Goal: Task Accomplishment & Management: Manage account settings

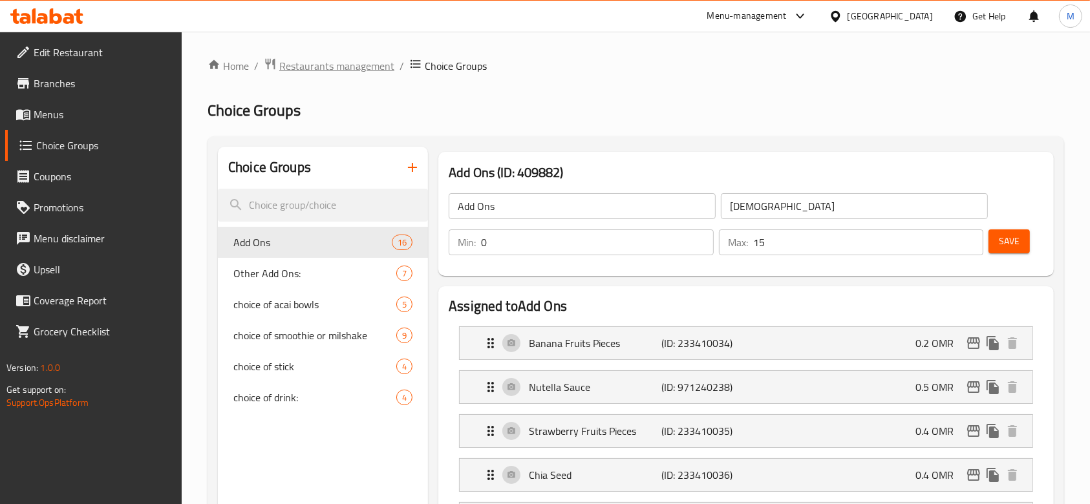
click at [368, 70] on span "Restaurants management" at bounding box center [336, 66] width 115 height 16
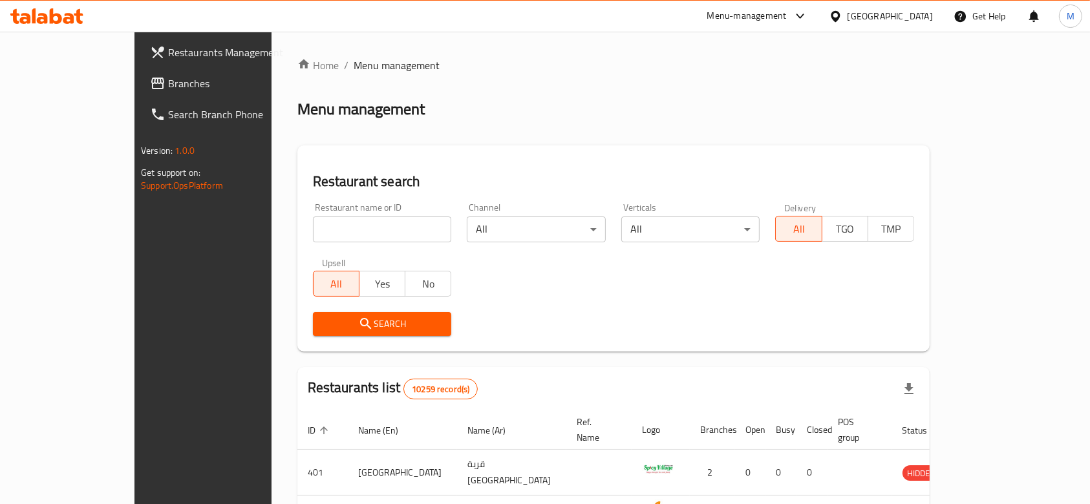
click at [313, 229] on input "search" at bounding box center [382, 230] width 139 height 26
click button "Search" at bounding box center [382, 324] width 139 height 24
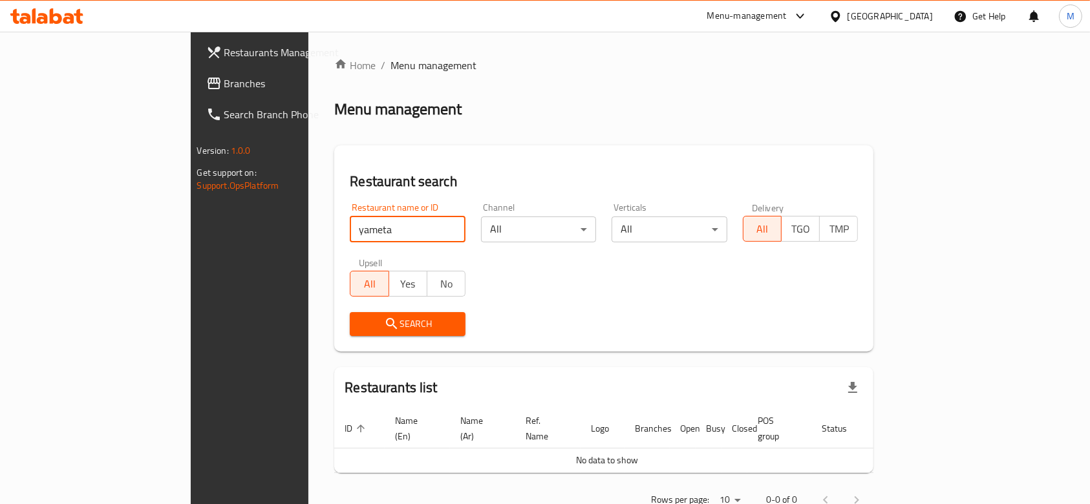
type input "u"
type input "yumesta"
click button "Search" at bounding box center [408, 324] width 116 height 24
type input "ياميستا"
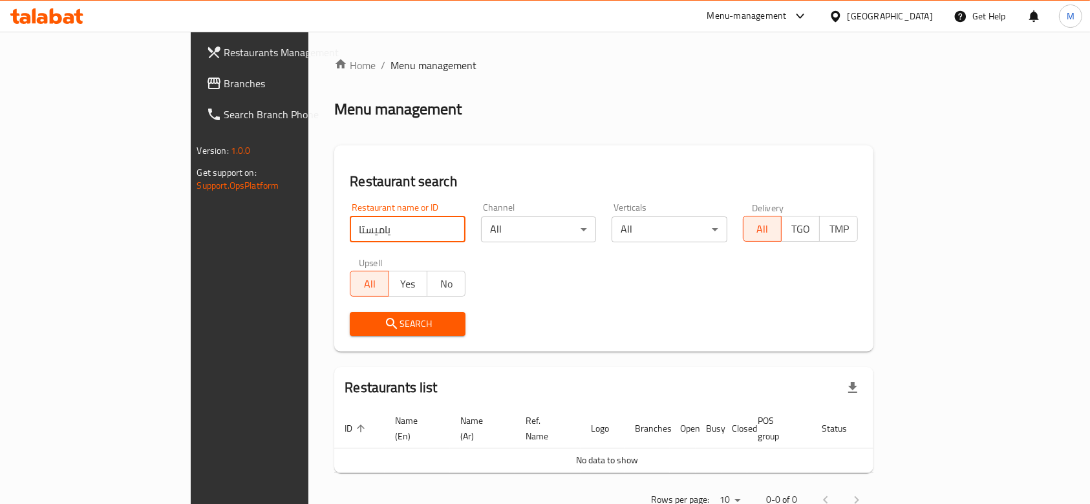
click button "Search" at bounding box center [408, 324] width 116 height 24
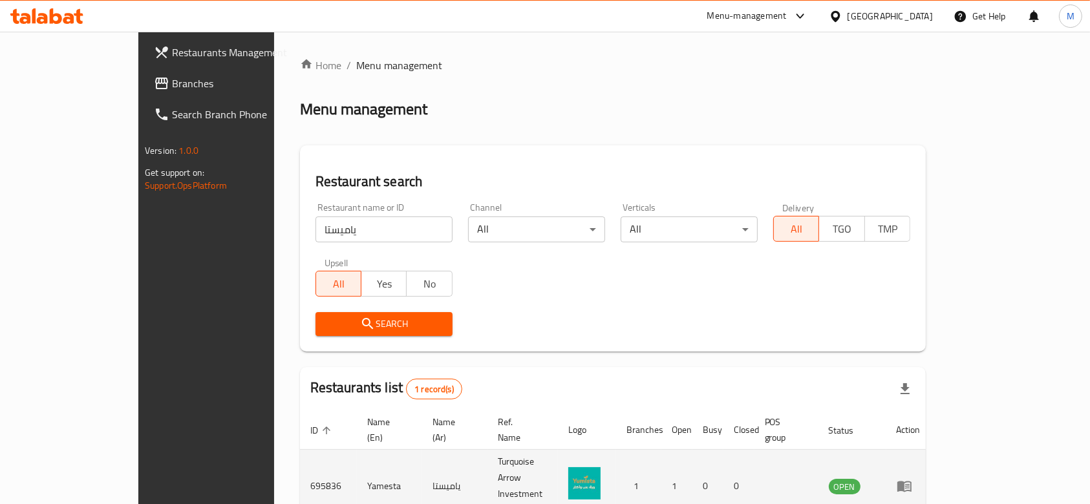
click at [931, 460] on td "enhanced table" at bounding box center [908, 486] width 45 height 73
click at [912, 478] on icon "enhanced table" at bounding box center [904, 486] width 16 height 16
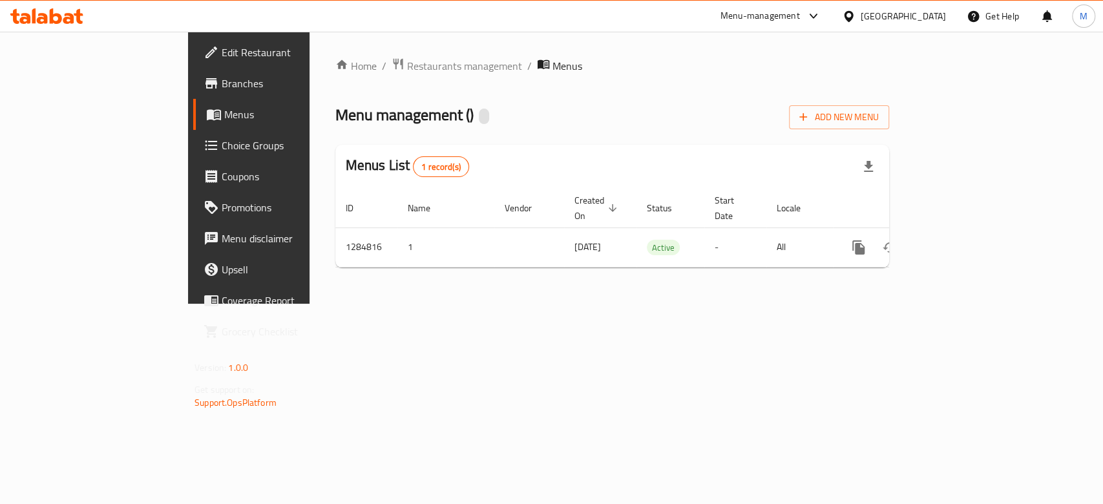
click at [222, 149] on span "Choice Groups" at bounding box center [292, 146] width 140 height 16
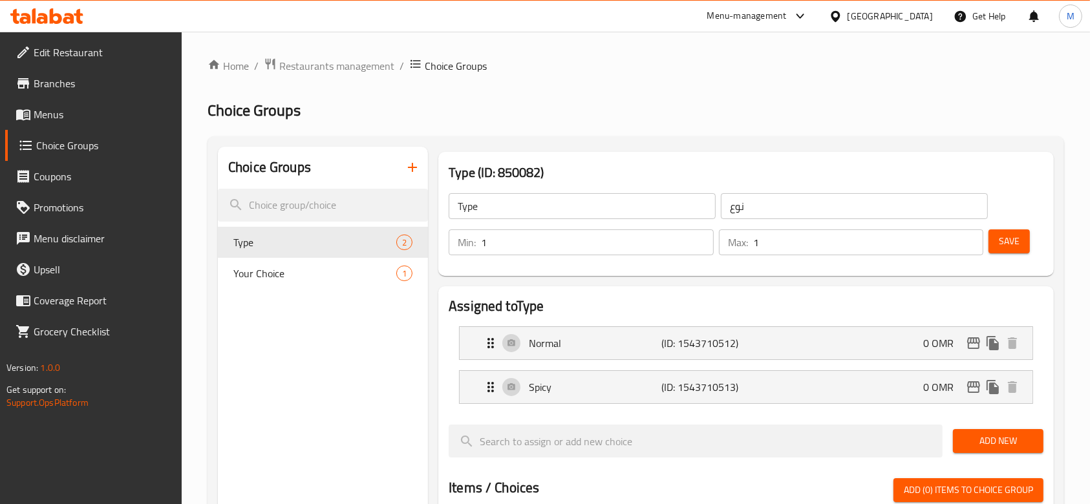
click at [410, 167] on icon "button" at bounding box center [412, 167] width 9 height 9
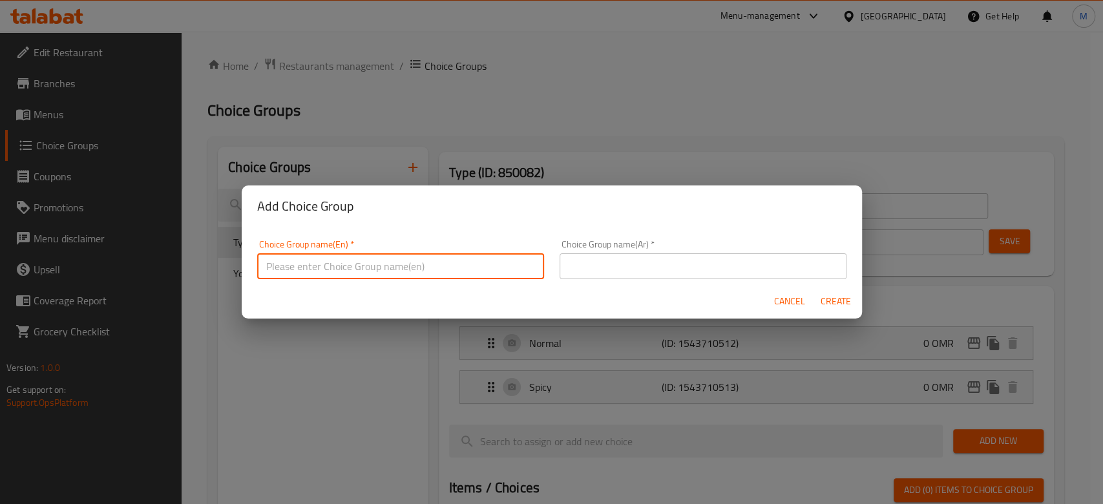
click at [414, 255] on input "text" at bounding box center [400, 266] width 287 height 26
type input "Koshari Add ons"
click at [629, 255] on input "text" at bounding box center [703, 266] width 287 height 26
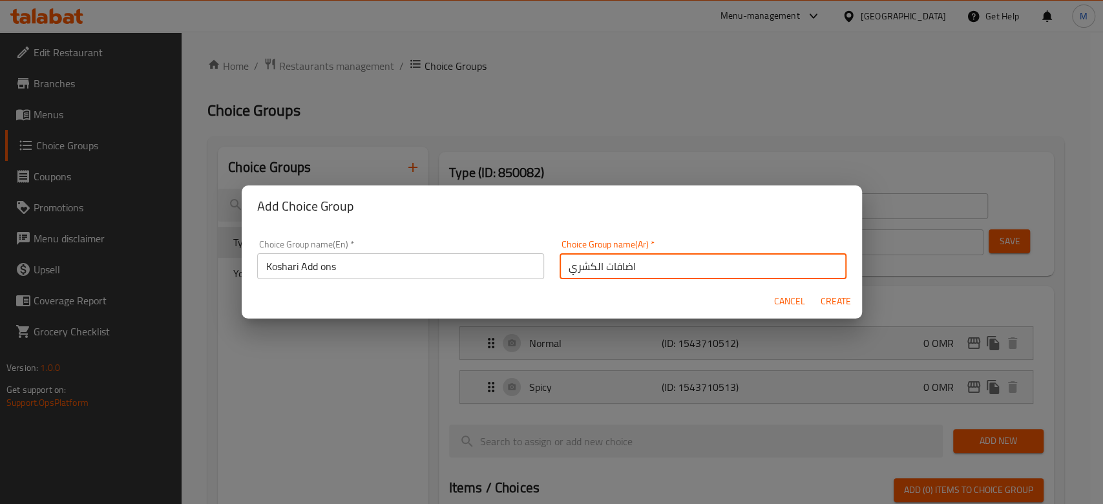
type input "اضافات الكشري"
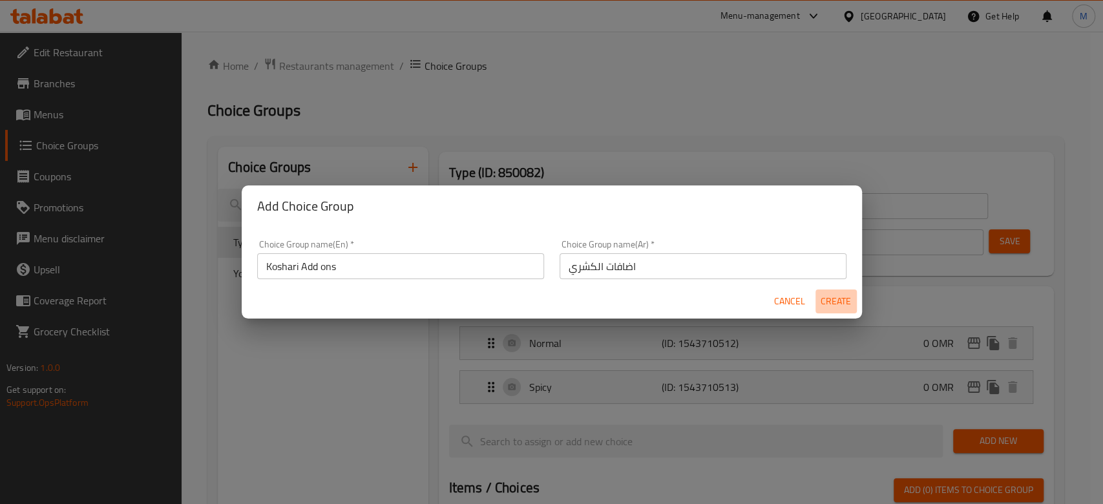
click at [827, 300] on span "Create" at bounding box center [836, 301] width 31 height 16
type input "Koshari Add ons"
type input "اضافات الكشري"
type input "0"
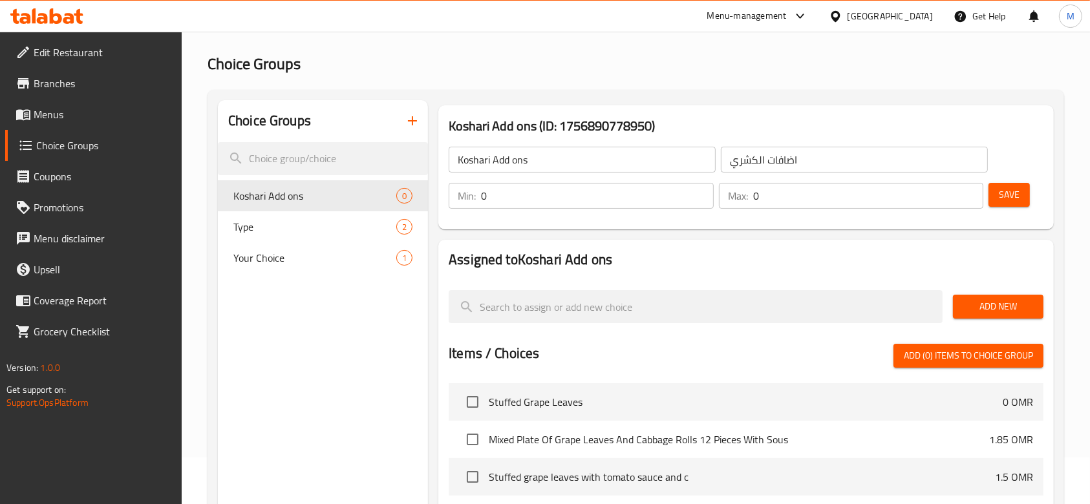
scroll to position [86, 0]
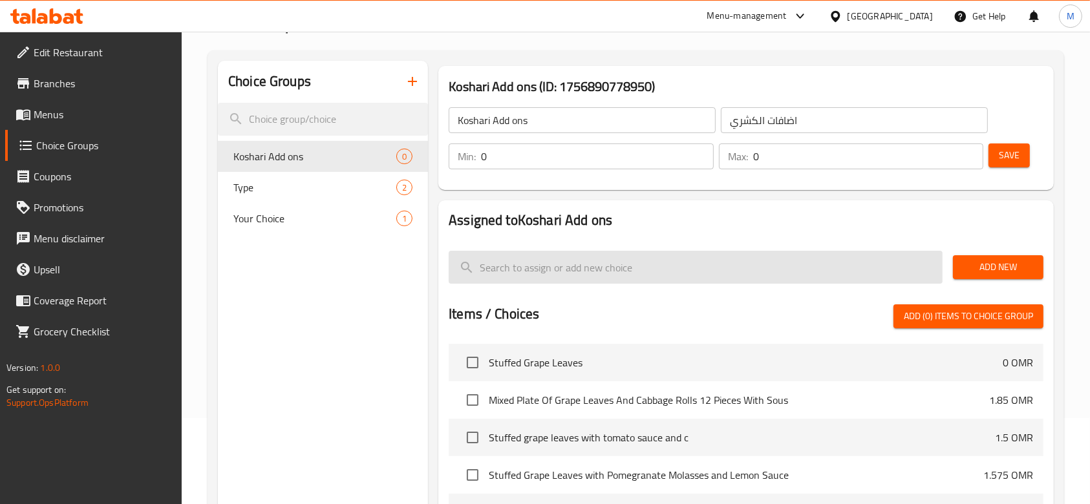
click at [589, 265] on input "search" at bounding box center [696, 267] width 494 height 33
type input "س"
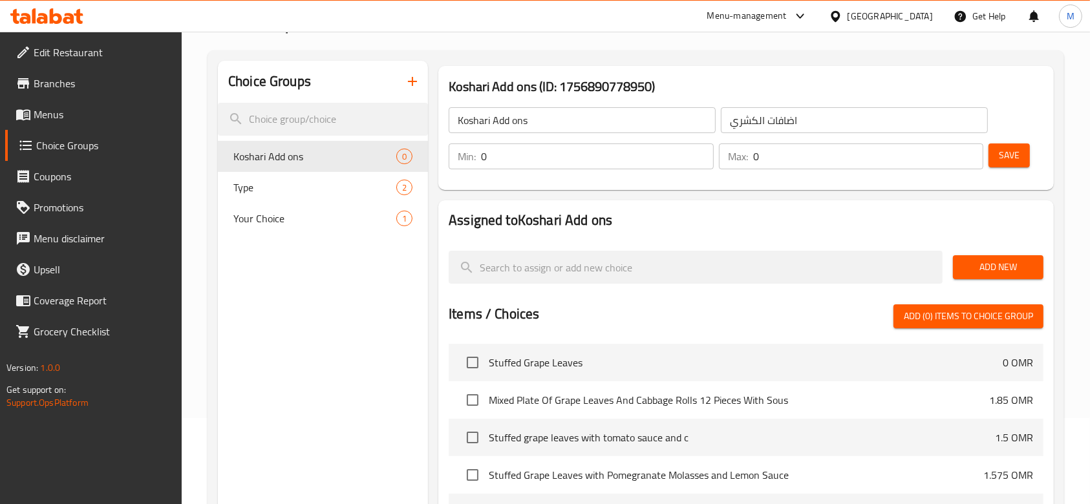
click at [992, 271] on span "Add New" at bounding box center [998, 267] width 70 height 16
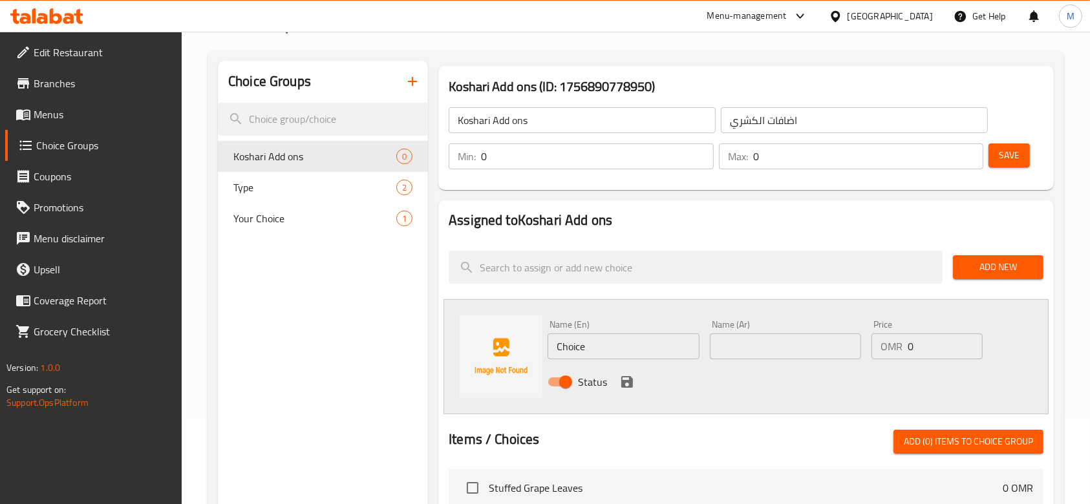
click at [615, 338] on input "Choice" at bounding box center [622, 346] width 151 height 26
type input "س"
type input "s"
type input "S"
type input "[PERSON_NAME]"
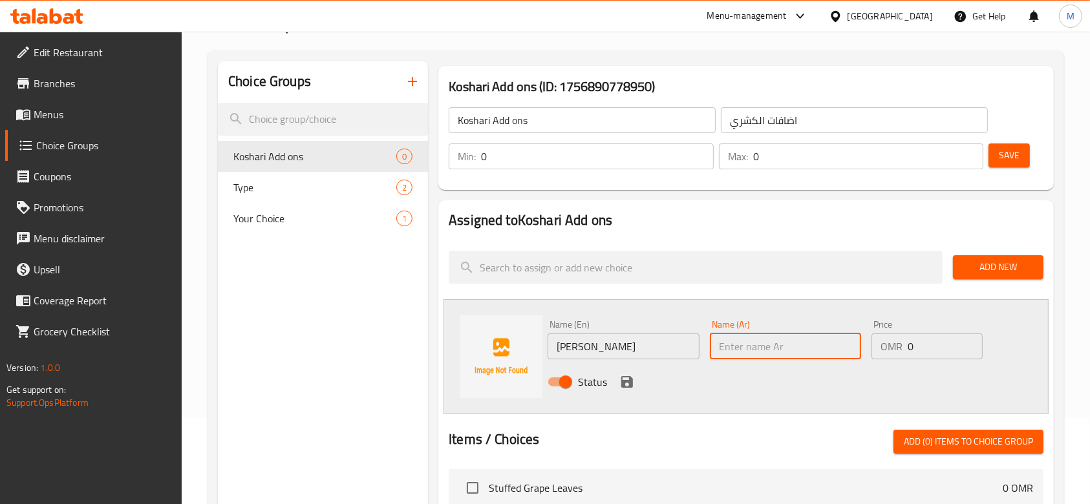
click at [748, 347] on input "text" at bounding box center [785, 346] width 151 height 26
type input "صلصة كشري"
click at [910, 354] on input "0" at bounding box center [944, 346] width 75 height 26
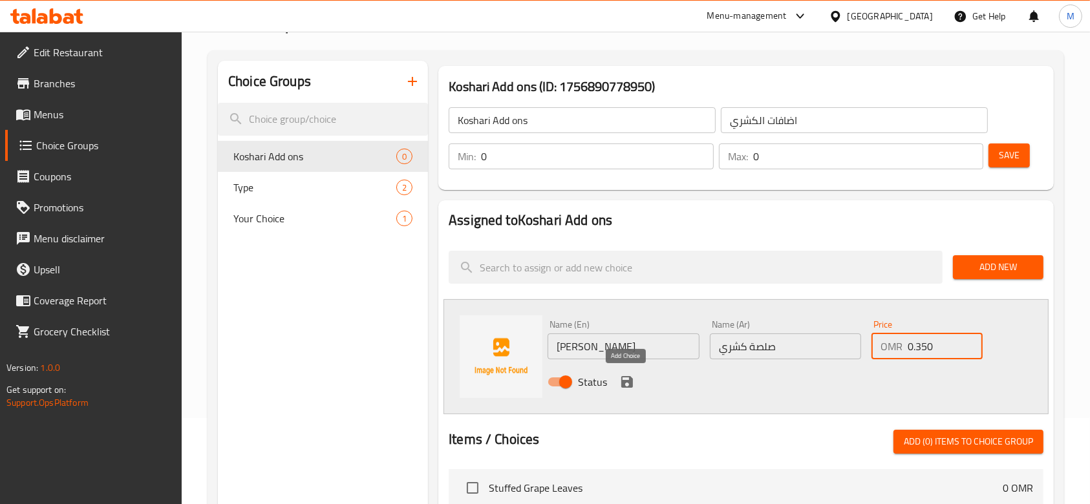
type input "0.350"
click at [628, 380] on icon "save" at bounding box center [627, 382] width 12 height 12
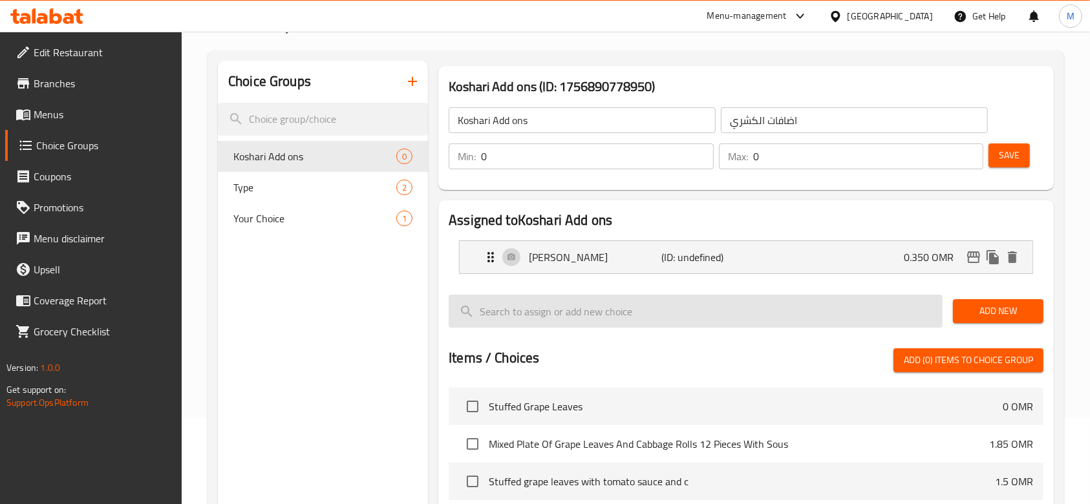
click at [604, 306] on input "search" at bounding box center [696, 311] width 494 height 33
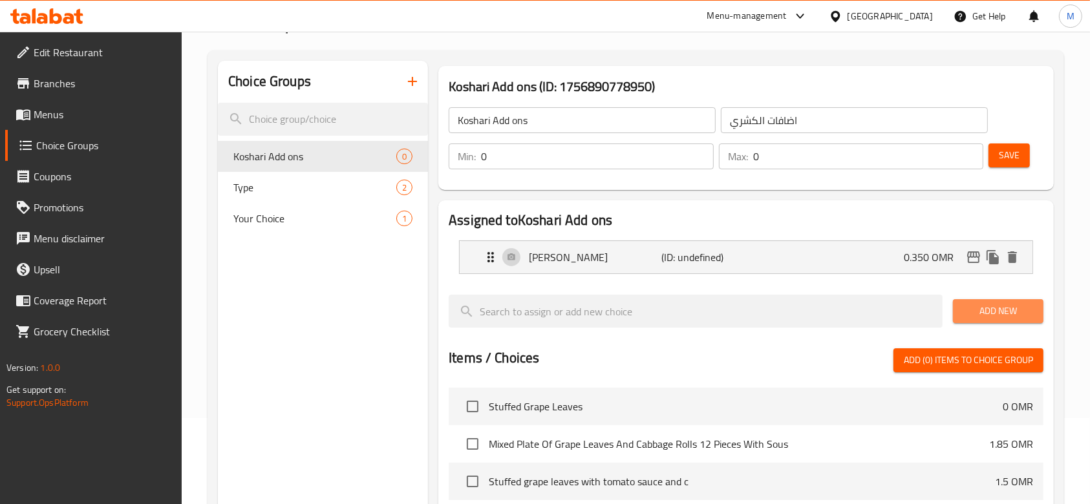
click at [1004, 308] on span "Add New" at bounding box center [998, 311] width 70 height 16
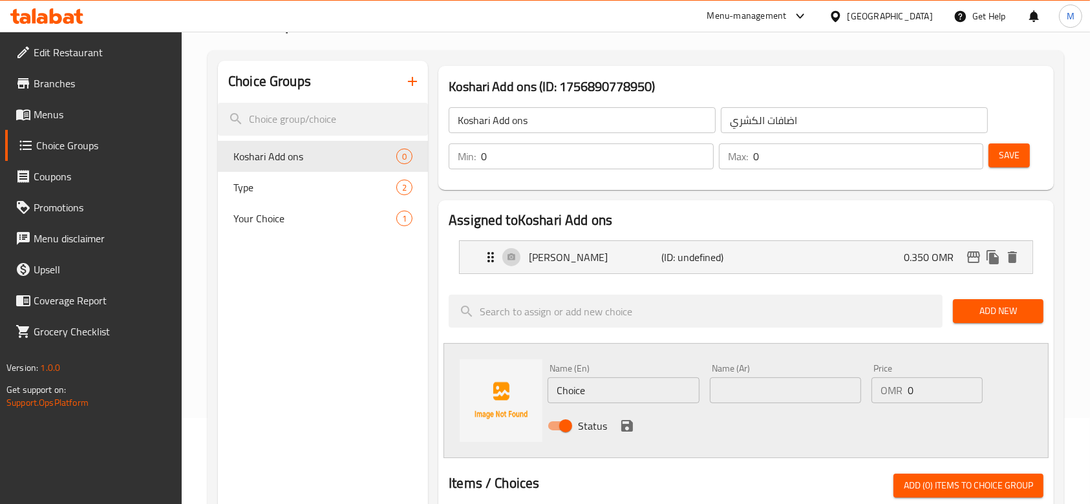
click at [657, 380] on input "Choice" at bounding box center [622, 390] width 151 height 26
type input "ف"
type input "Toasted bread"
click at [733, 384] on input "text" at bounding box center [785, 390] width 151 height 26
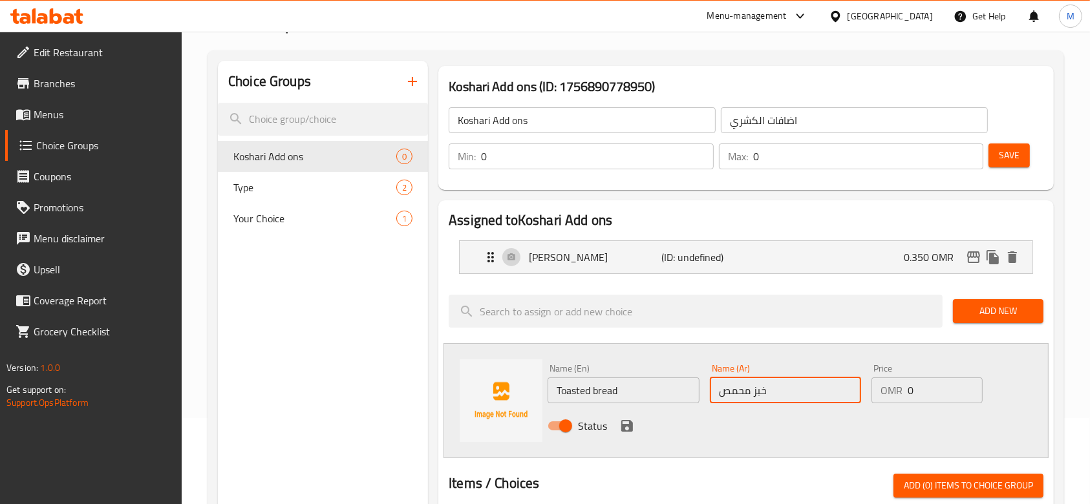
type input "خبز محمص"
click at [936, 394] on input "0" at bounding box center [944, 390] width 75 height 26
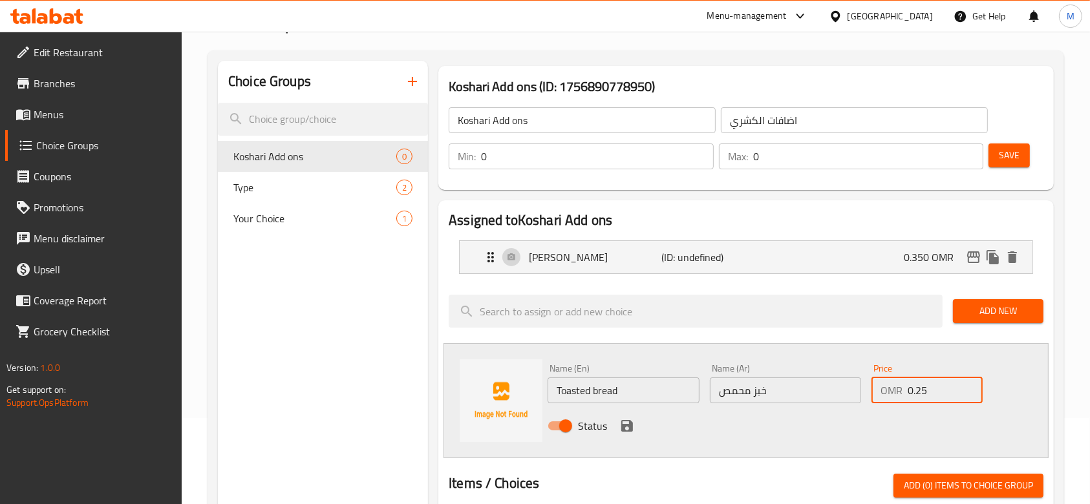
type input "0.25"
click at [628, 428] on icon "save" at bounding box center [627, 426] width 12 height 12
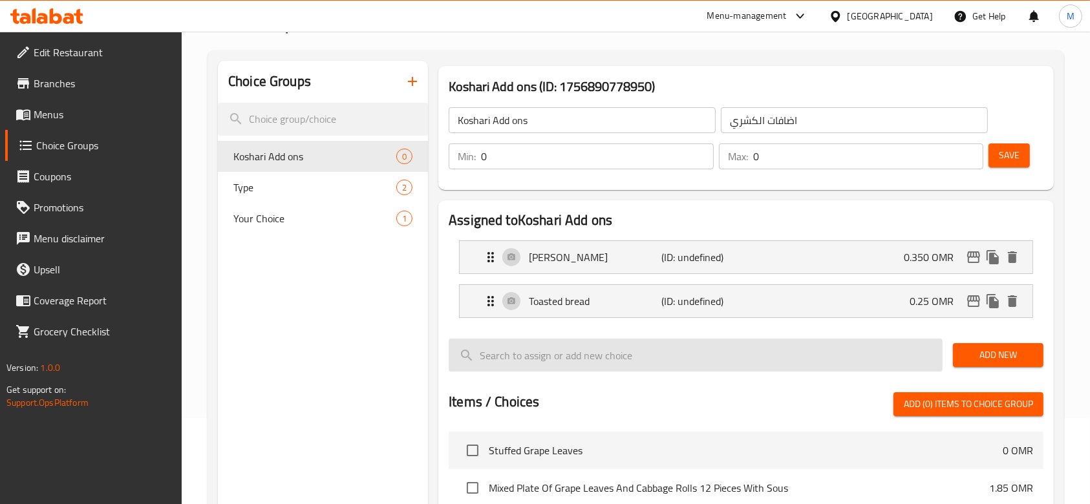
click at [533, 342] on input "search" at bounding box center [696, 355] width 494 height 33
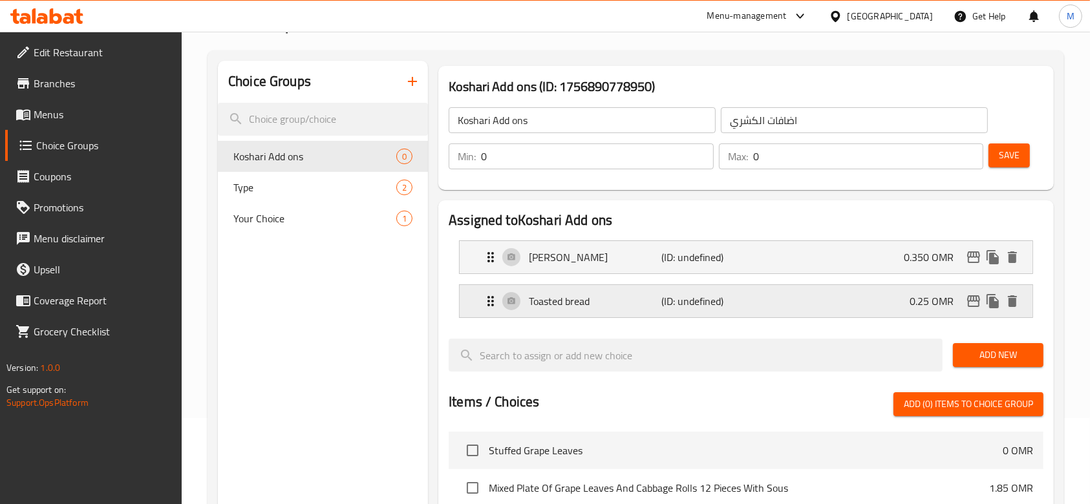
click at [911, 302] on p "0.25 OMR" at bounding box center [936, 301] width 54 height 16
click at [913, 302] on p "0.25 OMR" at bounding box center [936, 301] width 54 height 16
click at [962, 304] on p "0.25 OMR" at bounding box center [936, 301] width 54 height 16
click at [973, 301] on icon "edit" at bounding box center [973, 301] width 13 height 12
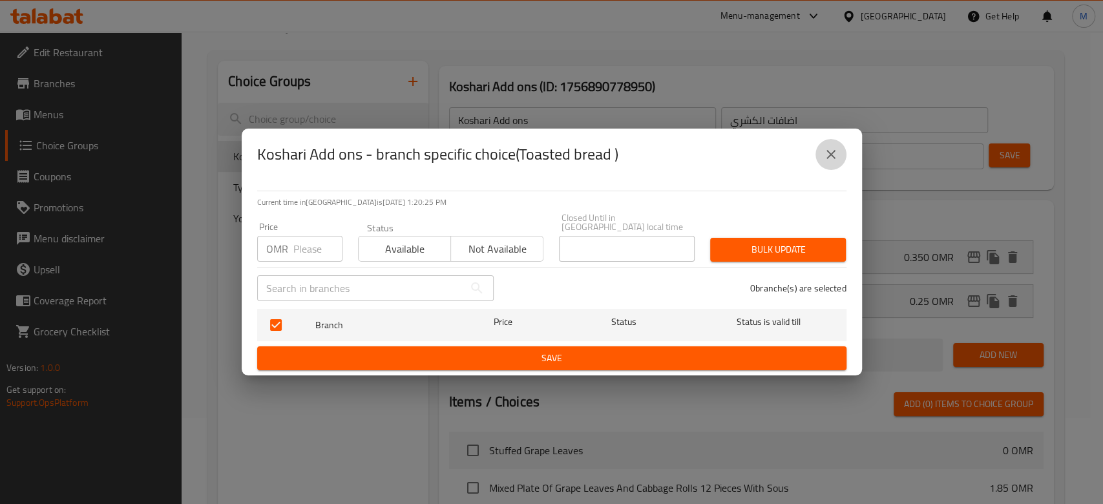
click at [838, 152] on button "close" at bounding box center [831, 154] width 31 height 31
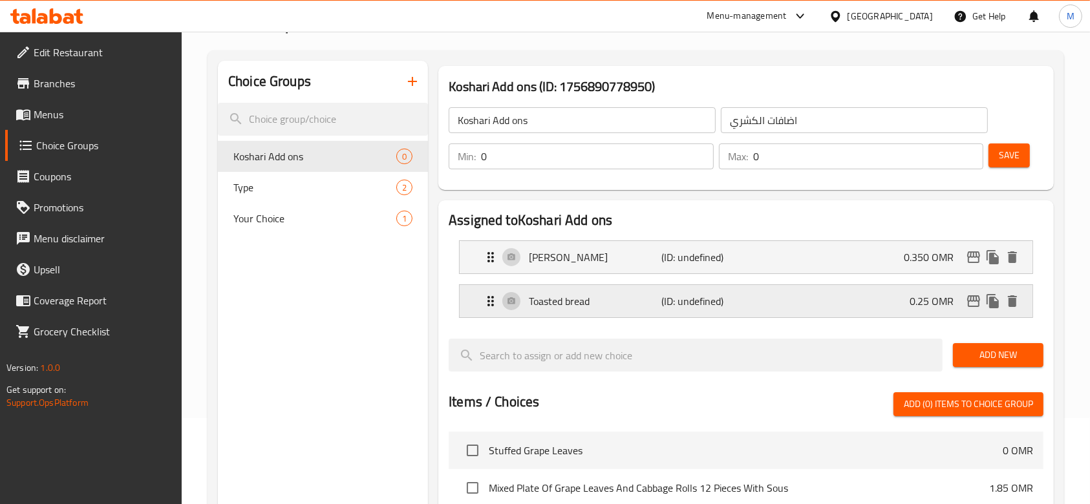
click at [545, 293] on p "Toasted bread" at bounding box center [595, 301] width 132 height 16
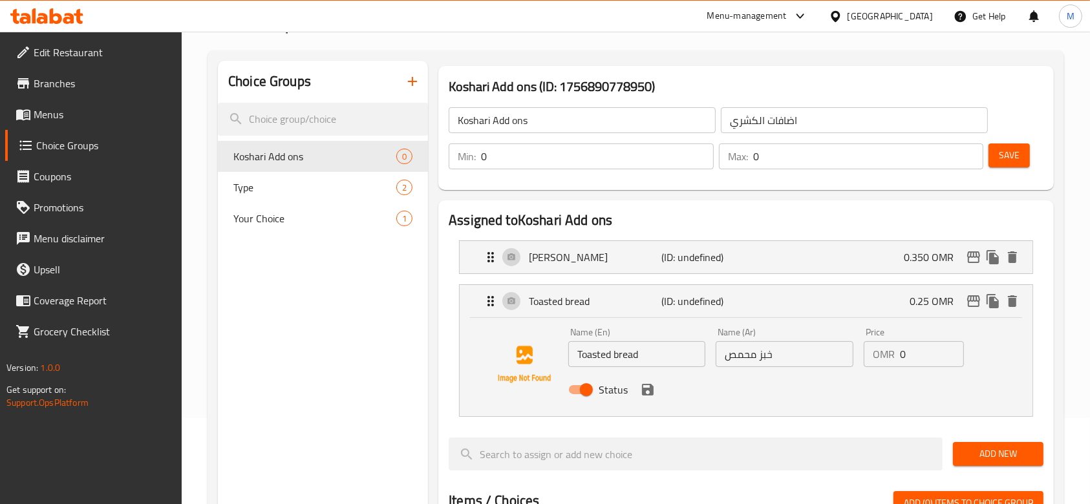
click at [944, 354] on input "0" at bounding box center [932, 354] width 64 height 26
click at [648, 392] on icon "save" at bounding box center [648, 390] width 12 height 12
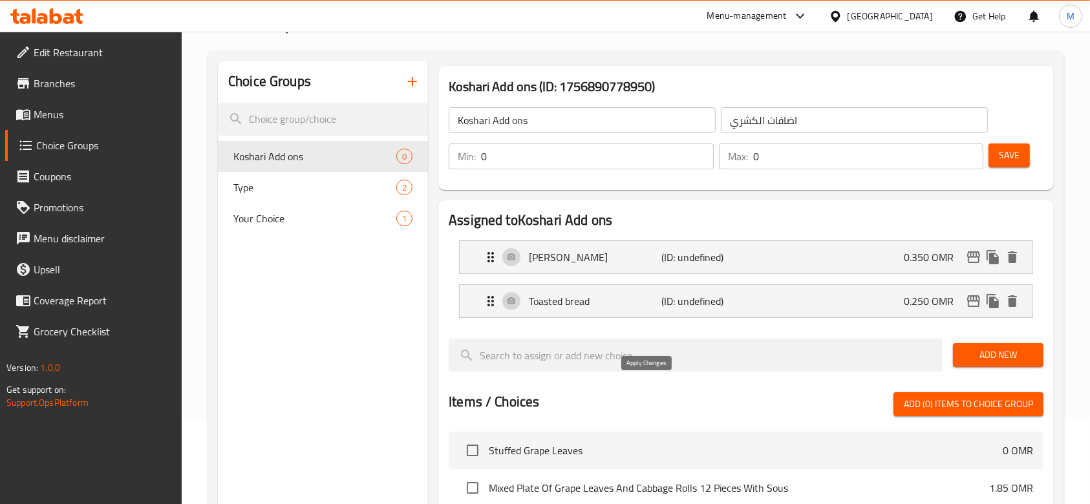
type input "0.250"
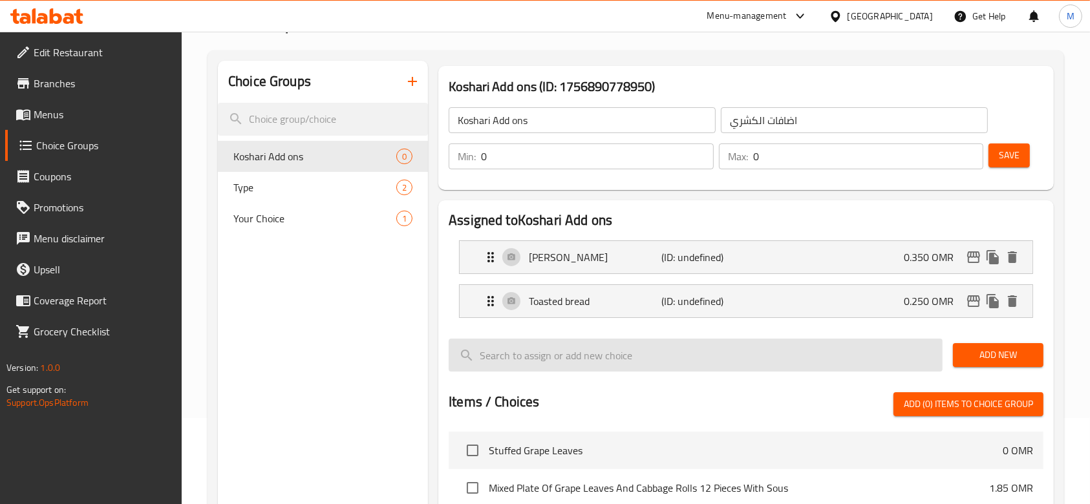
click at [636, 342] on input "search" at bounding box center [696, 355] width 494 height 33
type input "ي"
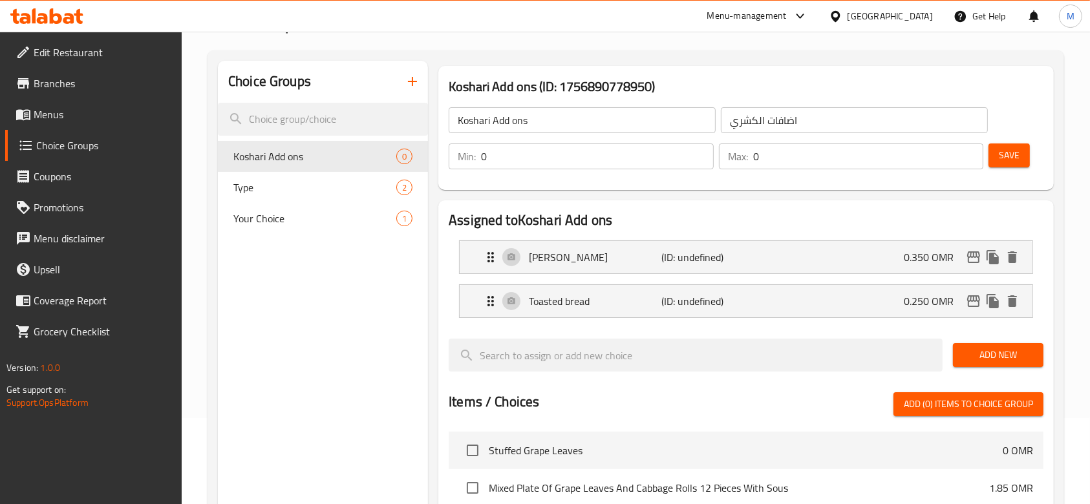
click at [982, 358] on span "Add New" at bounding box center [998, 355] width 70 height 16
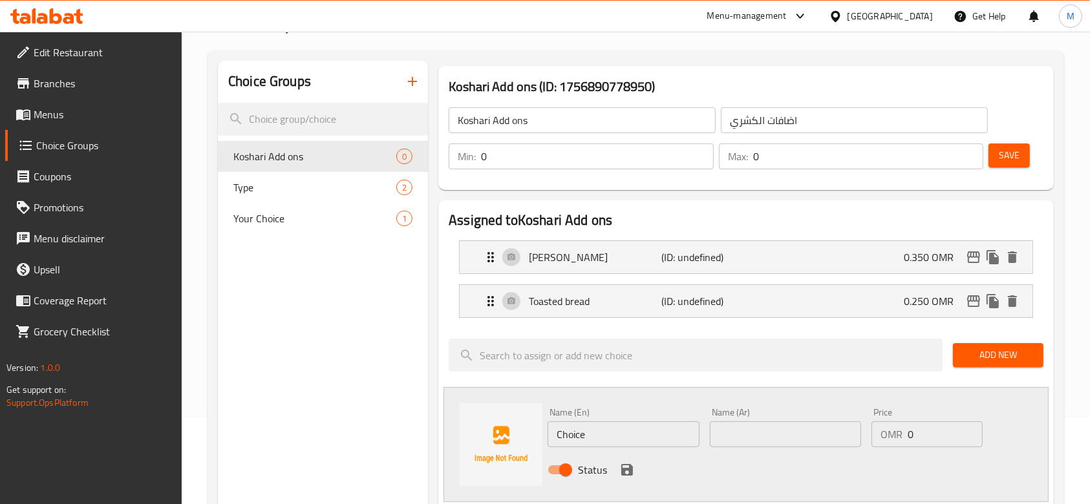
click at [660, 446] on input "Choice" at bounding box center [622, 434] width 151 height 26
type input "ي"
type input "Daqqa"
click at [789, 427] on input "text" at bounding box center [785, 434] width 151 height 26
type input "دقة"
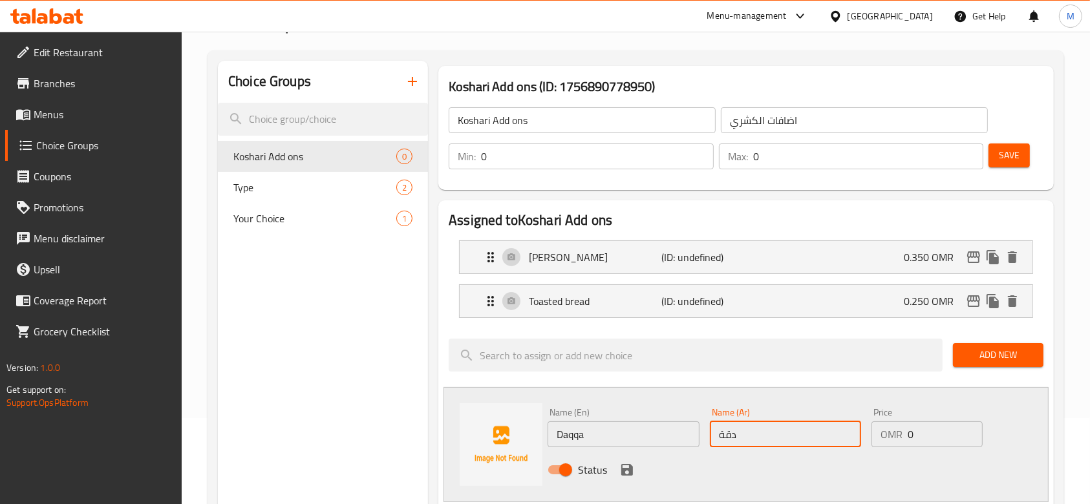
click at [953, 444] on input "0" at bounding box center [944, 434] width 75 height 26
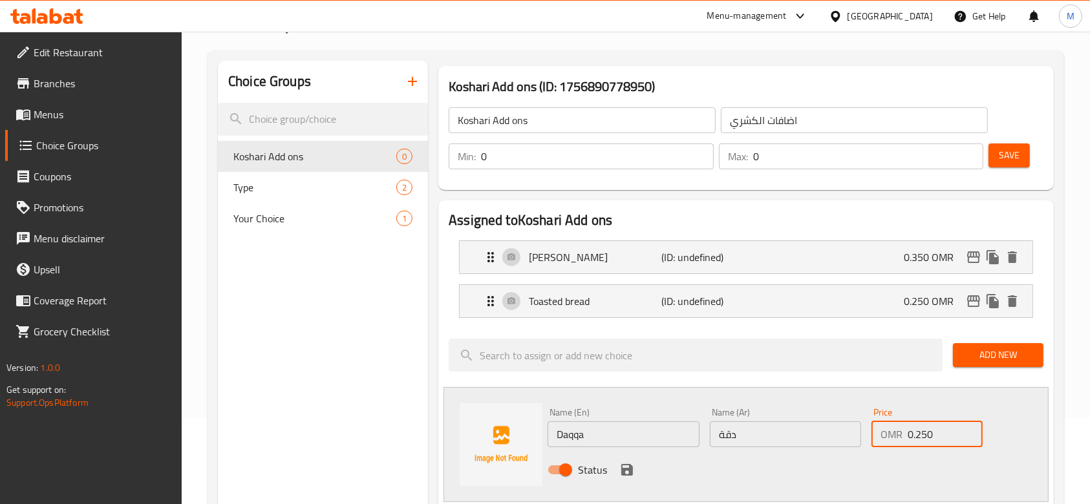
type input "0.250"
click at [624, 462] on icon "save" at bounding box center [627, 470] width 16 height 16
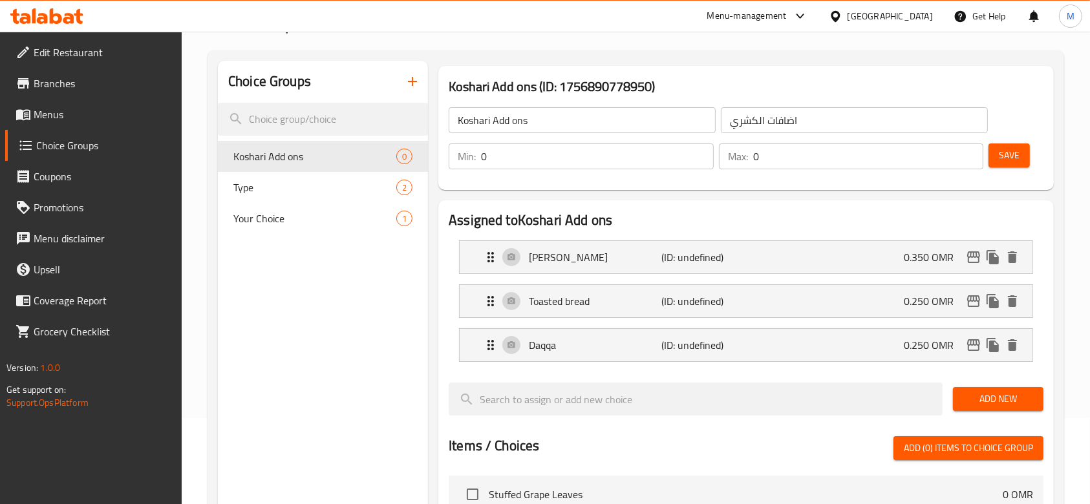
click at [603, 153] on input "0" at bounding box center [597, 156] width 233 height 26
click at [793, 149] on input "0" at bounding box center [868, 156] width 231 height 26
type input "3"
click at [1010, 158] on span "Save" at bounding box center [1009, 155] width 21 height 16
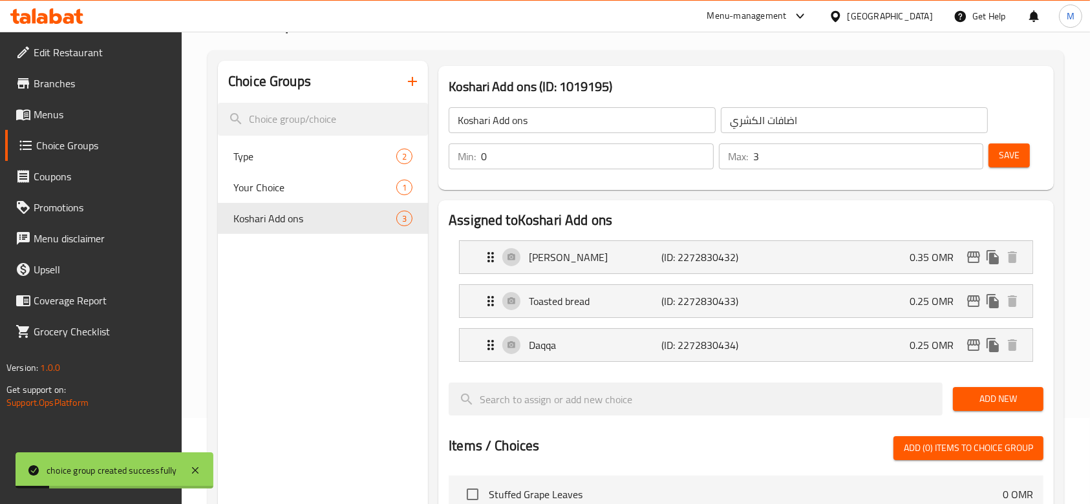
click at [414, 80] on icon "button" at bounding box center [413, 82] width 16 height 16
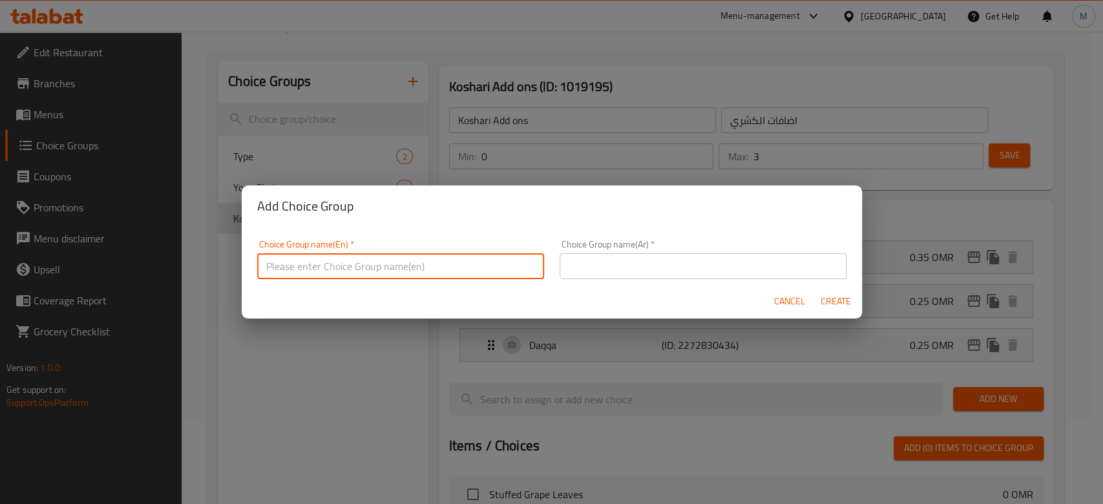
click at [331, 270] on input "text" at bounding box center [400, 266] width 287 height 26
type input "س"
type input "m"
type input "Mahasi add ons"
click at [652, 266] on input "text" at bounding box center [703, 266] width 287 height 26
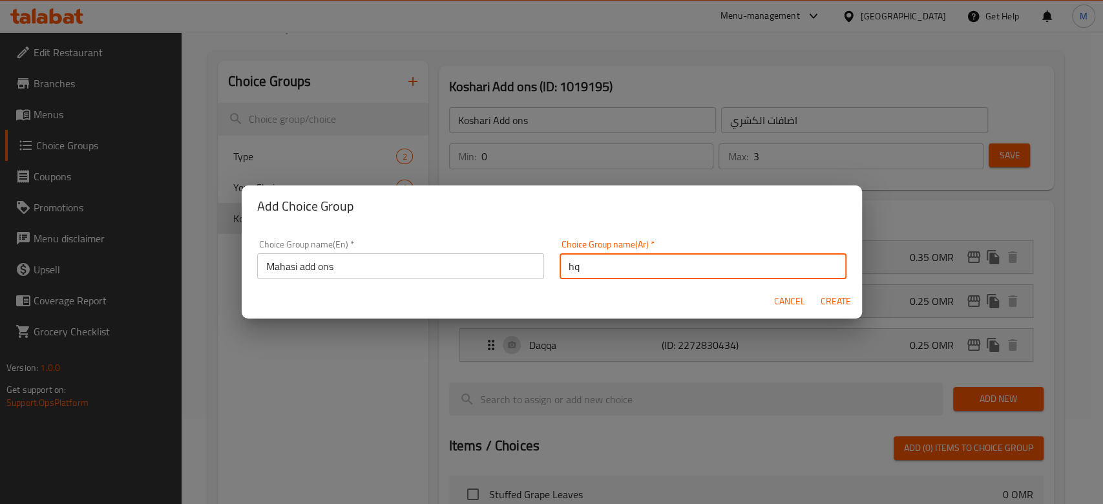
type input "h"
type input "اضافات المحاشي"
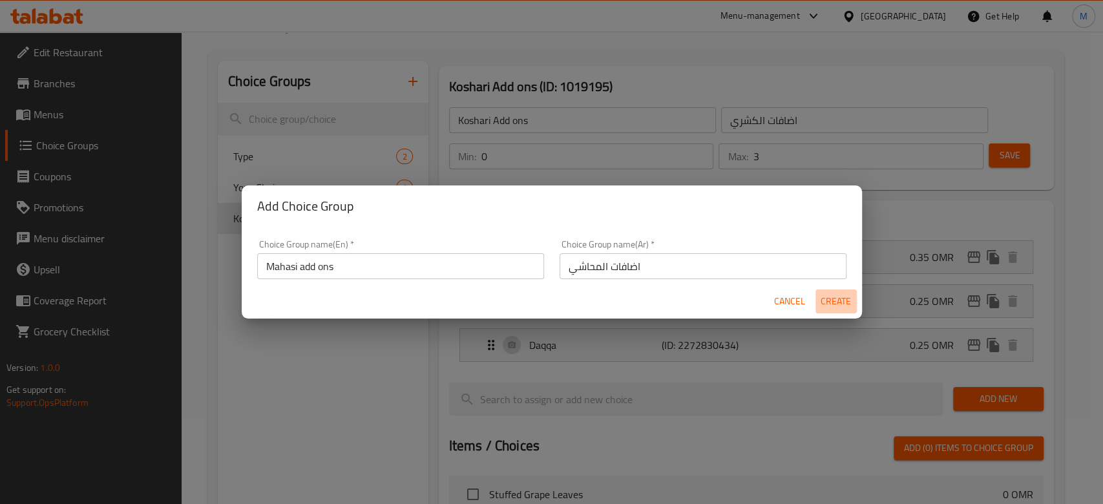
click at [822, 297] on span "Create" at bounding box center [836, 301] width 31 height 16
type input "Mahasi add ons"
type input "اضافات المحاشي"
type input "0"
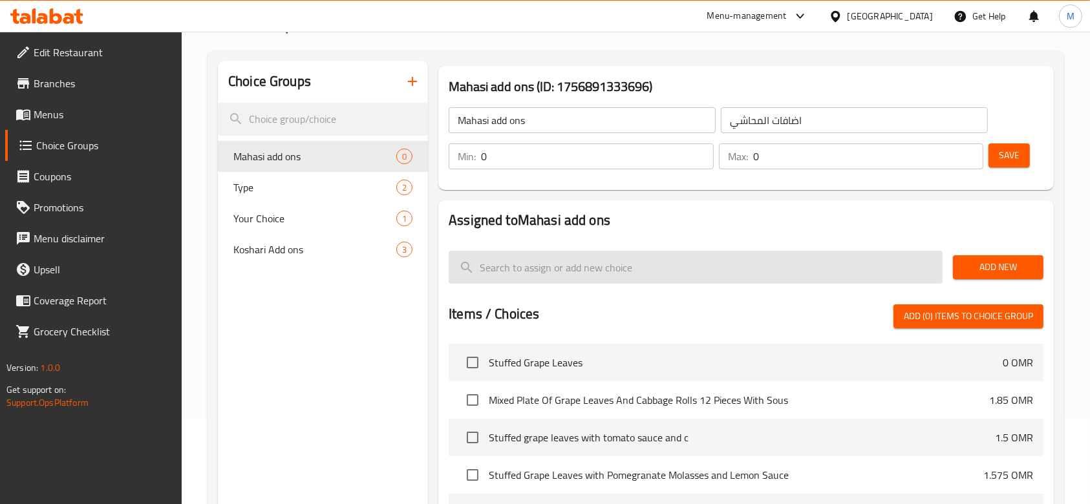
click at [632, 266] on input "search" at bounding box center [696, 267] width 494 height 33
type input "ر"
type input "O"
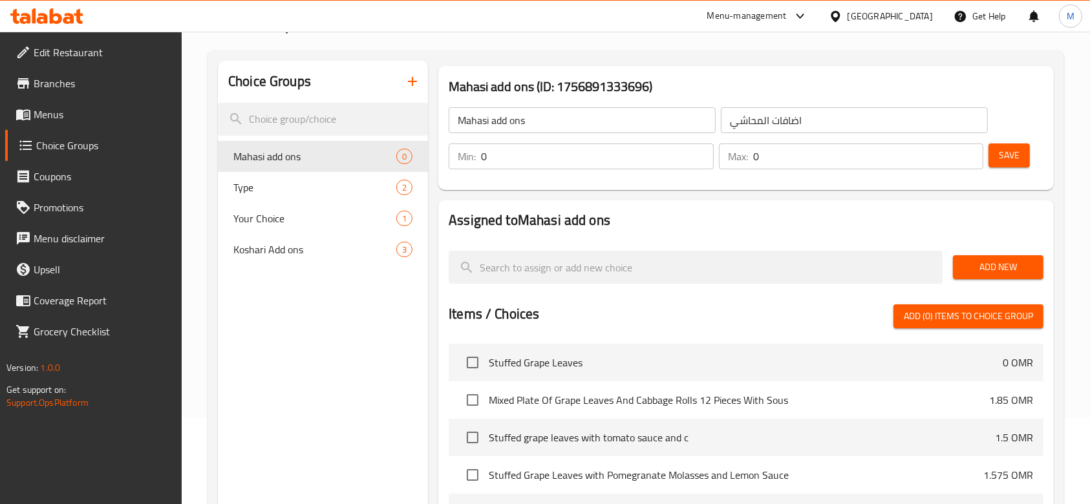
click at [962, 271] on button "Add New" at bounding box center [998, 267] width 90 height 24
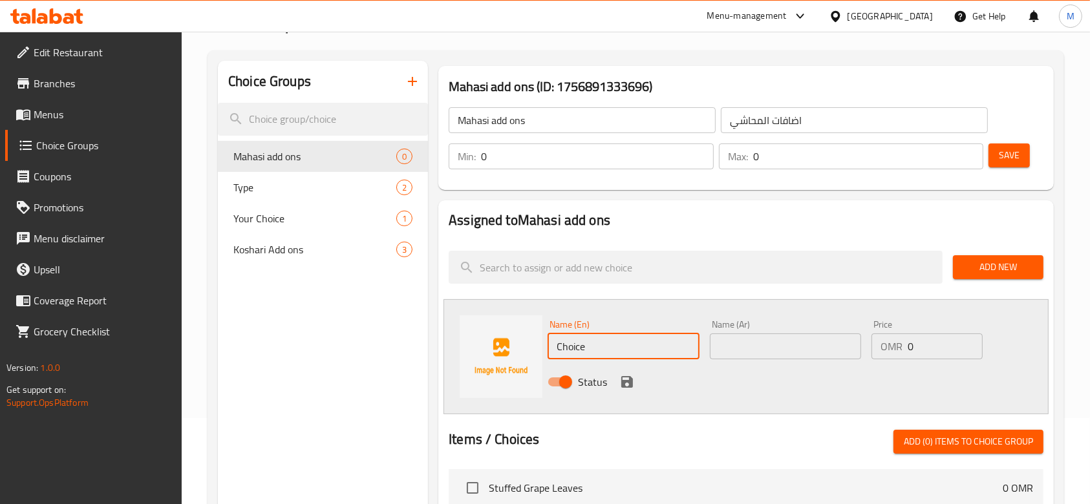
click at [590, 339] on input "Choice" at bounding box center [622, 346] width 151 height 26
type input "Omani chips"
click at [772, 347] on input "text" at bounding box center [785, 346] width 151 height 26
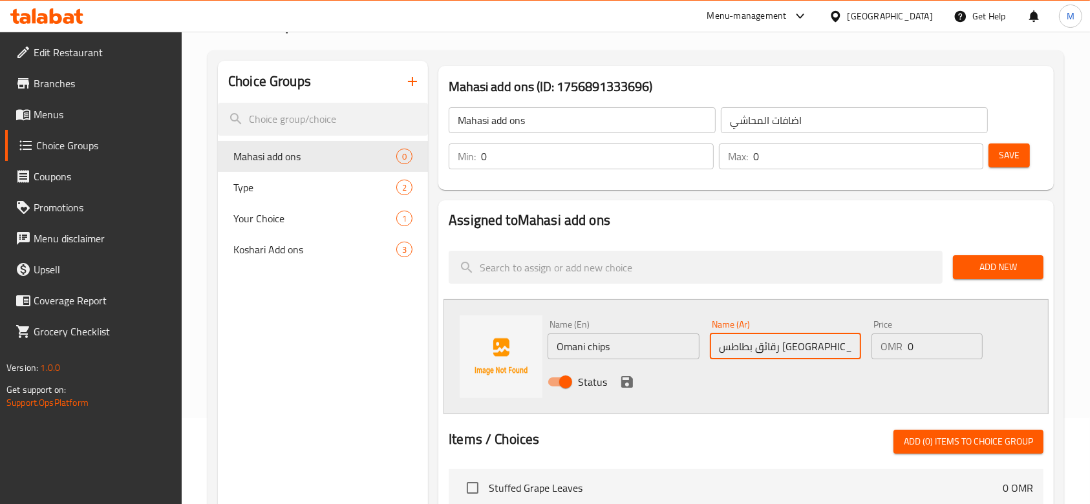
type input "رقائق بطاطس [GEOGRAPHIC_DATA]"
click at [949, 354] on input "0" at bounding box center [944, 346] width 75 height 26
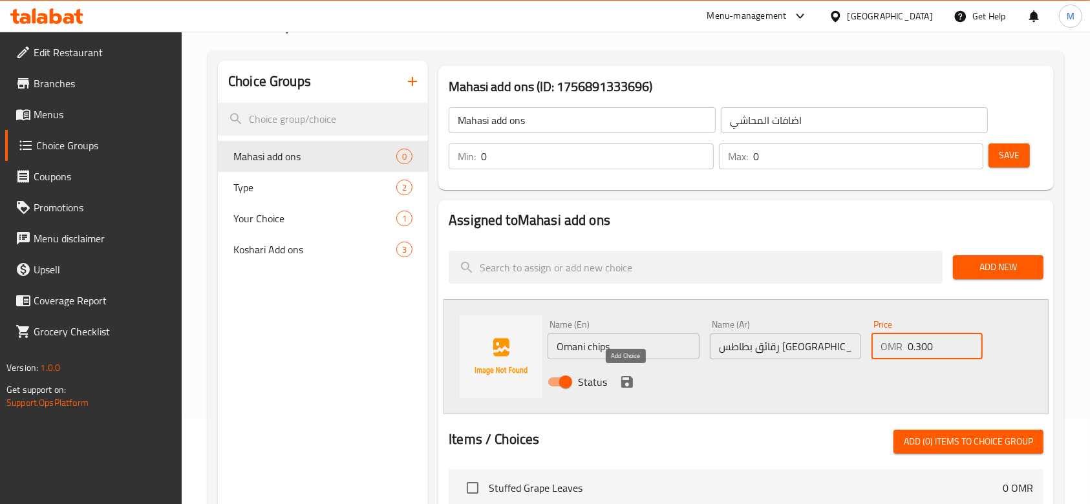
type input "0.300"
click at [634, 380] on button "save" at bounding box center [626, 381] width 19 height 19
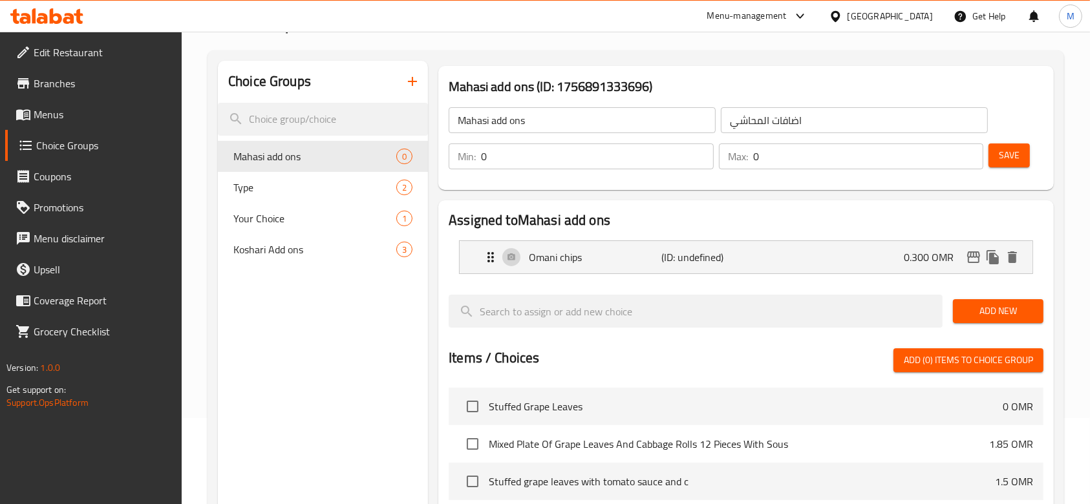
click at [1001, 310] on span "Add New" at bounding box center [998, 311] width 70 height 16
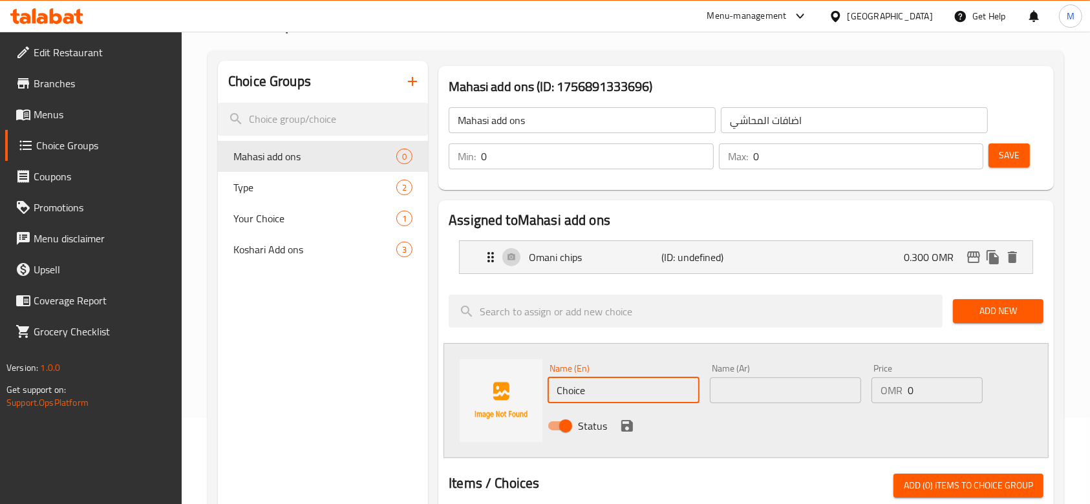
click at [617, 401] on input "Choice" at bounding box center [622, 390] width 151 height 26
click at [617, 391] on input "Choice" at bounding box center [622, 390] width 151 height 26
type input "غ"
type input "Yogurt sauce"
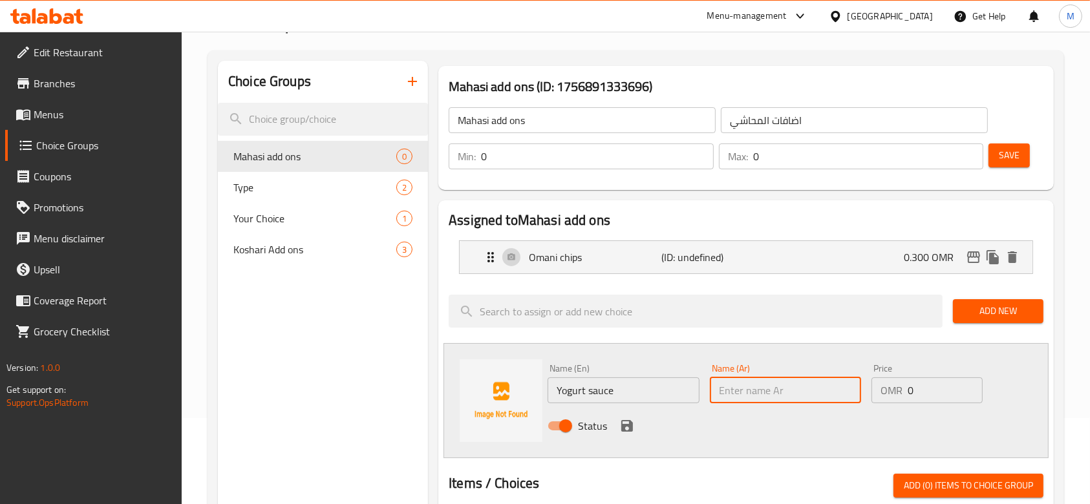
click at [774, 392] on input "text" at bounding box center [785, 390] width 151 height 26
type input "صوص الروب"
click at [931, 386] on input "0" at bounding box center [944, 390] width 75 height 26
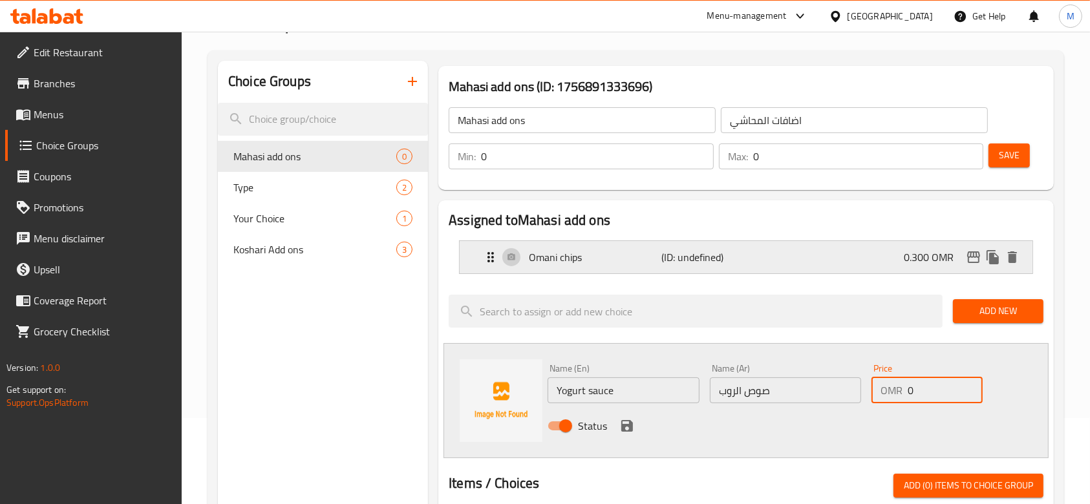
scroll to position [0, 0]
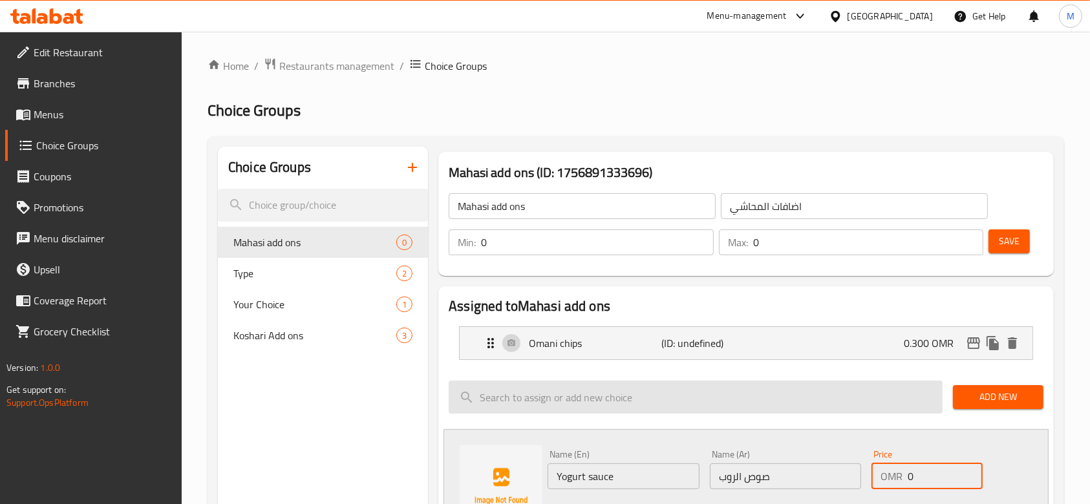
click at [525, 401] on input "search" at bounding box center [696, 397] width 494 height 33
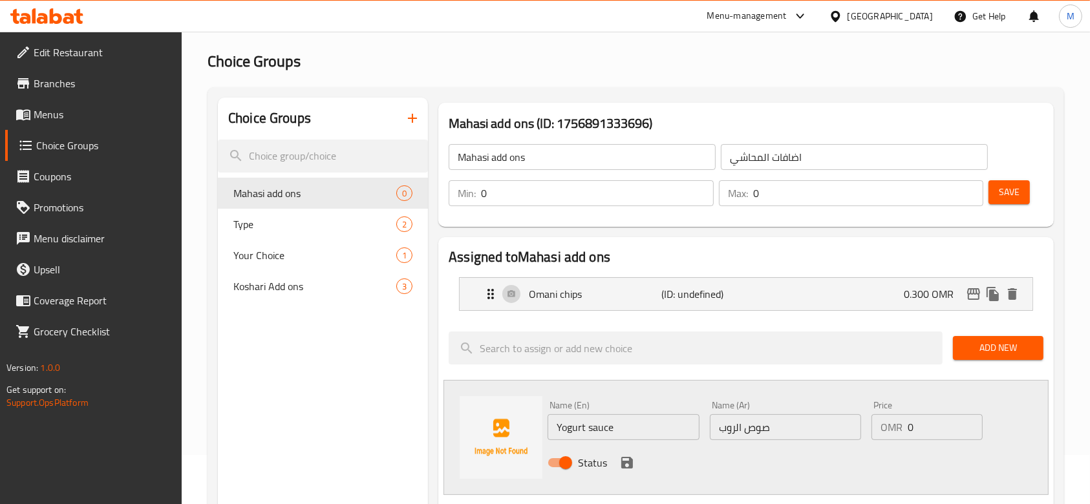
scroll to position [50, 0]
click at [936, 426] on input "0" at bounding box center [944, 427] width 75 height 26
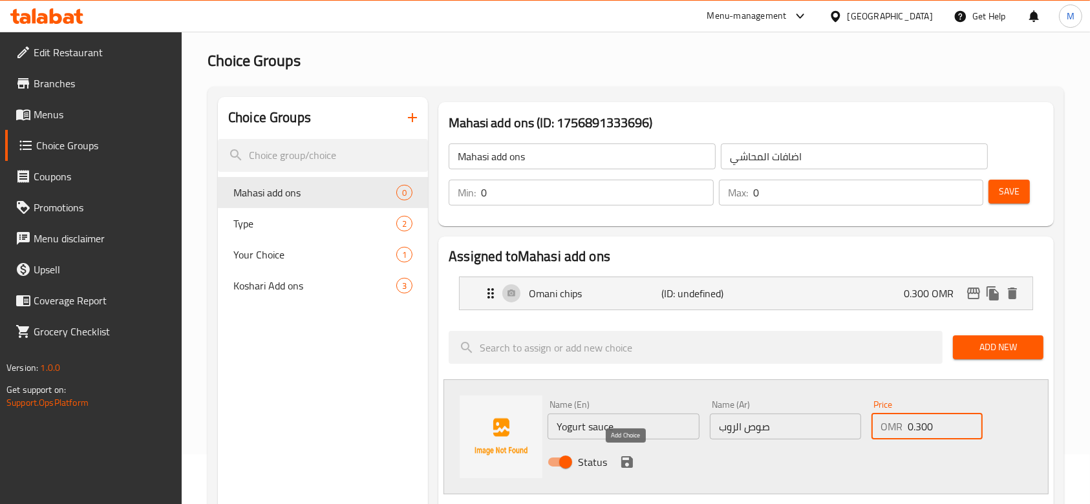
type input "0.300"
click at [621, 462] on icon "save" at bounding box center [627, 462] width 12 height 12
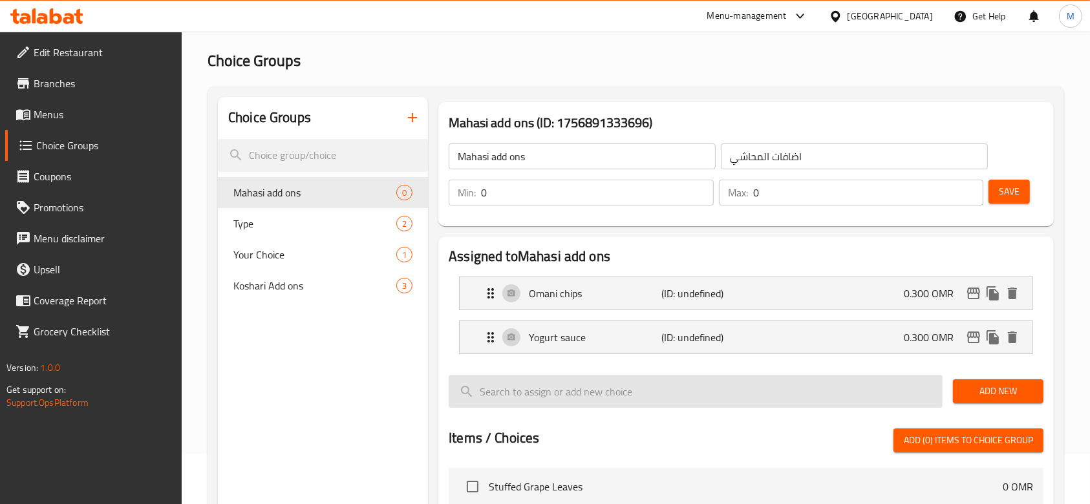
click at [707, 385] on input "search" at bounding box center [696, 391] width 494 height 33
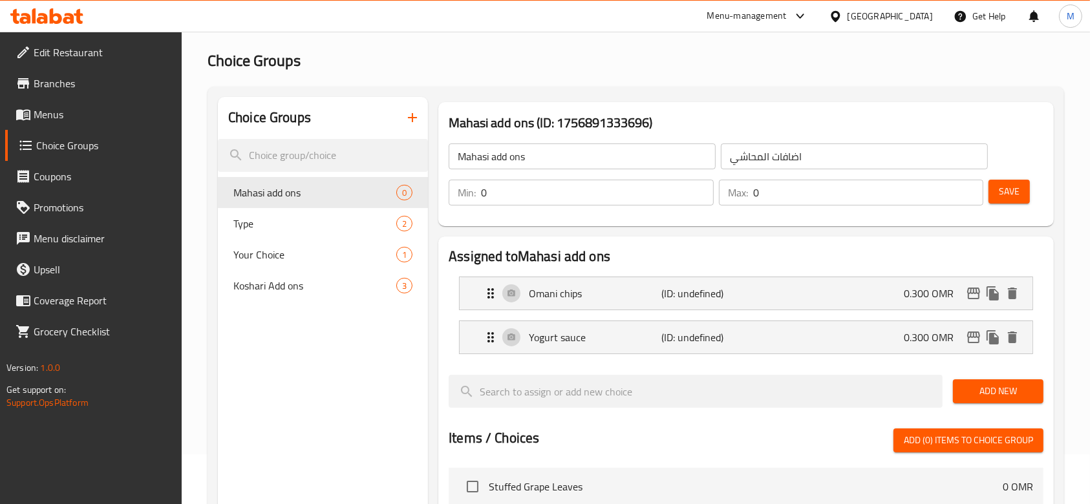
click at [967, 393] on span "Add New" at bounding box center [998, 391] width 70 height 16
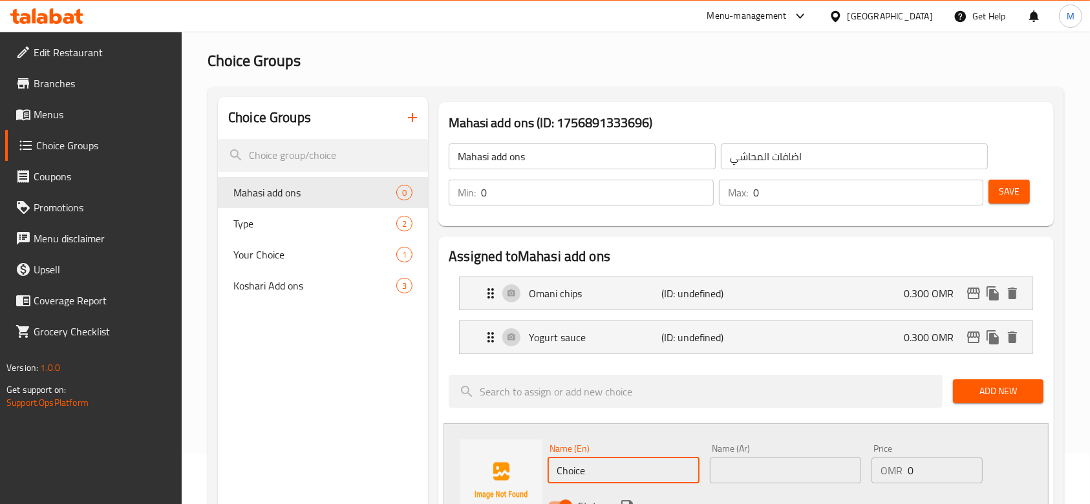
click at [662, 475] on input "Choice" at bounding box center [622, 471] width 151 height 26
type input "س"
type input "Special yogurt with omani chips"
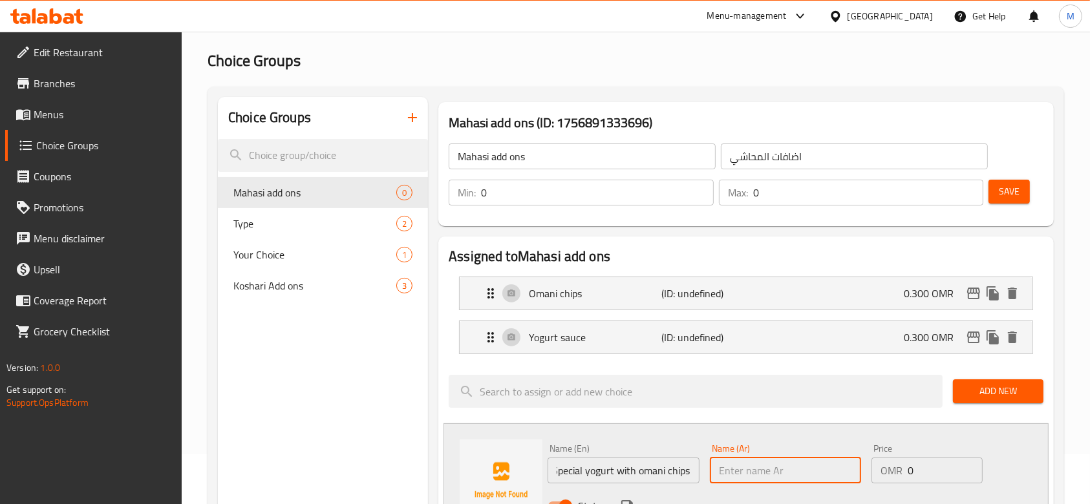
click at [798, 472] on input "text" at bounding box center [785, 471] width 151 height 26
click at [788, 458] on input "text" at bounding box center [785, 471] width 151 height 26
type input "ي"
type input "روب خاص مع بطاطس عمان"
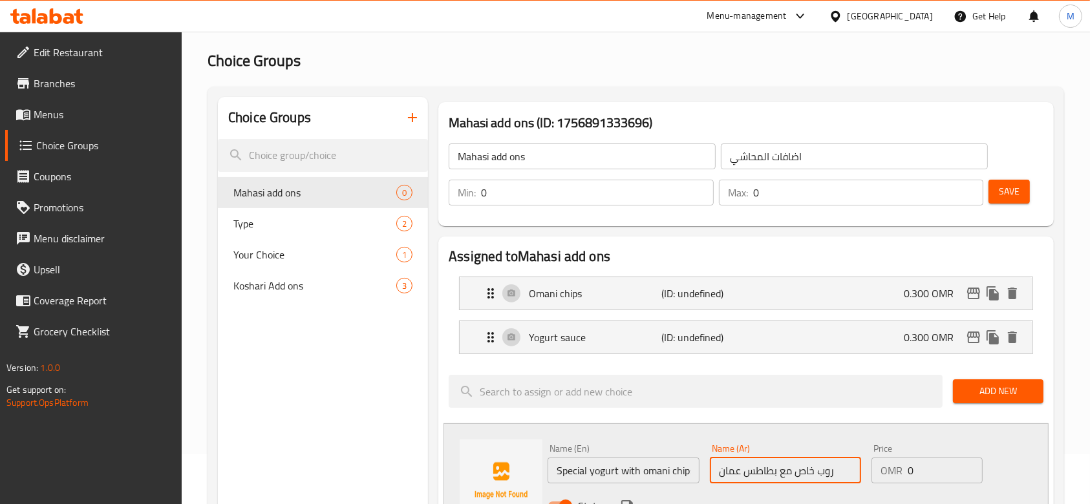
click at [933, 472] on input "0" at bounding box center [944, 471] width 75 height 26
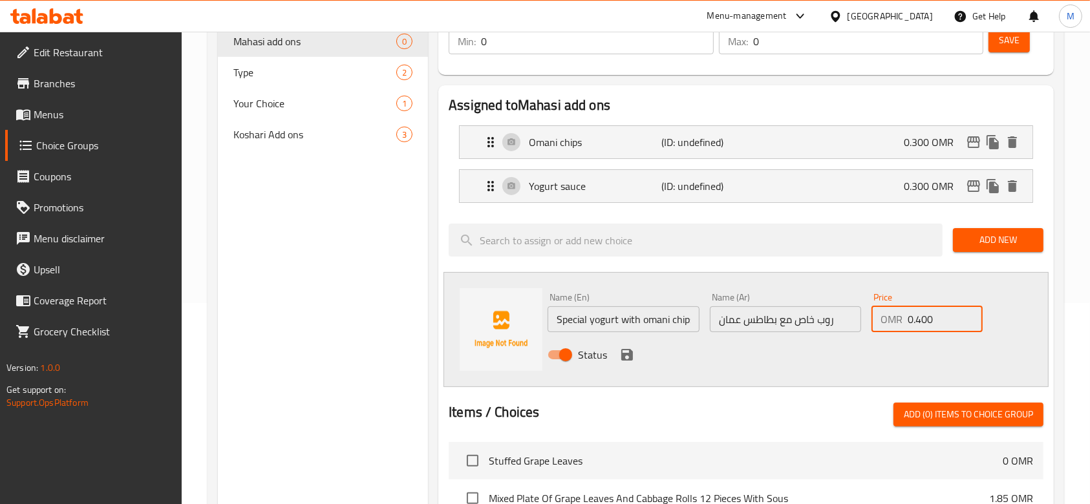
scroll to position [222, 0]
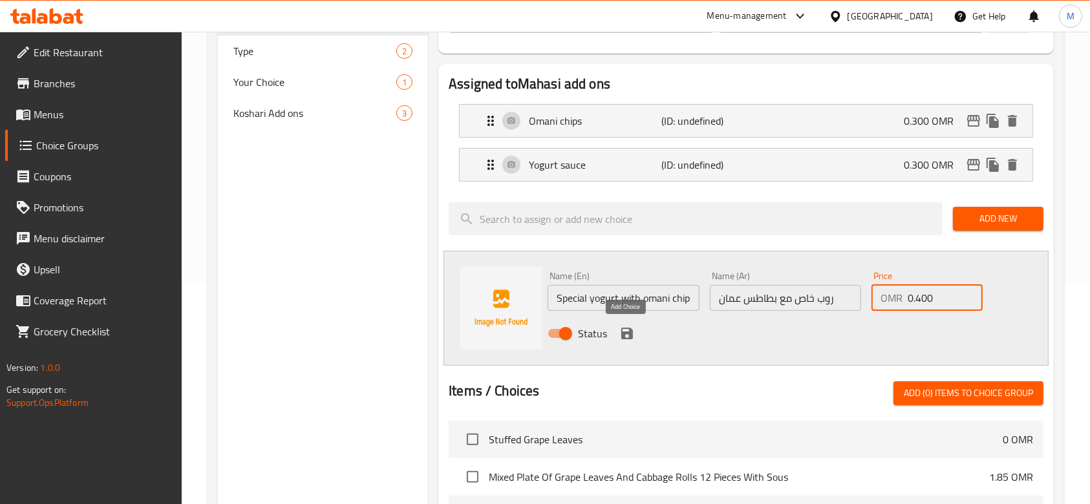
type input "0.400"
click at [628, 333] on icon "save" at bounding box center [627, 334] width 12 height 12
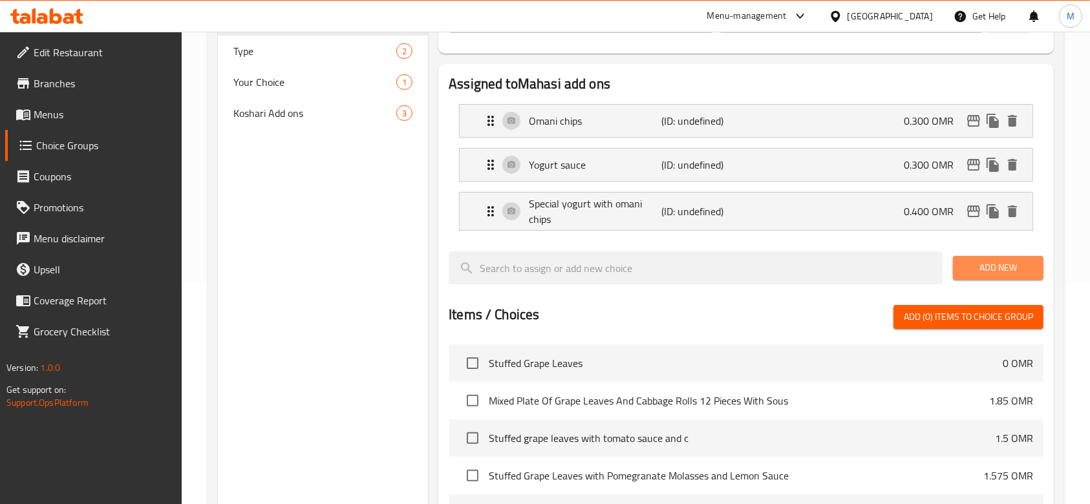
click at [975, 270] on span "Add New" at bounding box center [998, 268] width 70 height 16
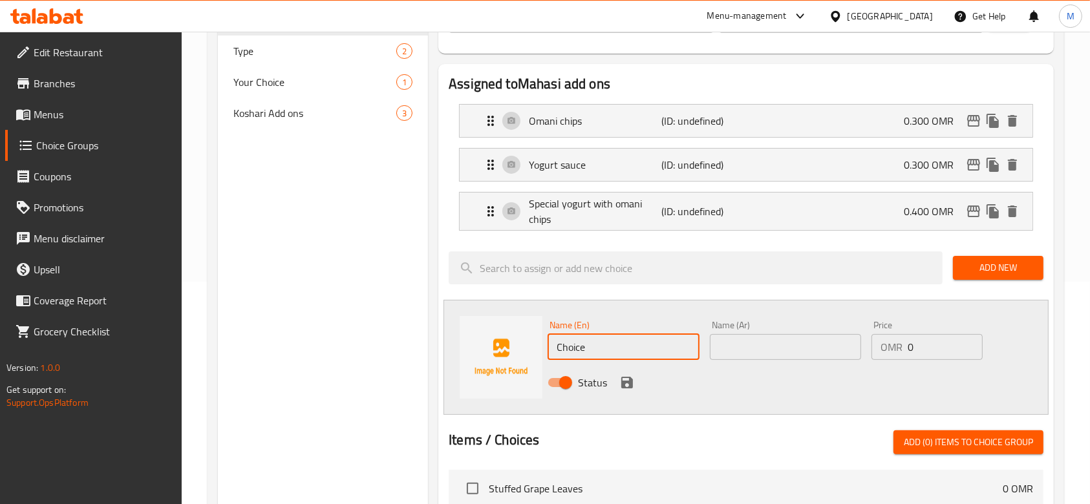
click at [661, 353] on input "Choice" at bounding box center [622, 347] width 151 height 26
type input "س"
type input "ش"
type input "ي"
type input "d"
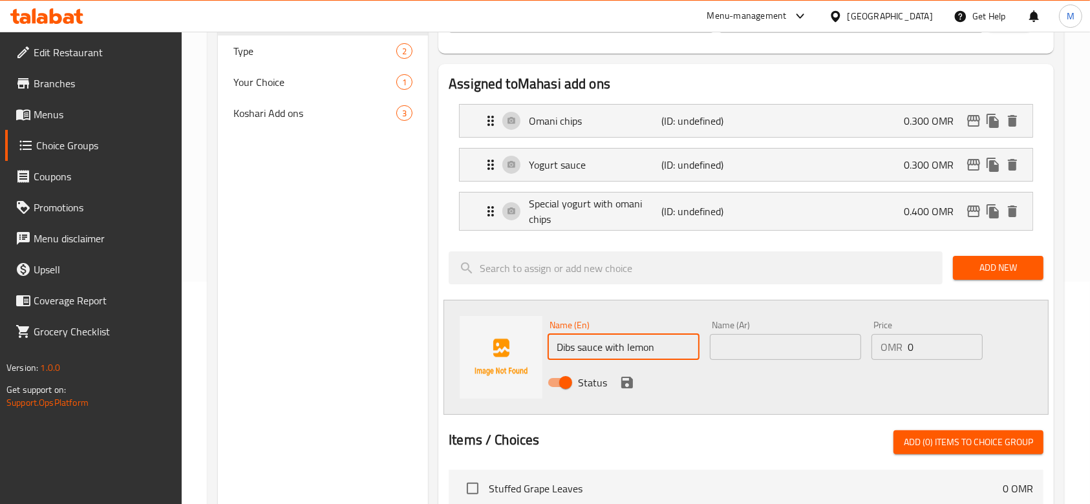
type input "Dibs sauce with lemon"
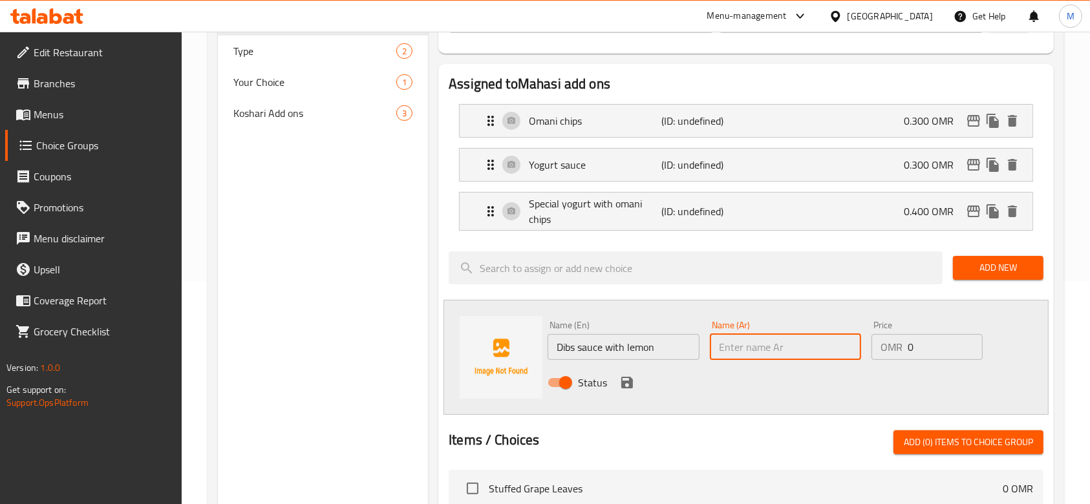
click at [768, 348] on input "text" at bounding box center [785, 347] width 151 height 26
type input "صوص الدبس مع الليمون"
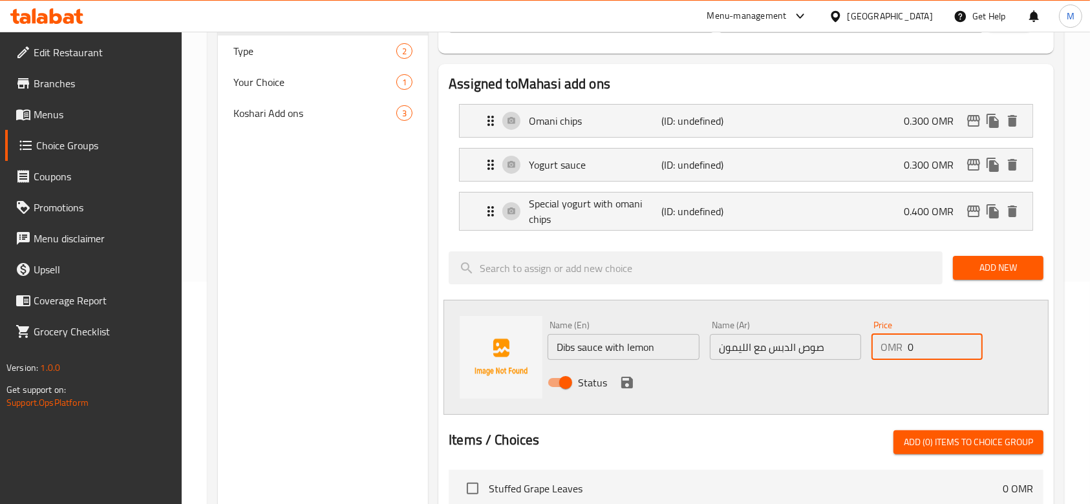
click at [933, 343] on input "0" at bounding box center [944, 347] width 75 height 26
type input "0.300"
click at [631, 383] on icon "save" at bounding box center [627, 383] width 12 height 12
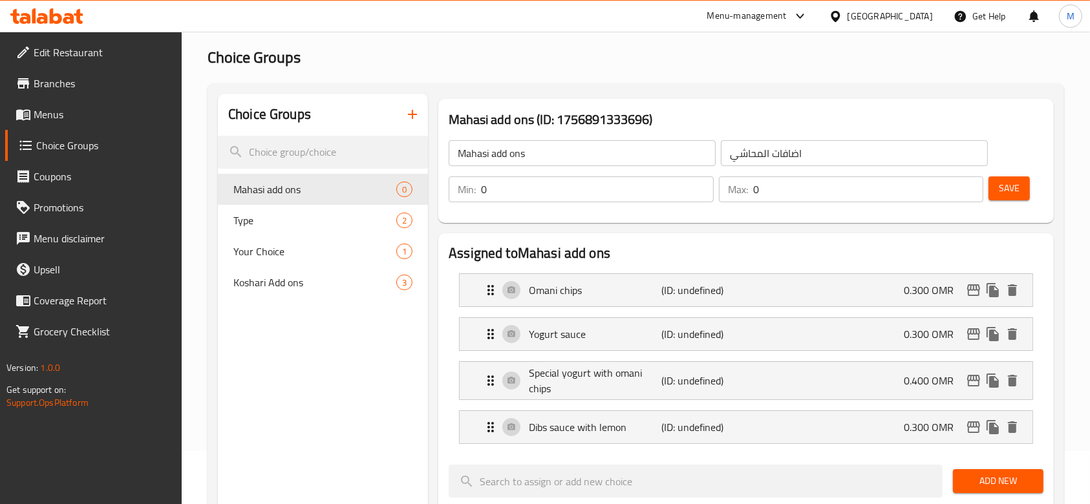
scroll to position [50, 0]
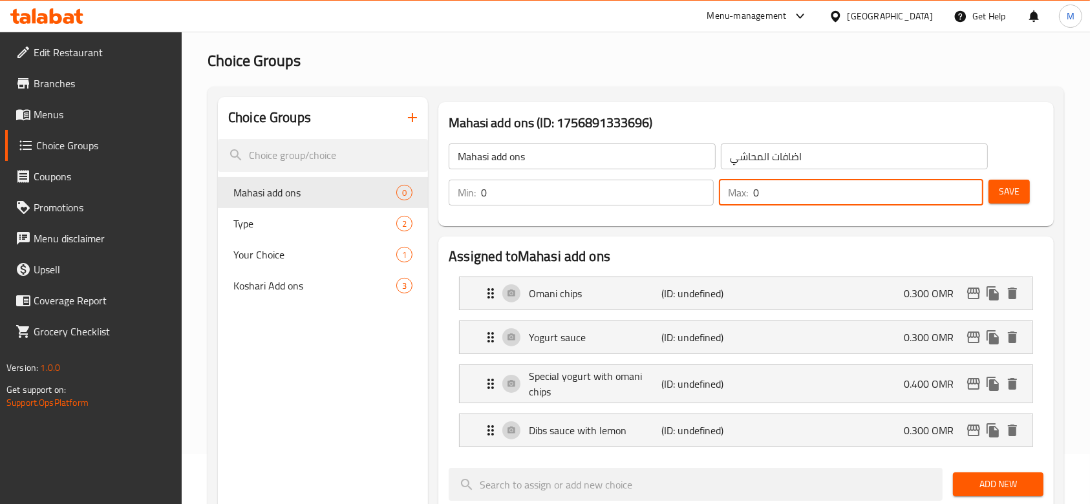
click at [784, 191] on input "0" at bounding box center [868, 193] width 231 height 26
type input "4"
click at [1006, 189] on span "Save" at bounding box center [1009, 192] width 21 height 16
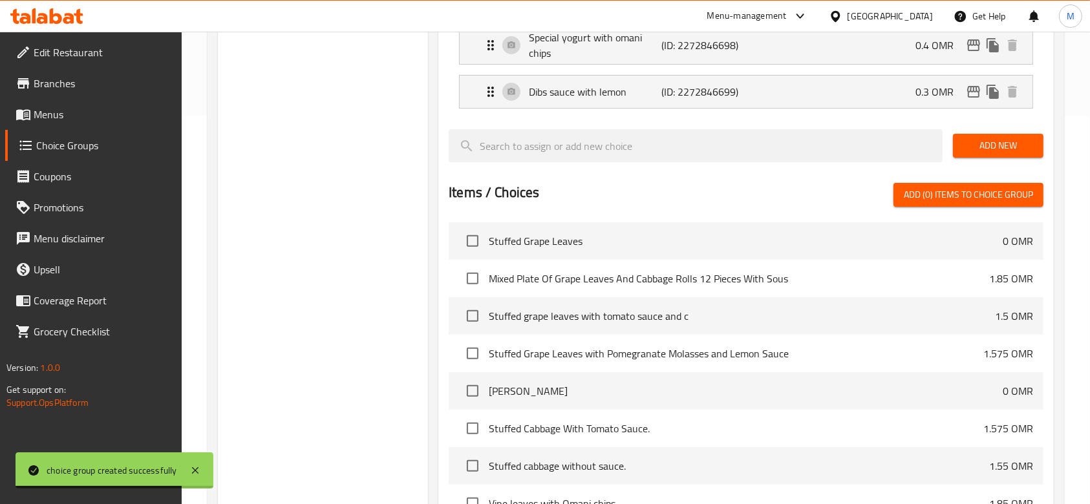
scroll to position [394, 0]
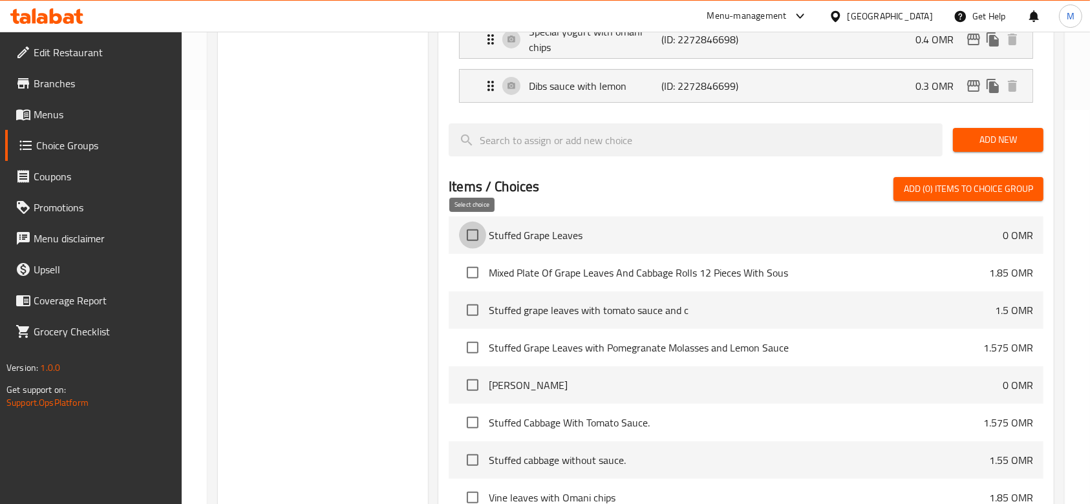
click at [470, 235] on input "checkbox" at bounding box center [472, 235] width 27 height 27
checkbox input "false"
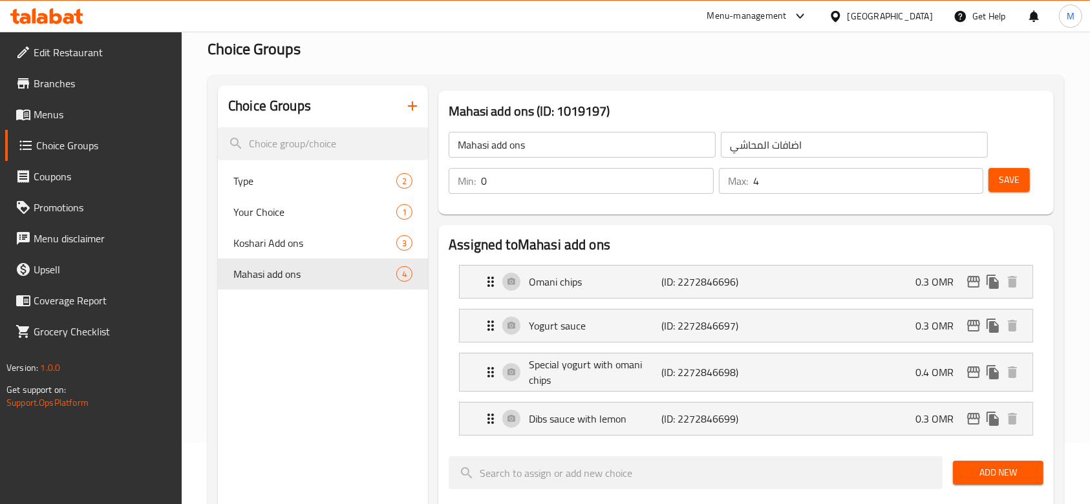
scroll to position [50, 0]
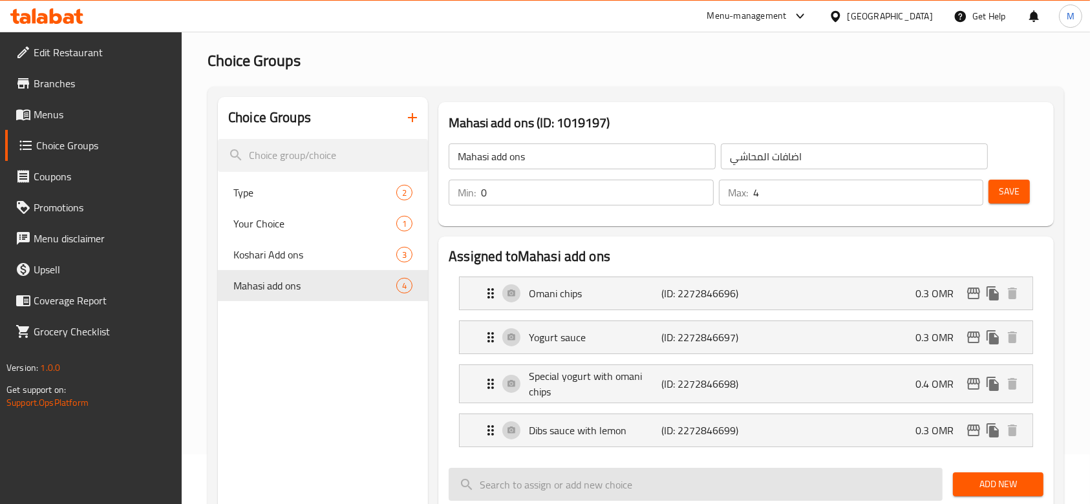
click at [622, 482] on input "search" at bounding box center [696, 484] width 494 height 33
type input "ت"
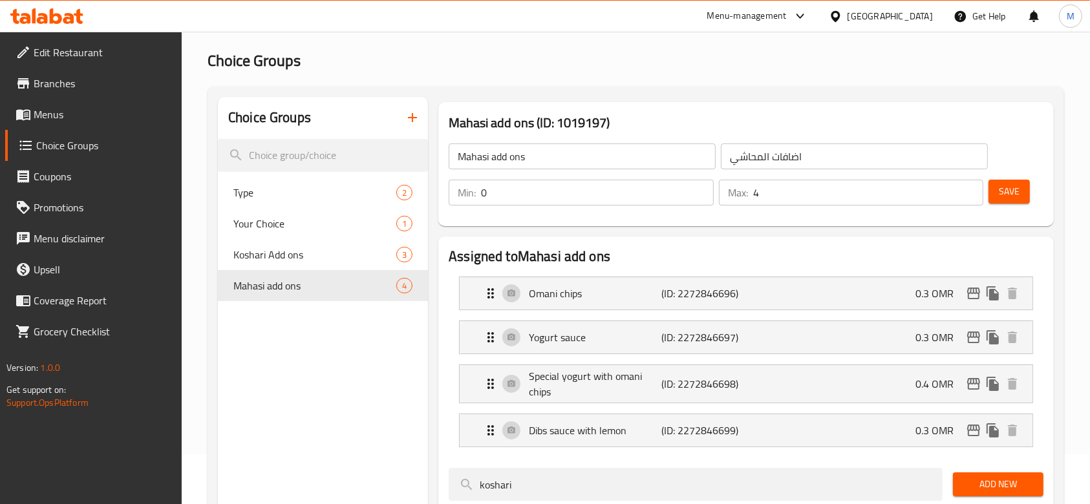
scroll to position [290, 0]
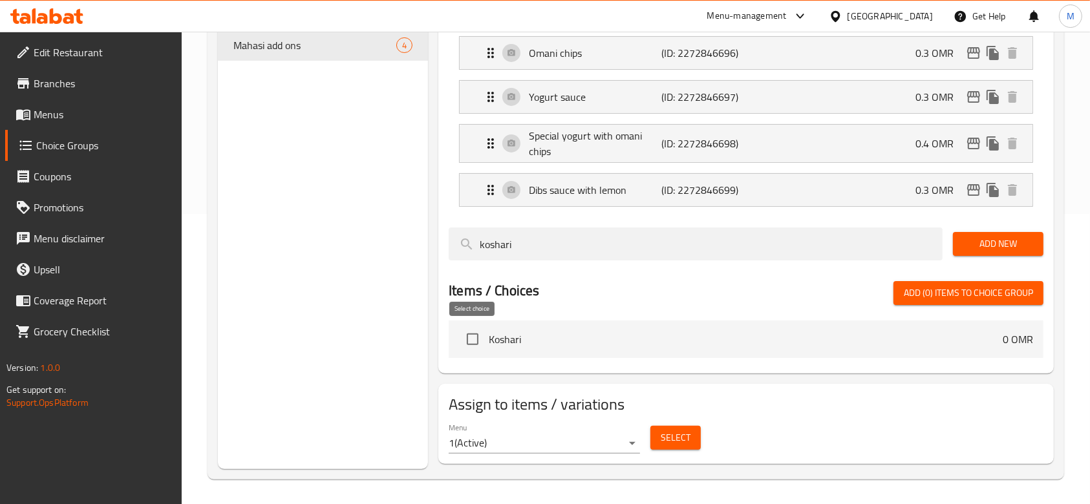
type input "koshari"
click at [467, 339] on input "checkbox" at bounding box center [472, 339] width 27 height 27
checkbox input "true"
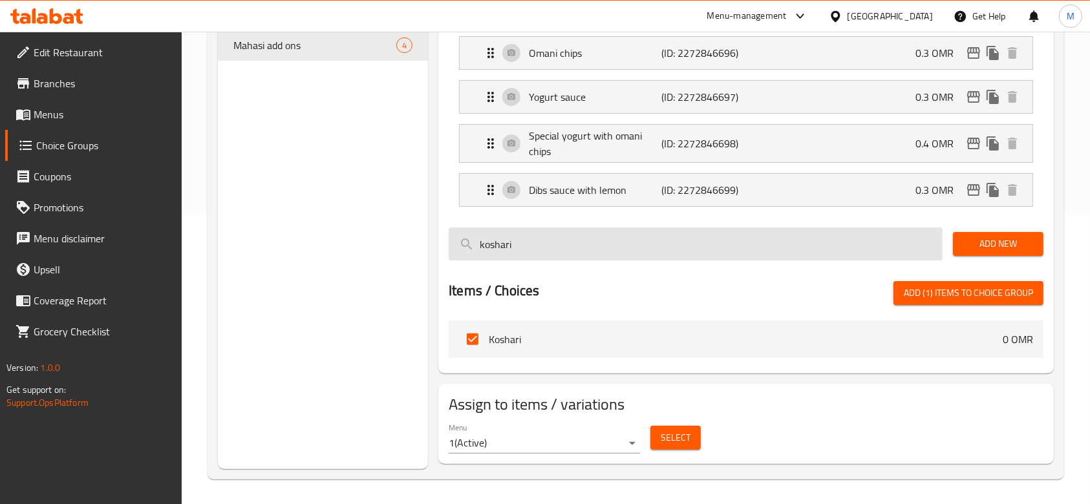
click at [567, 238] on input "koshari" at bounding box center [696, 243] width 494 height 33
type input "[GEOGRAPHIC_DATA]"
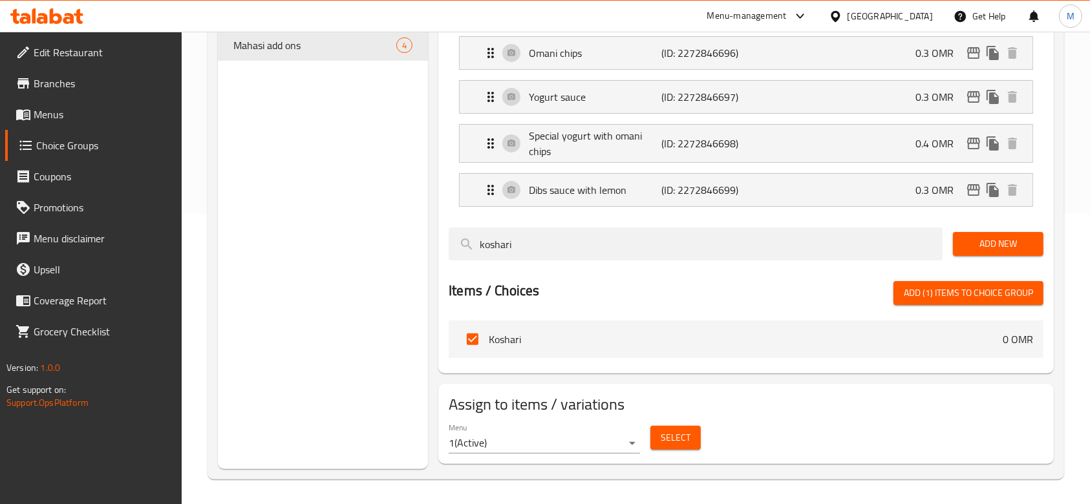
type input "koshari"
click at [957, 288] on span "Add (1) items to choice group" at bounding box center [968, 293] width 129 height 16
checkbox input "false"
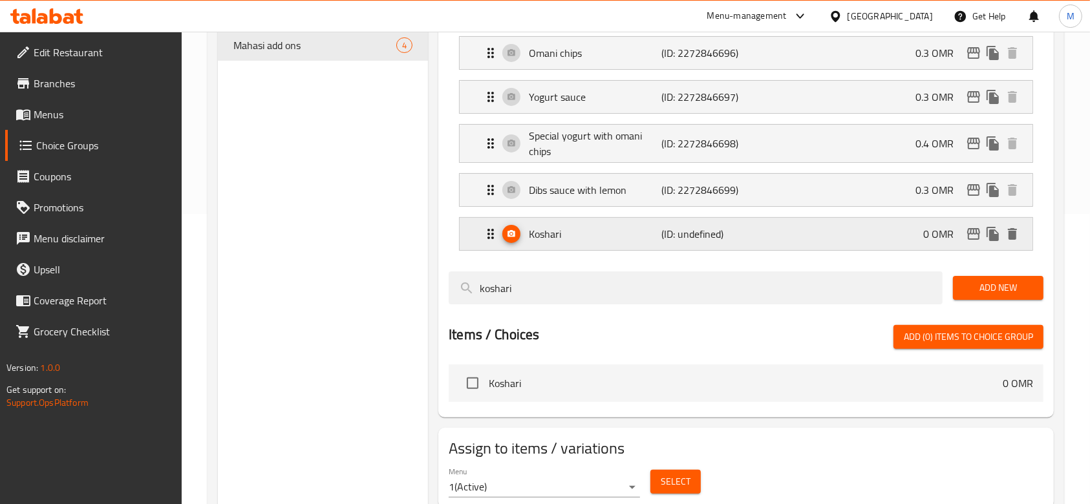
click at [1016, 237] on icon "delete" at bounding box center [1012, 234] width 16 height 16
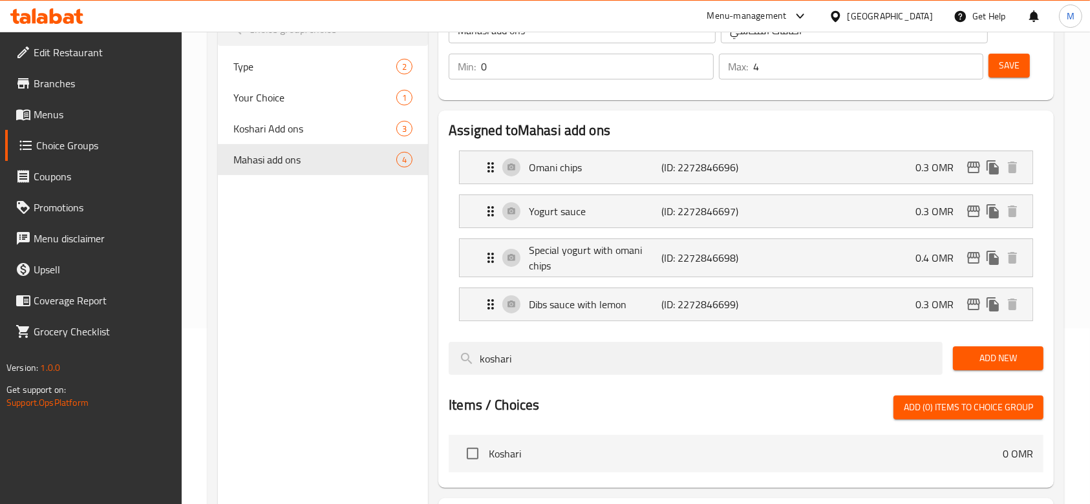
scroll to position [32, 0]
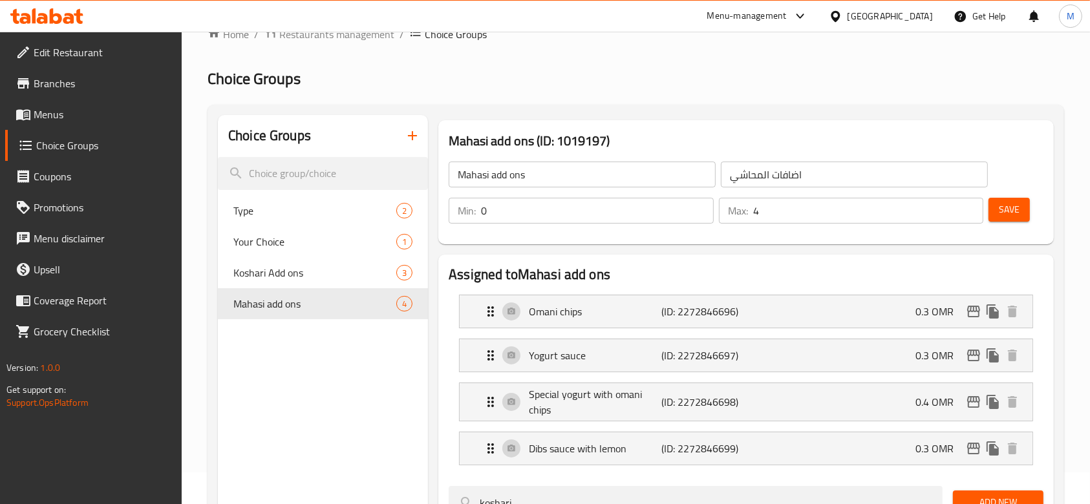
click at [410, 370] on div "Choice Groups Type 2 Your Choice 1 Koshari Add ons 3 Mahasi add ons 4" at bounding box center [323, 421] width 210 height 613
click at [47, 153] on span "Choice Groups" at bounding box center [104, 146] width 136 height 16
click at [55, 114] on span "Menus" at bounding box center [103, 115] width 138 height 16
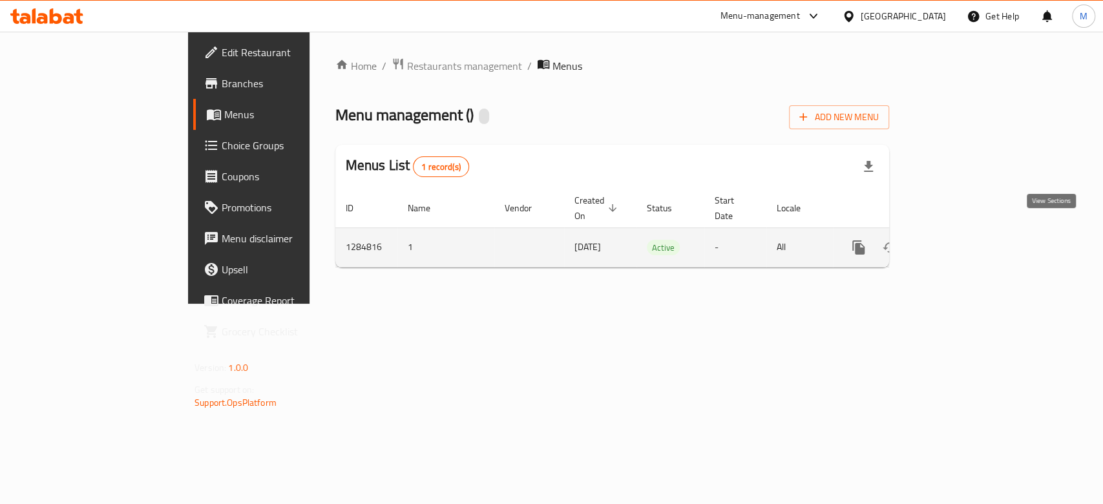
click at [968, 244] on link "enhanced table" at bounding box center [951, 247] width 31 height 31
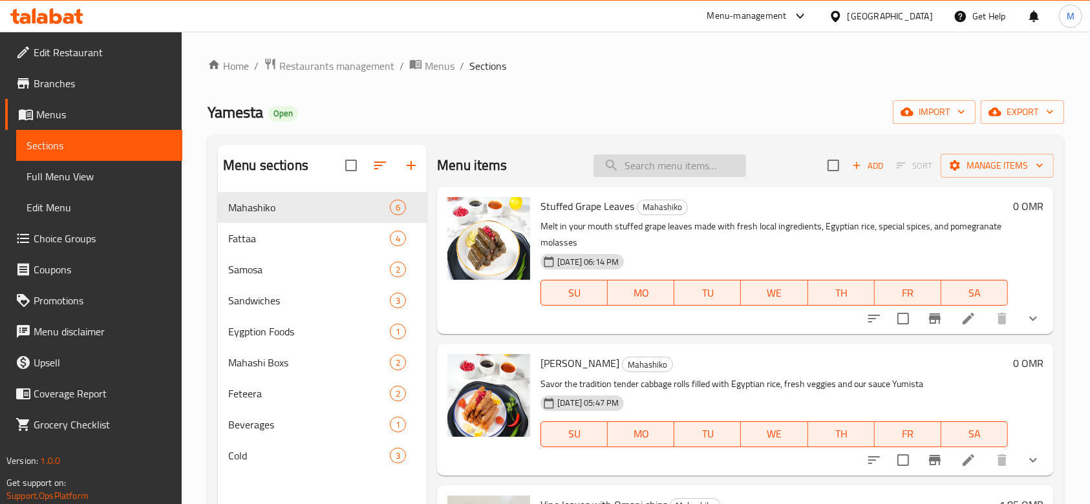
click at [672, 167] on input "search" at bounding box center [669, 165] width 153 height 23
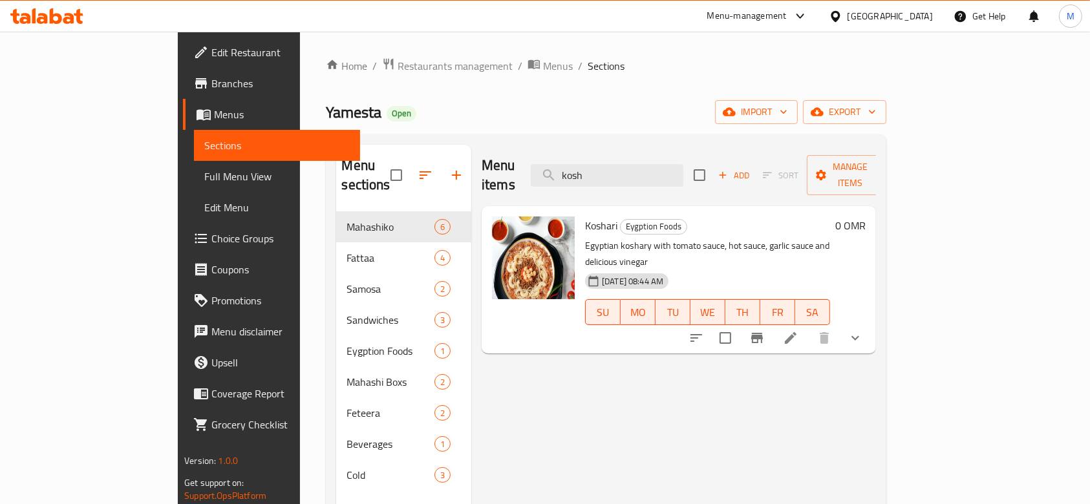
type input "kosh"
click at [863, 330] on icon "show more" at bounding box center [855, 338] width 16 height 16
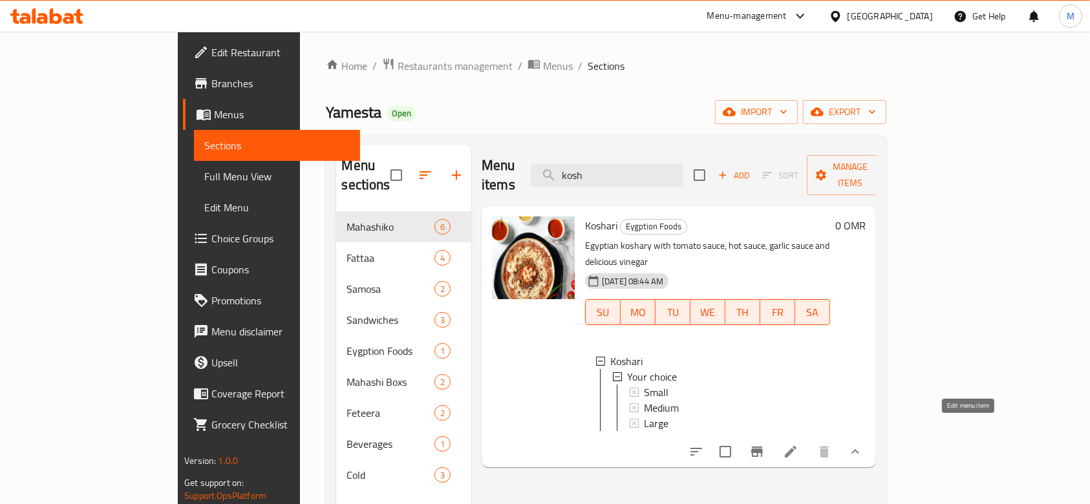
click at [796, 446] on icon at bounding box center [791, 452] width 12 height 12
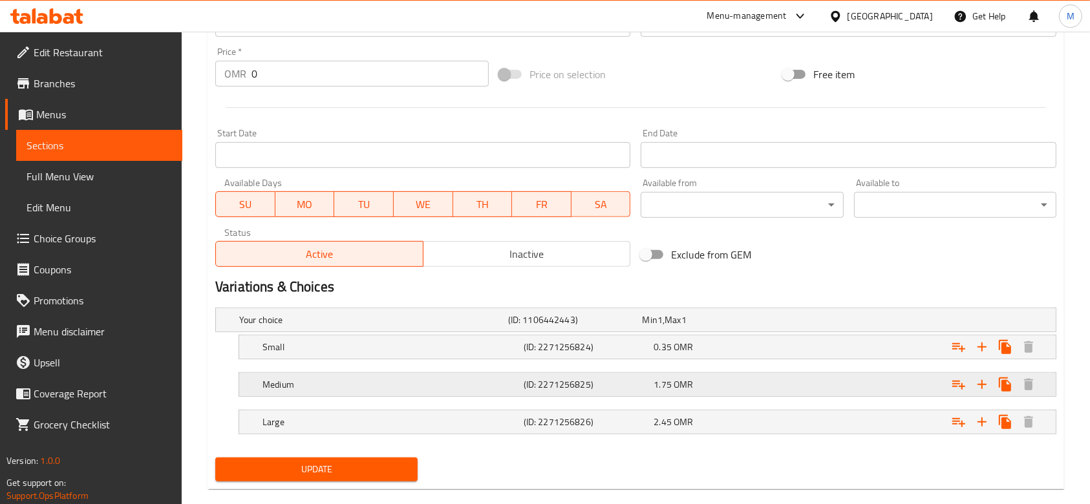
scroll to position [493, 0]
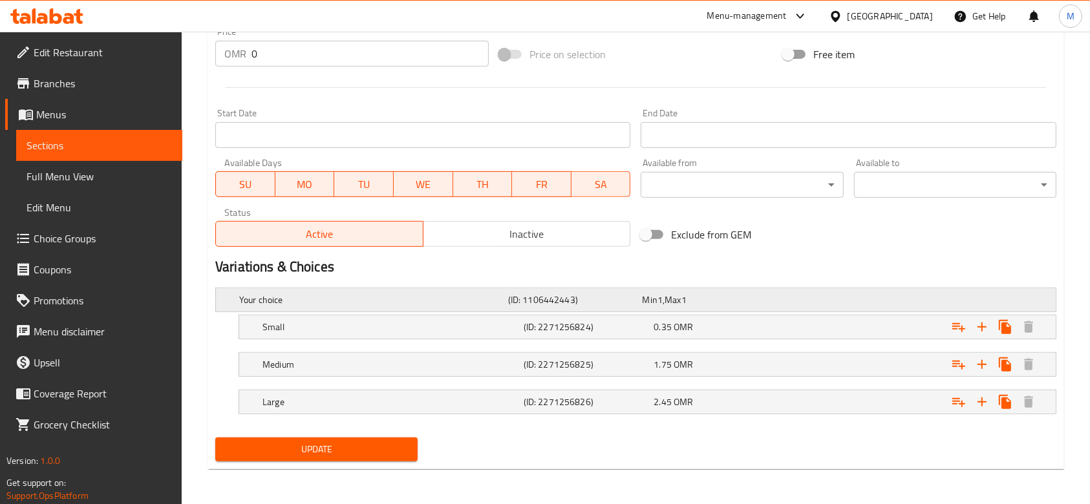
click at [672, 294] on span "Max" at bounding box center [672, 299] width 16 height 17
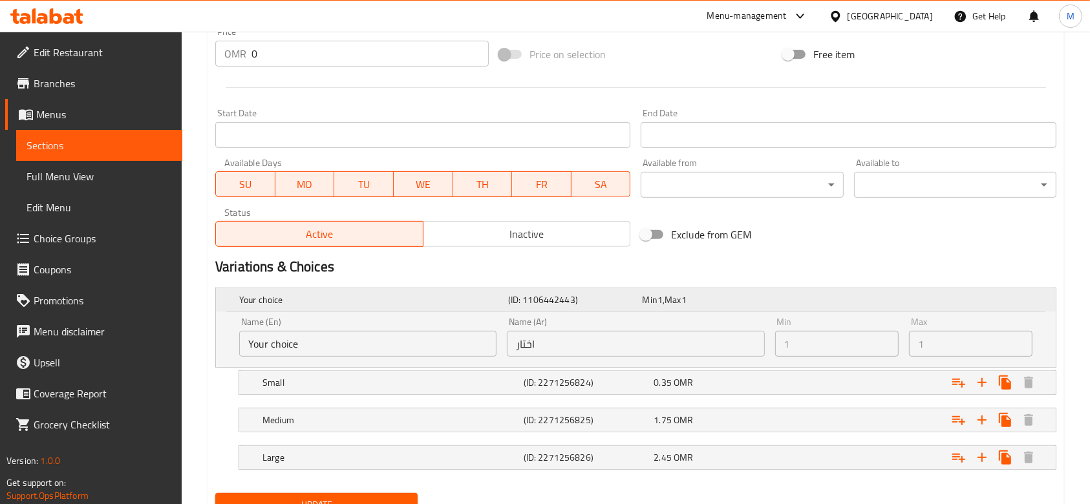
click at [798, 311] on div "Your choice (ID: 1106442443) Min 1 , Max 1" at bounding box center [640, 300] width 806 height 28
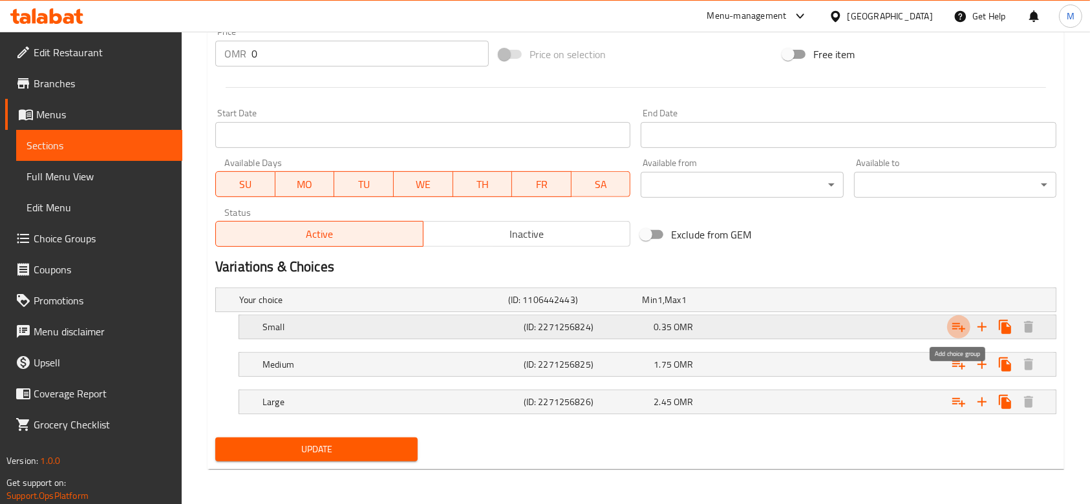
click at [955, 328] on icon "Expand" at bounding box center [959, 327] width 16 height 16
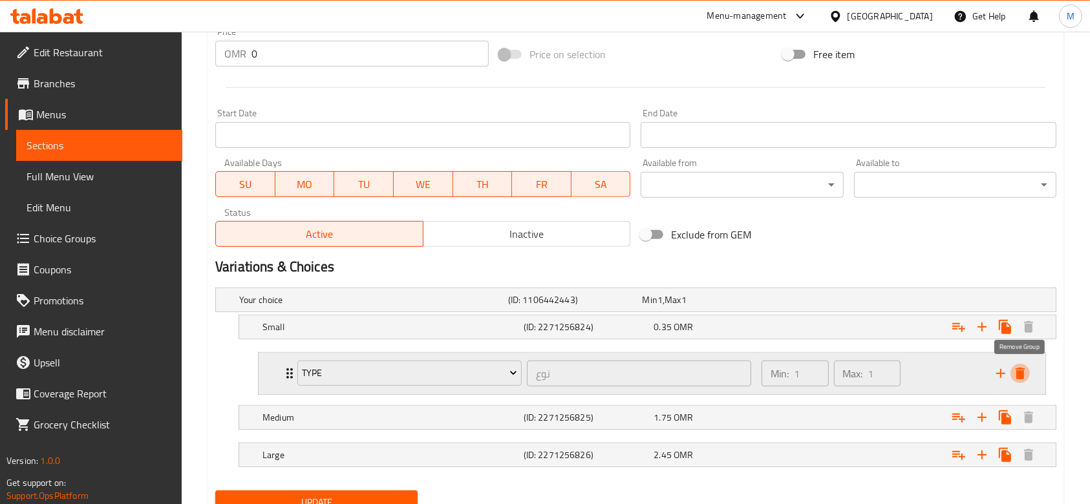
click at [1019, 370] on icon "delete" at bounding box center [1019, 374] width 9 height 12
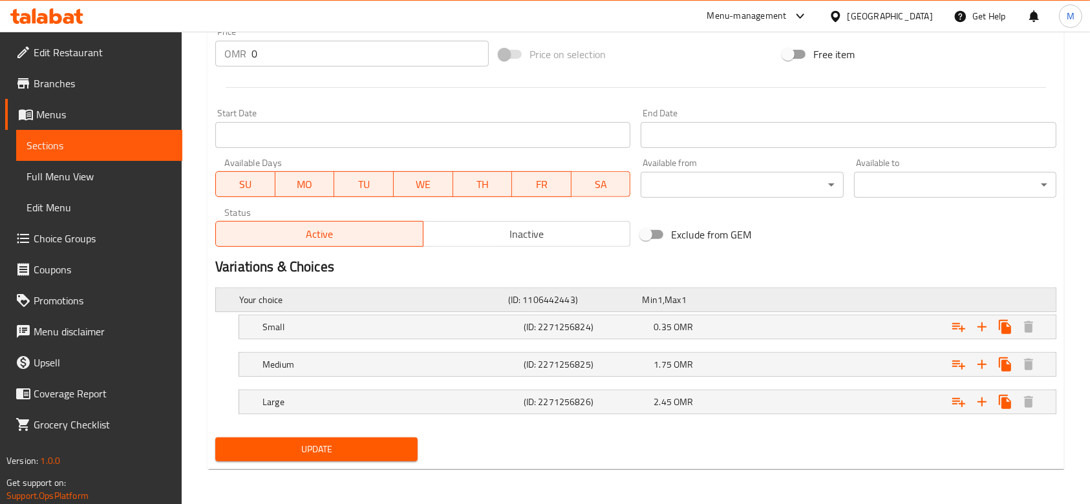
click at [295, 289] on div "Your choice (ID: 1106442443) Min 1 , Max 1" at bounding box center [640, 300] width 806 height 28
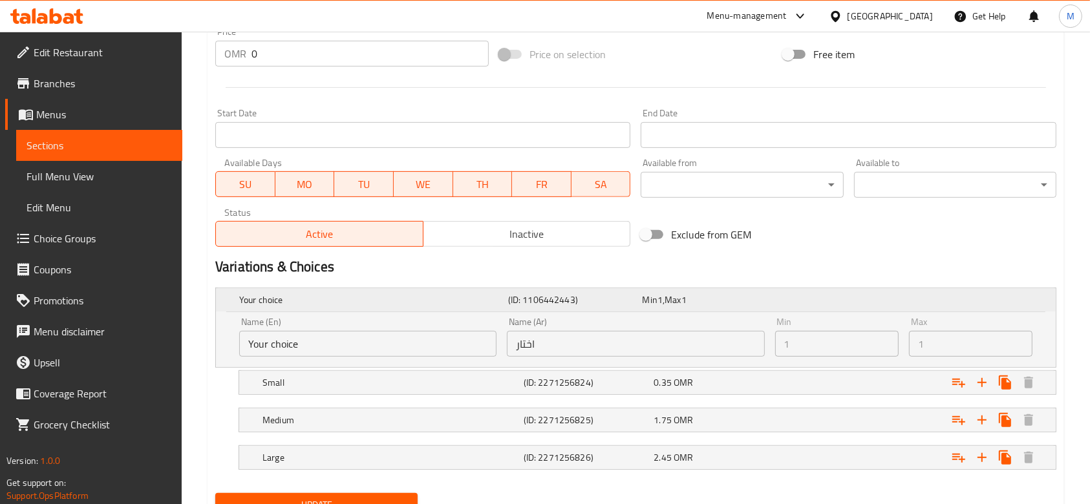
click at [362, 289] on div "Your choice (ID: 1106442443) Min 1 , Max 1" at bounding box center [640, 300] width 806 height 28
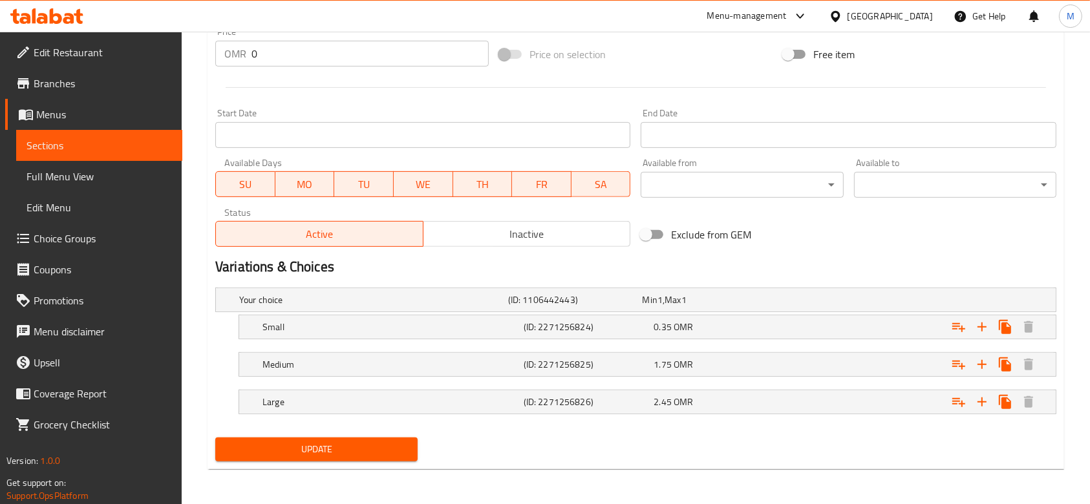
click at [74, 234] on span "Choice Groups" at bounding box center [103, 239] width 138 height 16
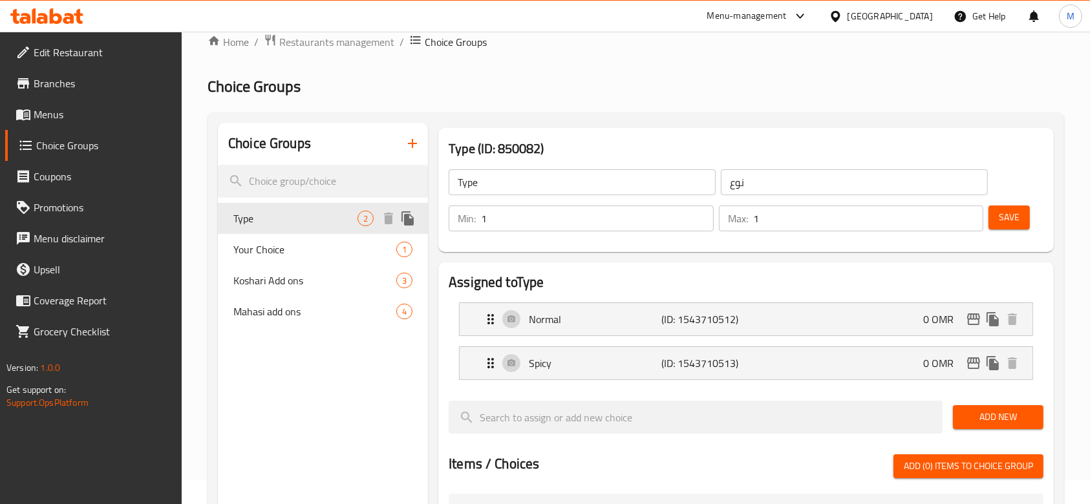
scroll to position [10, 0]
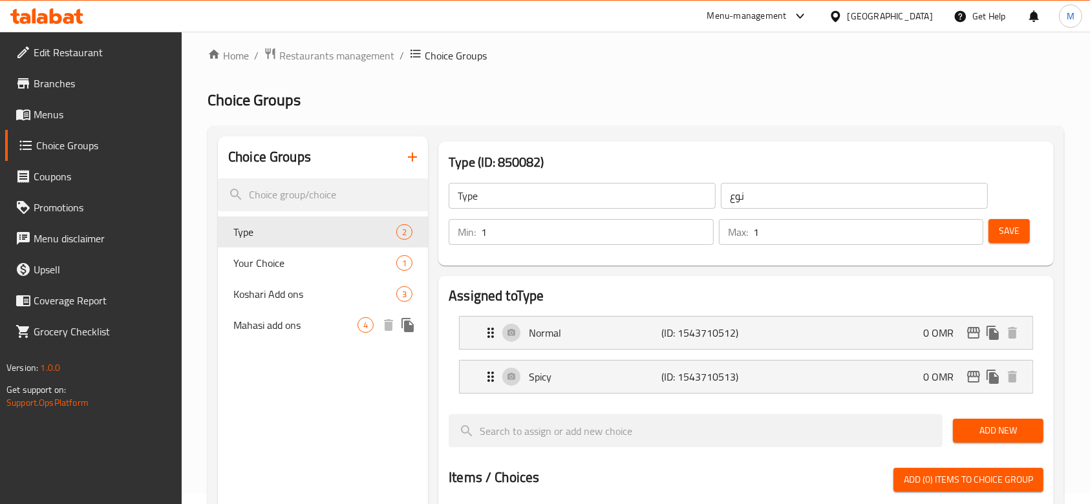
click at [303, 313] on div "Mahasi add ons 4" at bounding box center [323, 325] width 210 height 31
type input "Mahasi add ons"
type input "اضافات المحاشي"
type input "0"
type input "4"
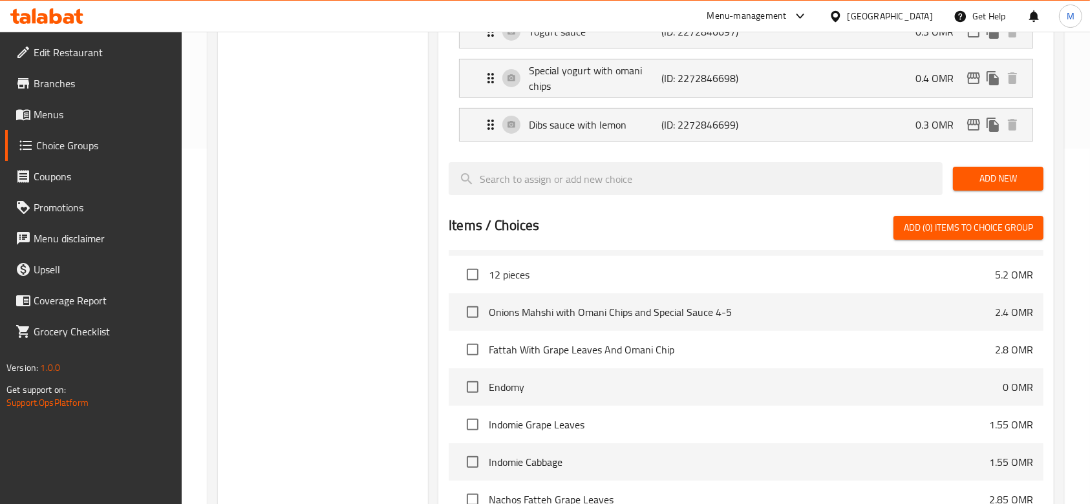
scroll to position [603, 0]
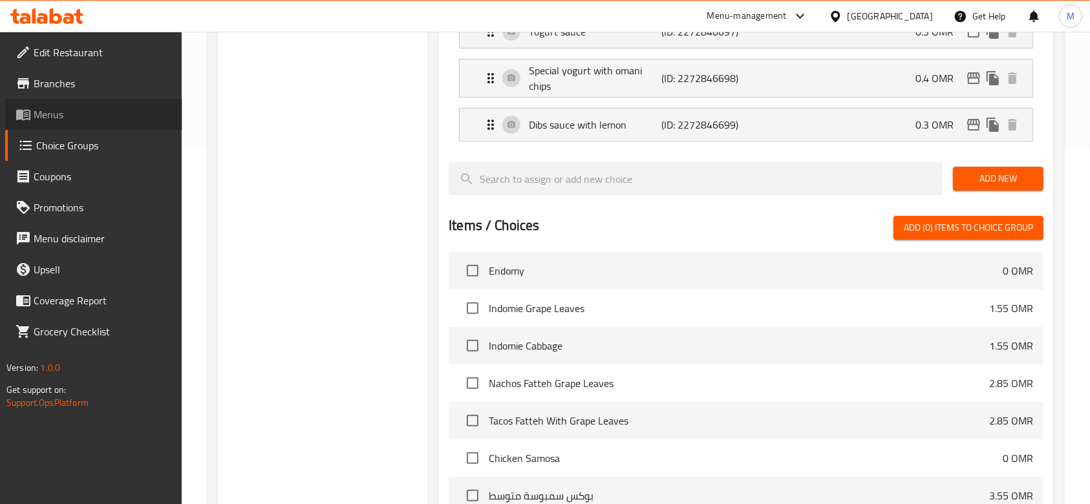
drag, startPoint x: 67, startPoint y: 118, endPoint x: 74, endPoint y: 116, distance: 6.7
click at [67, 118] on span "Menus" at bounding box center [103, 115] width 138 height 16
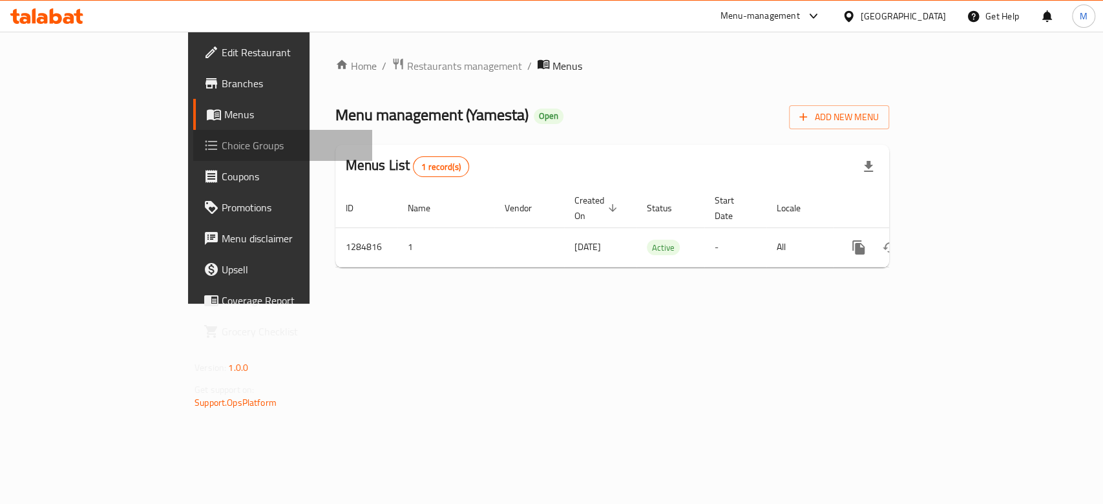
click at [222, 152] on span "Choice Groups" at bounding box center [292, 146] width 140 height 16
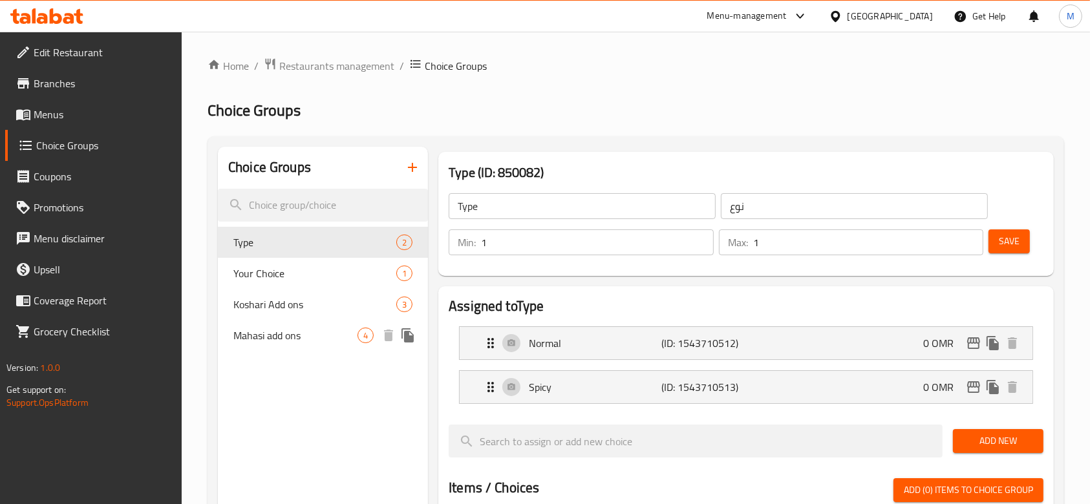
click at [284, 338] on span "Mahasi add ons" at bounding box center [295, 336] width 124 height 16
type input "Mahasi add ons"
type input "اضافات المحاشي"
type input "0"
type input "4"
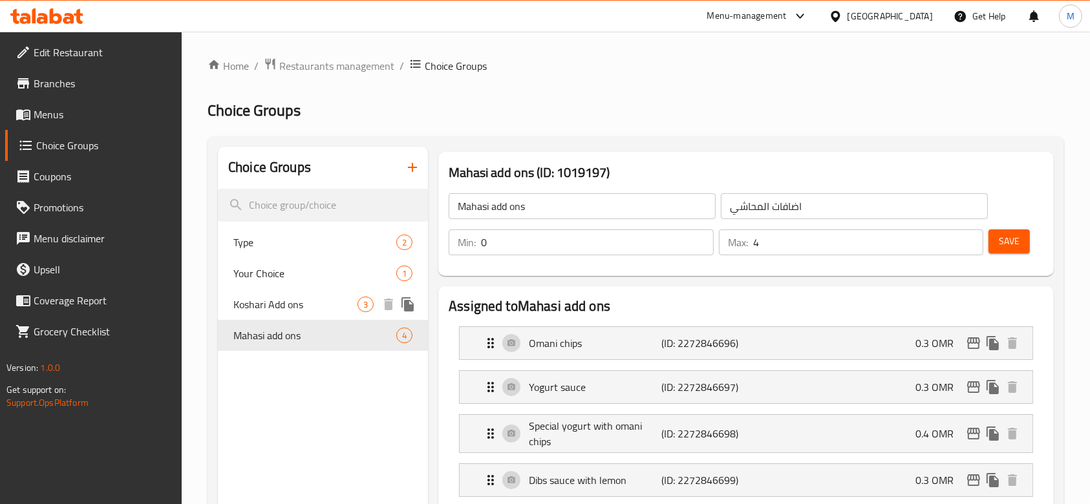
click at [258, 304] on span "Koshari Add ons" at bounding box center [295, 305] width 124 height 16
type input "Koshari Add ons"
type input "اضافات الكشري"
type input "3"
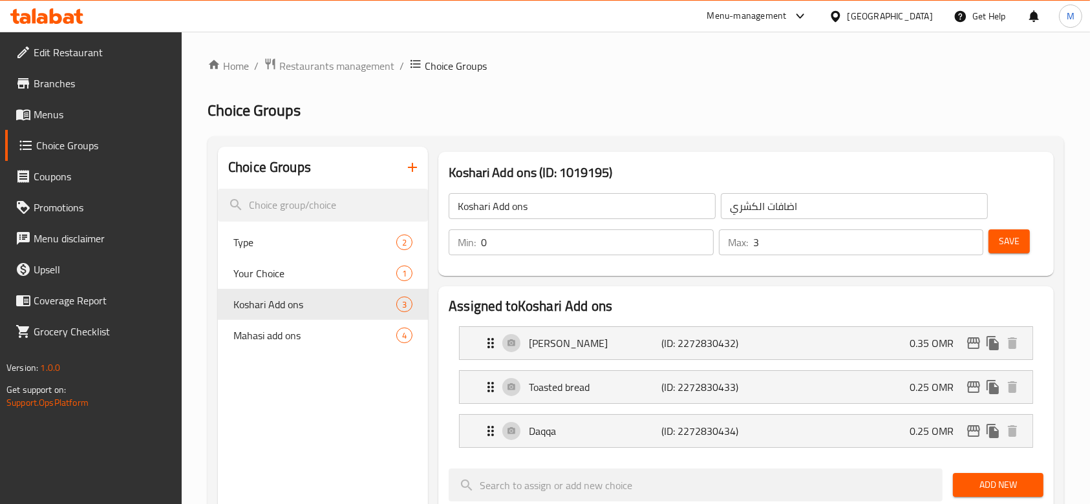
click at [44, 112] on span "Menus" at bounding box center [103, 115] width 138 height 16
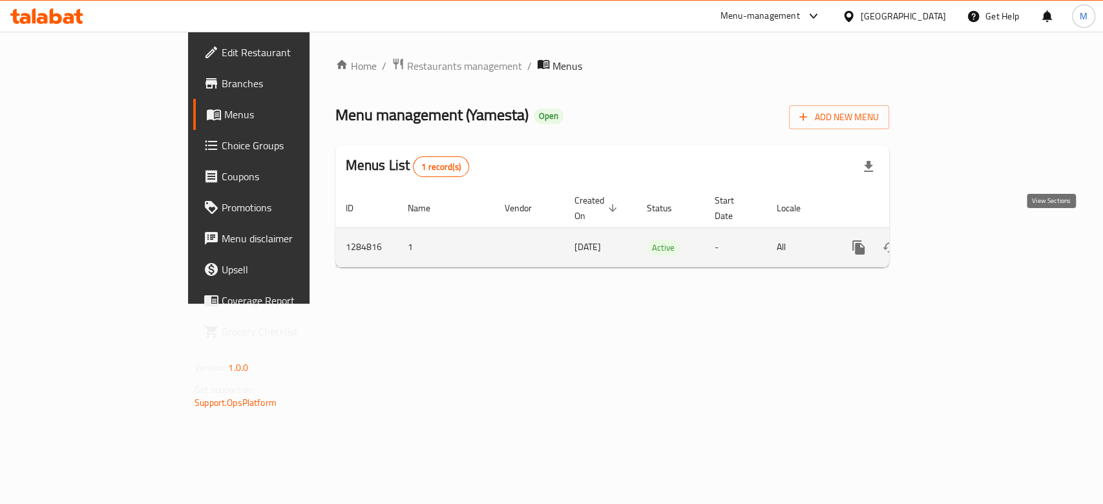
click at [960, 240] on icon "enhanced table" at bounding box center [952, 248] width 16 height 16
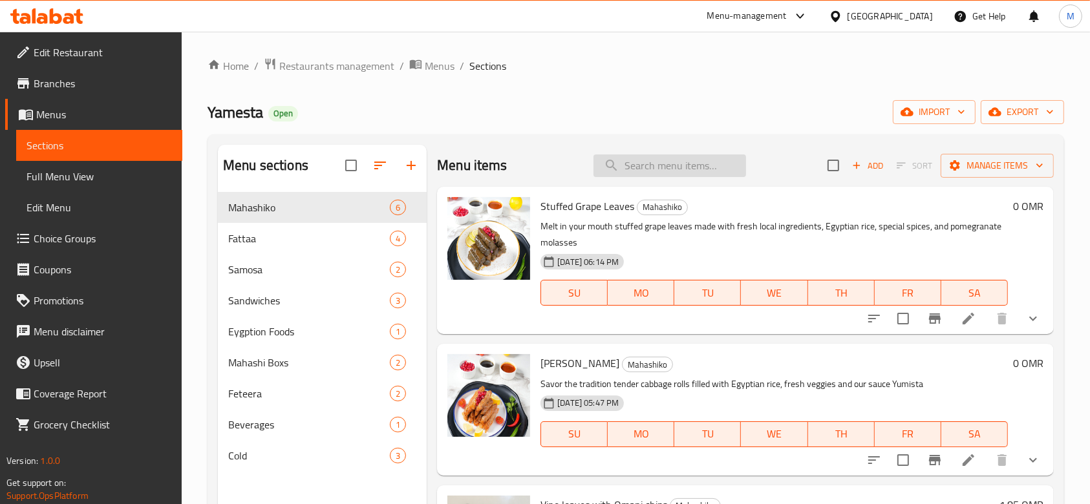
click at [664, 159] on input "search" at bounding box center [669, 165] width 153 height 23
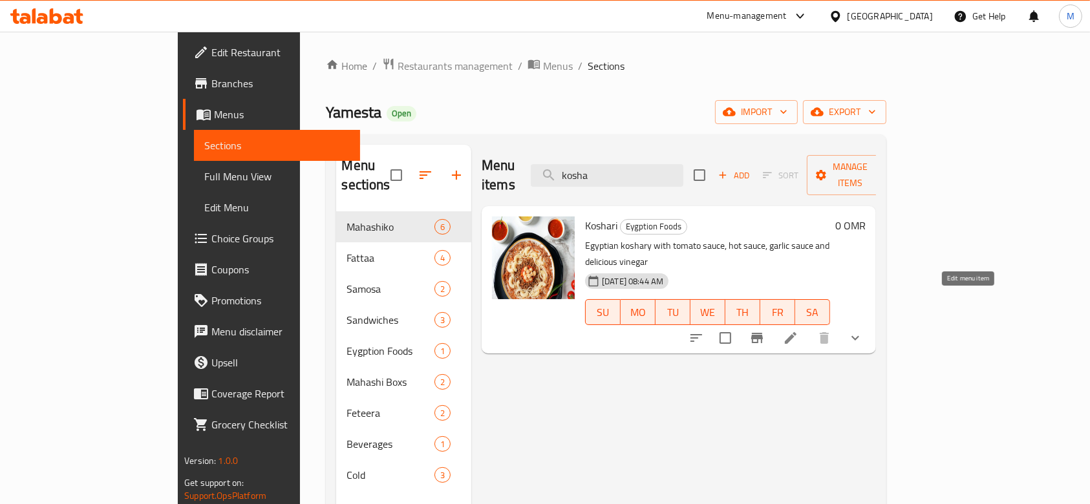
type input "kosha"
click at [798, 330] on icon at bounding box center [791, 338] width 16 height 16
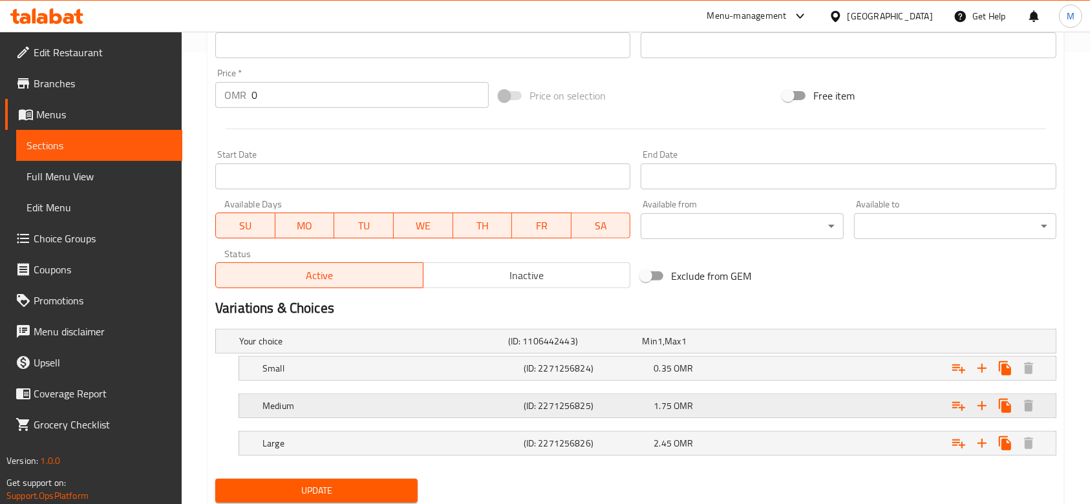
scroll to position [493, 0]
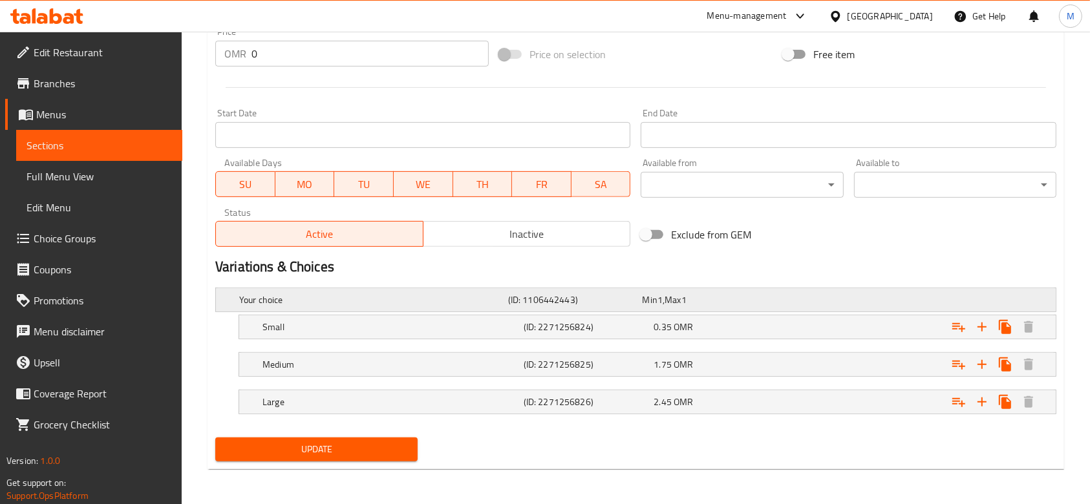
click at [582, 288] on div "Your choice (ID: 1106442443) Min 1 , Max 1" at bounding box center [640, 300] width 806 height 28
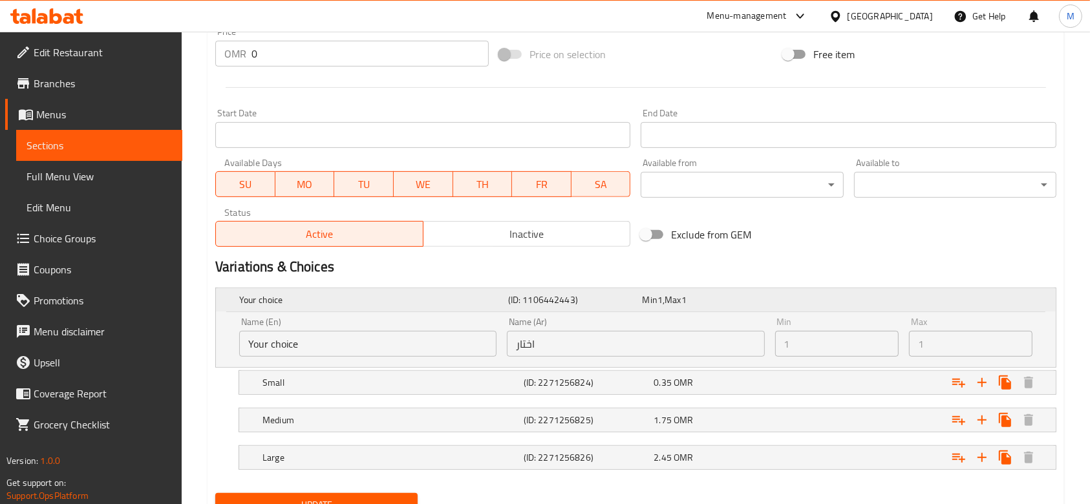
click at [582, 288] on div "Your choice (ID: 1106442443) Min 1 , Max 1" at bounding box center [640, 300] width 806 height 28
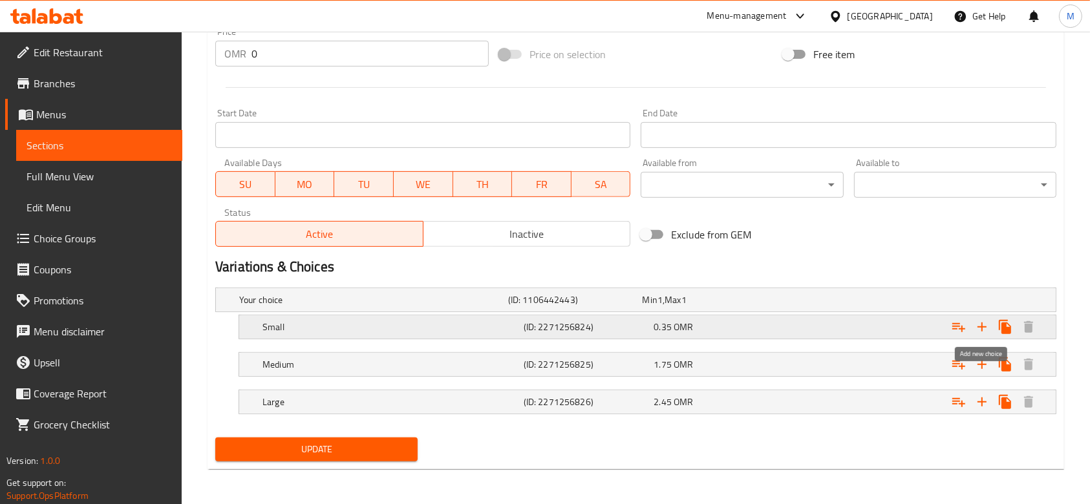
click at [984, 323] on icon "Expand" at bounding box center [982, 327] width 16 height 16
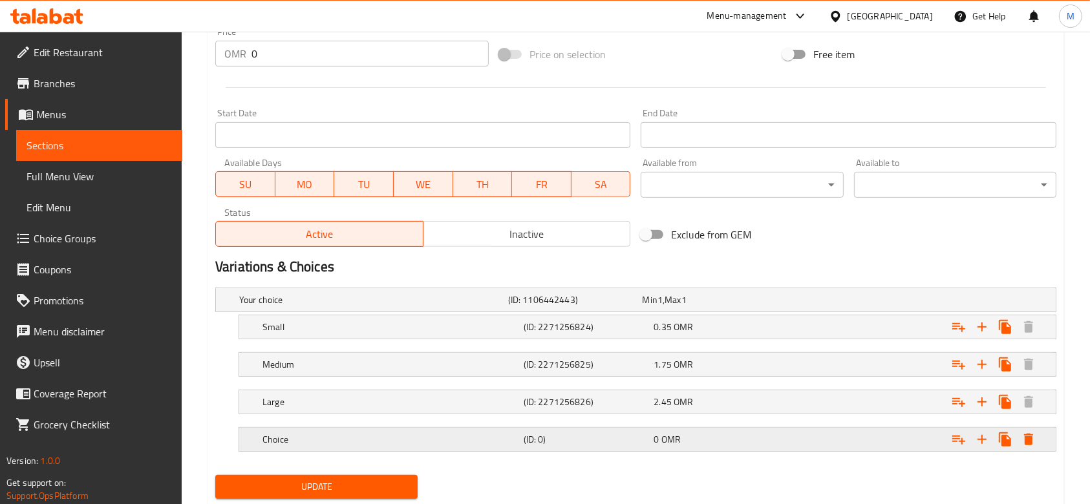
click at [282, 306] on h5 "Choice" at bounding box center [371, 299] width 264 height 13
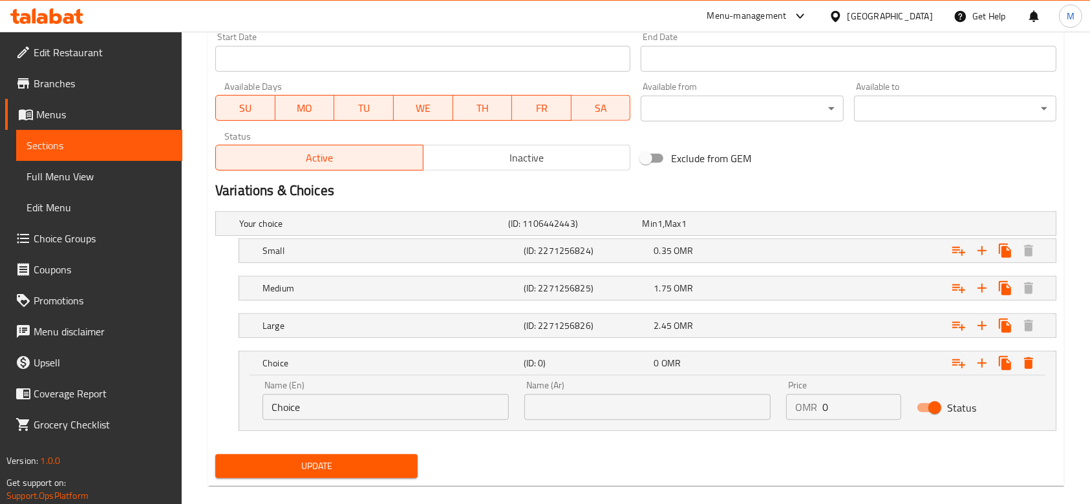
scroll to position [586, 0]
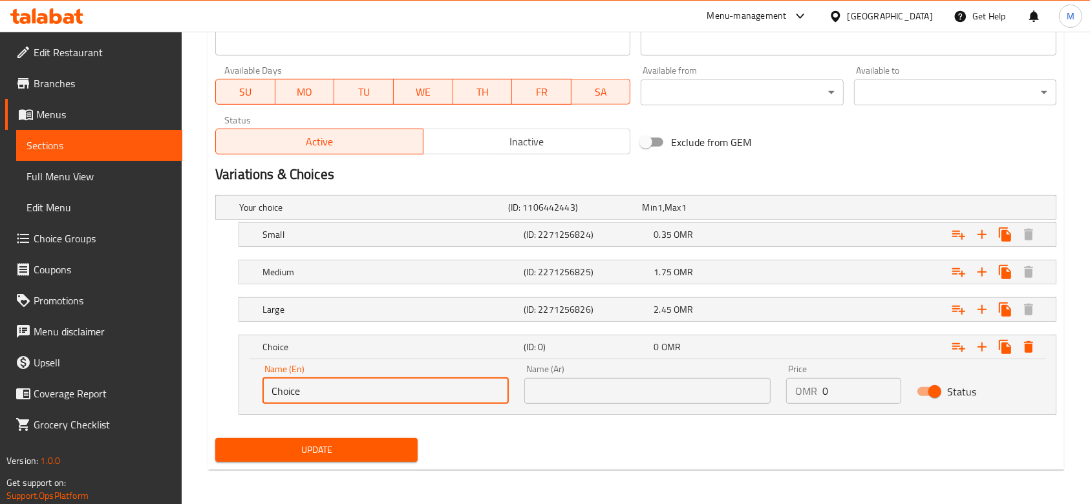
click at [296, 391] on input "Choice" at bounding box center [385, 391] width 246 height 26
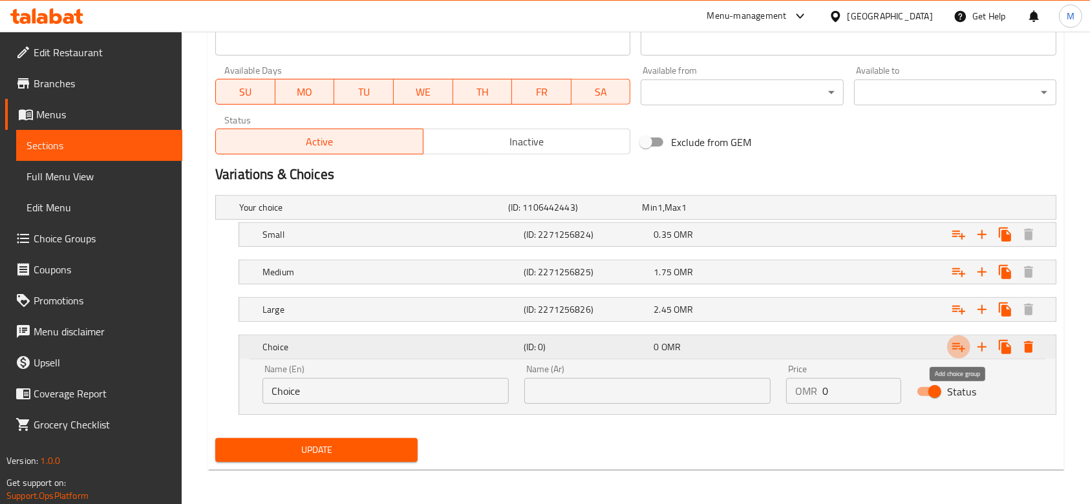
click at [958, 345] on icon "Expand" at bounding box center [958, 347] width 13 height 9
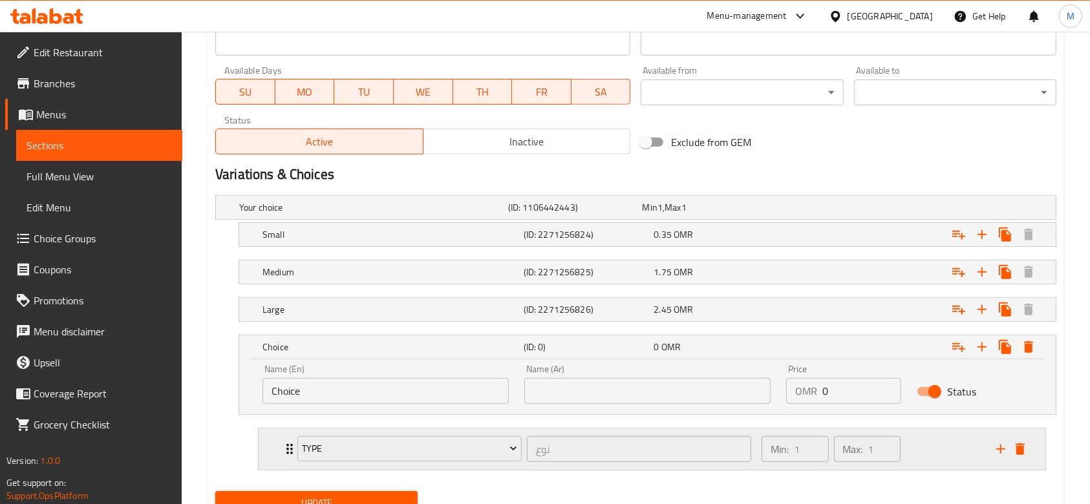
click at [291, 442] on div "Type نوع ​" at bounding box center [524, 448] width 469 height 41
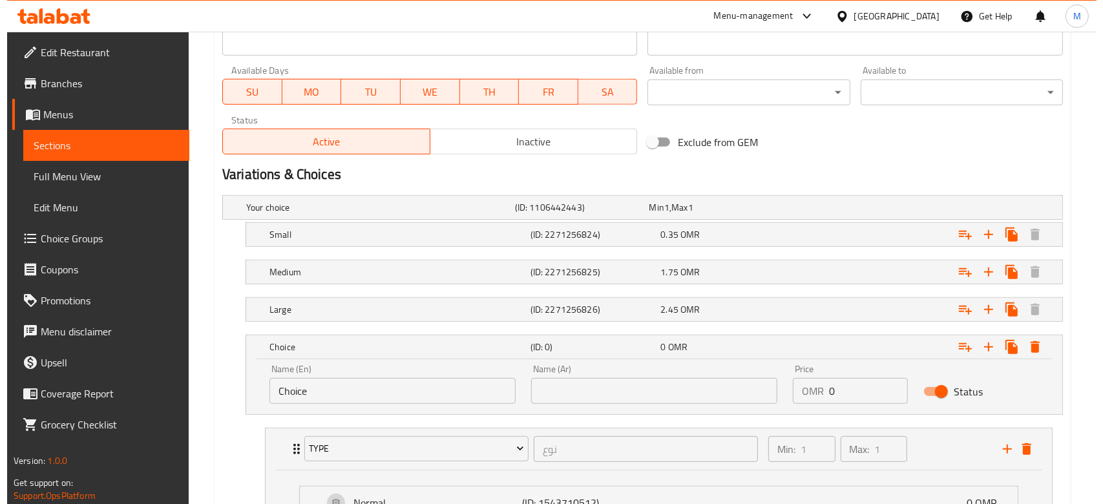
scroll to position [753, 0]
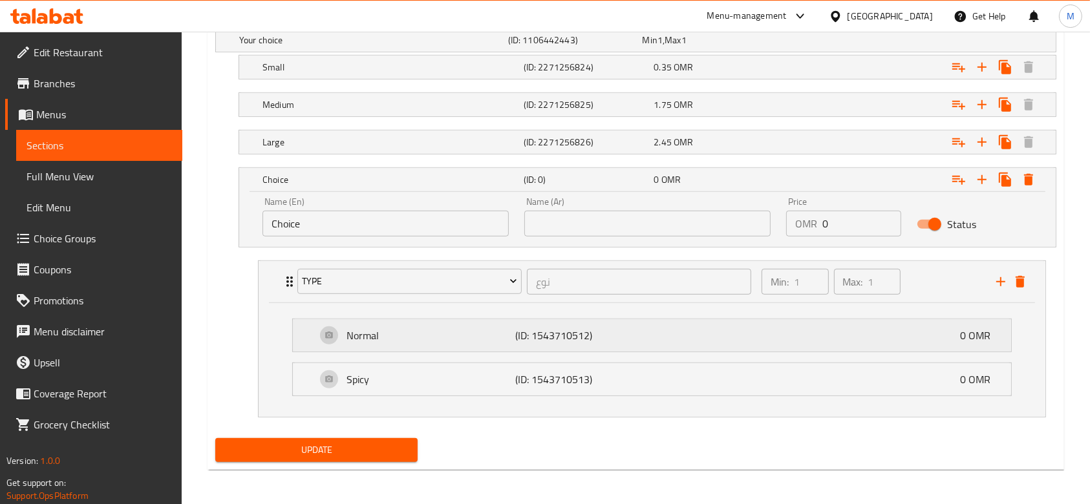
click at [382, 340] on p "Normal" at bounding box center [430, 336] width 169 height 16
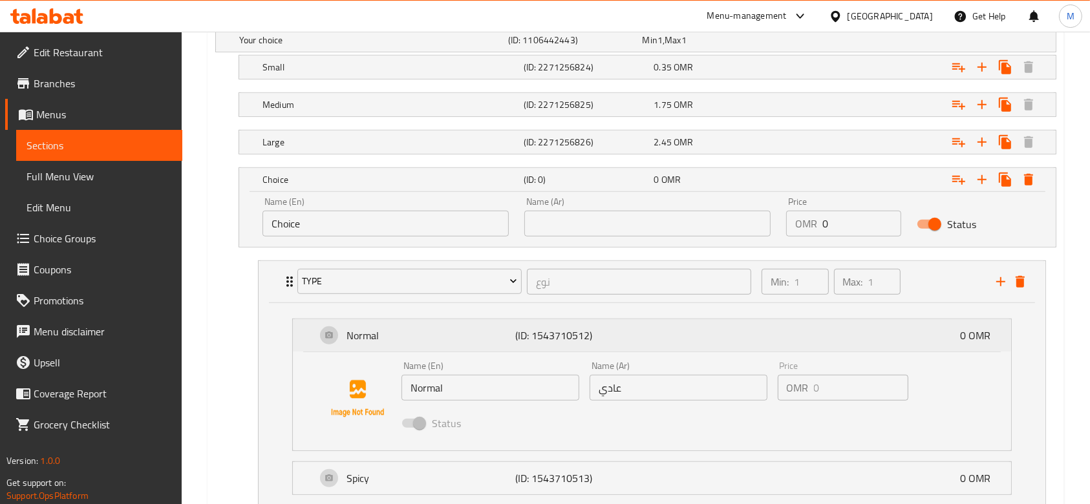
click at [382, 340] on p "Normal" at bounding box center [430, 336] width 169 height 16
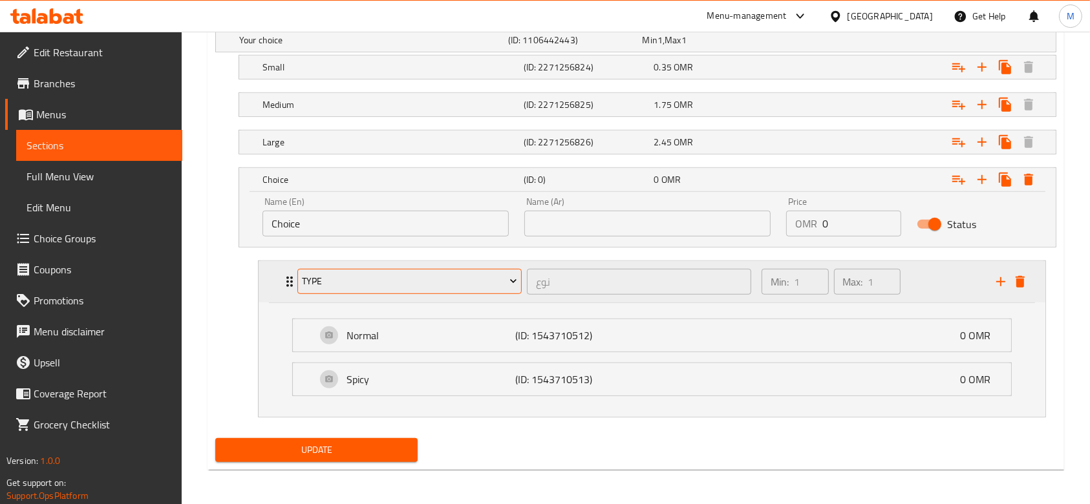
click at [366, 277] on span "Type" at bounding box center [409, 281] width 215 height 16
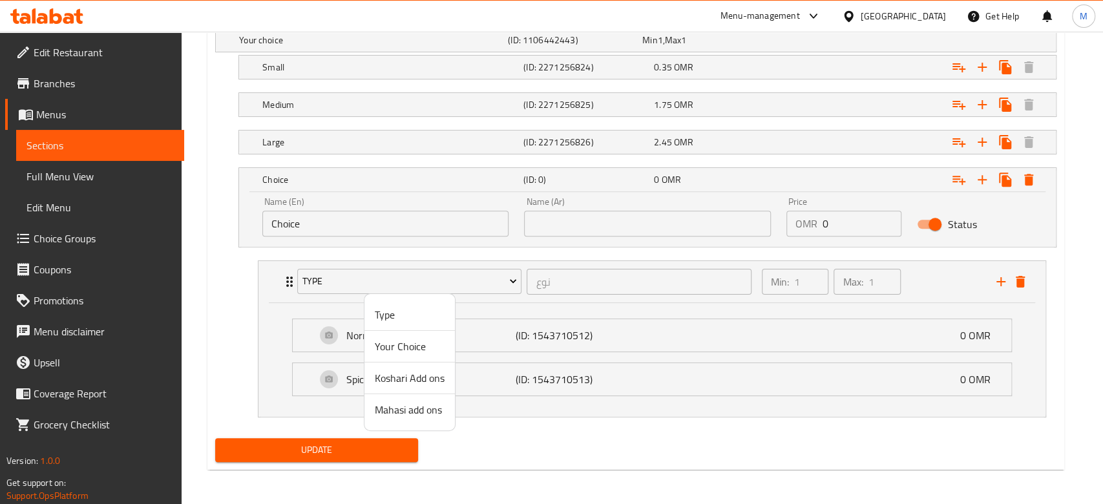
click at [409, 374] on span "Koshari Add ons" at bounding box center [410, 378] width 70 height 16
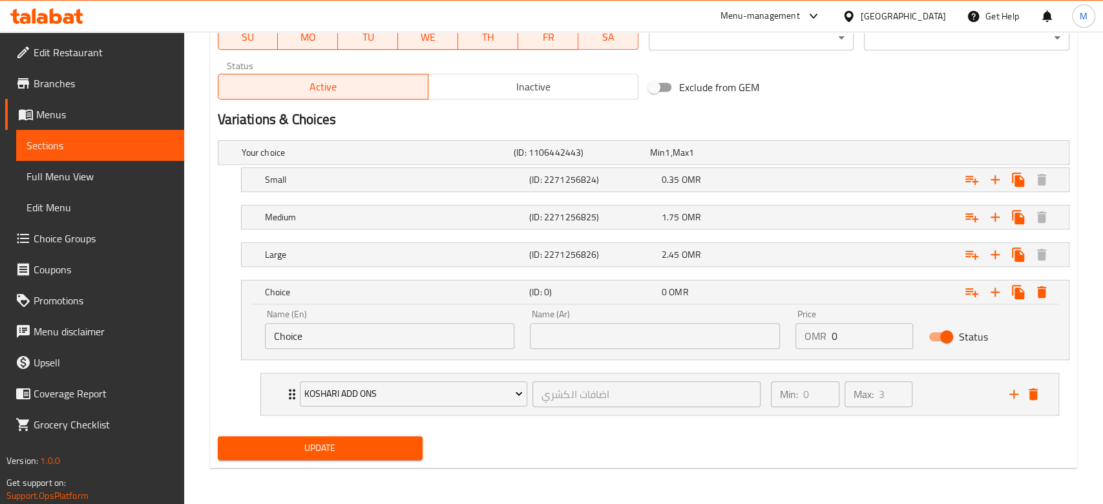
scroll to position [639, 0]
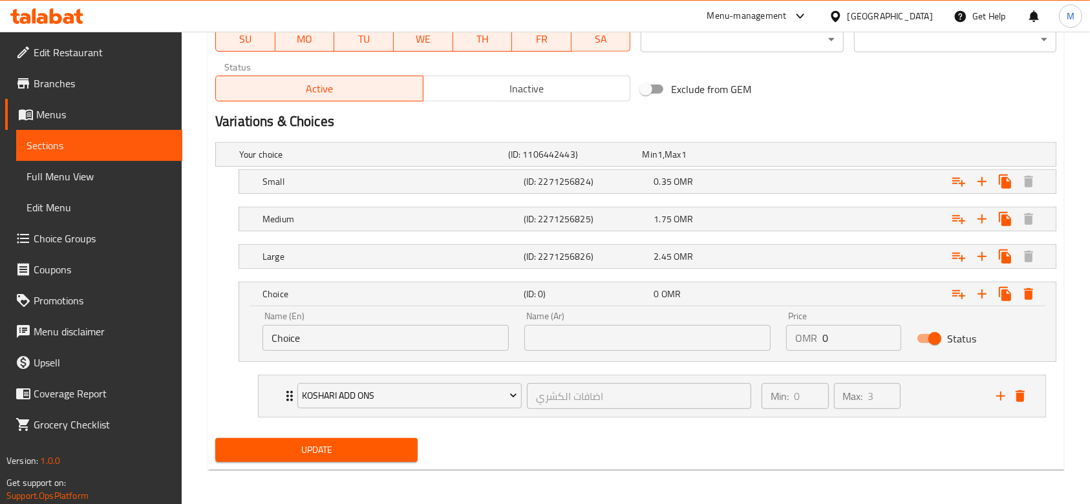
click at [1030, 291] on icon "Expand" at bounding box center [1028, 294] width 9 height 12
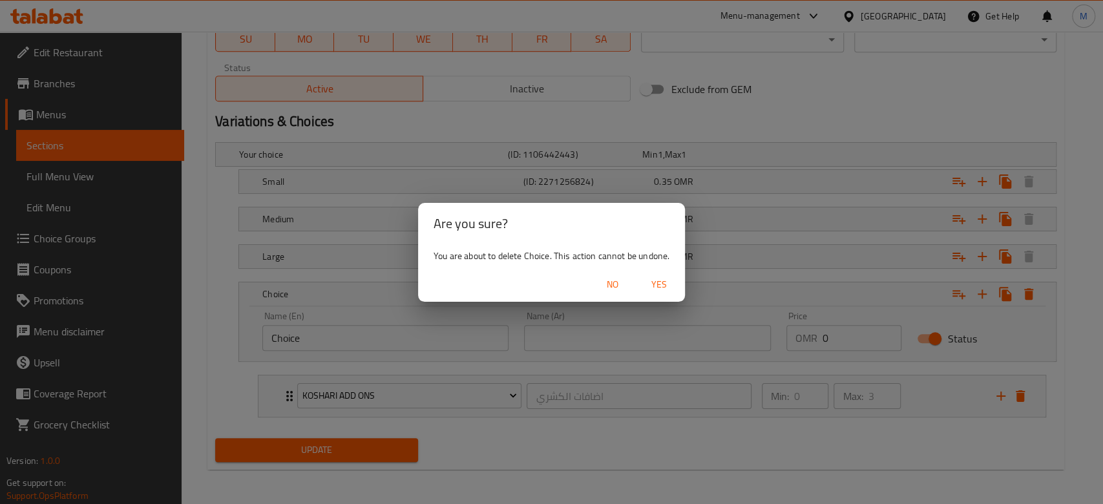
click at [666, 286] on span "Yes" at bounding box center [659, 285] width 31 height 16
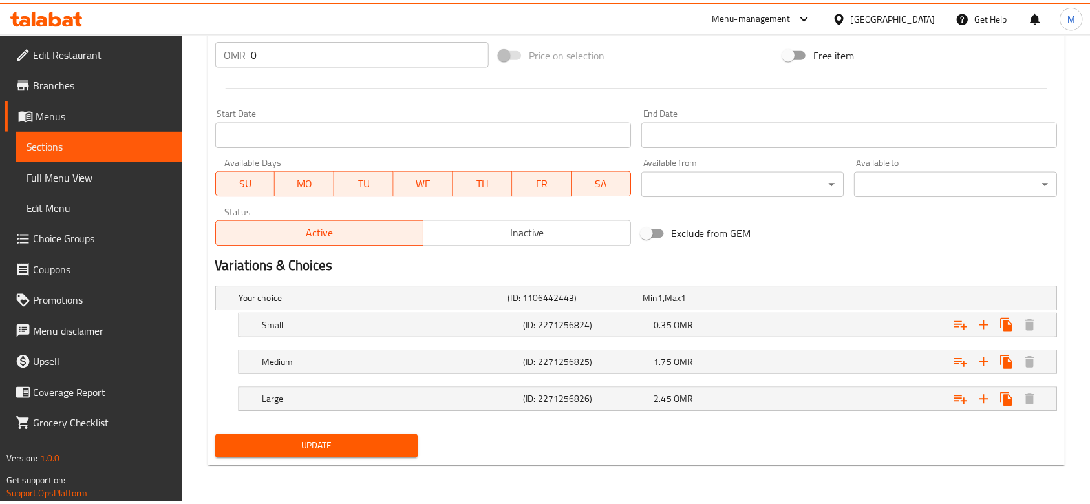
scroll to position [493, 0]
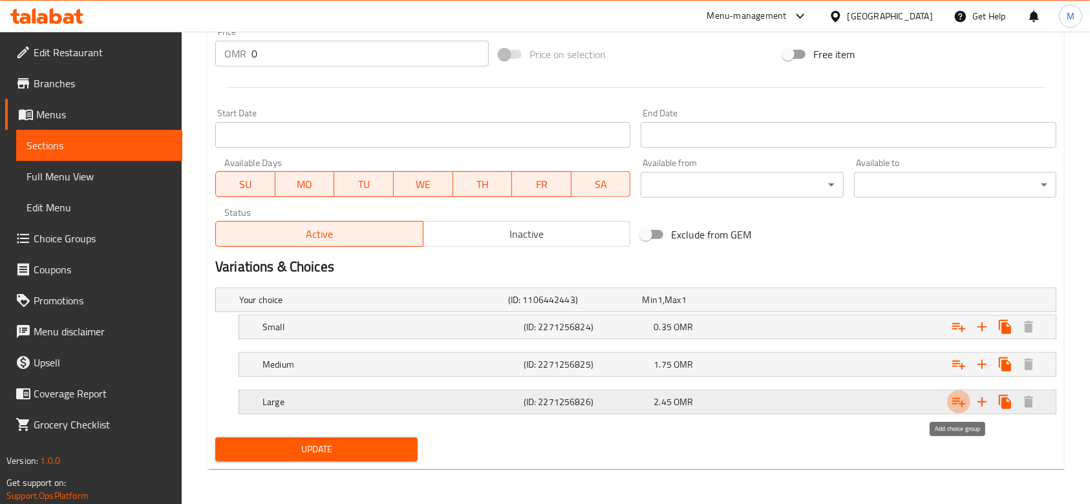
click at [968, 402] on button "Expand" at bounding box center [958, 401] width 23 height 23
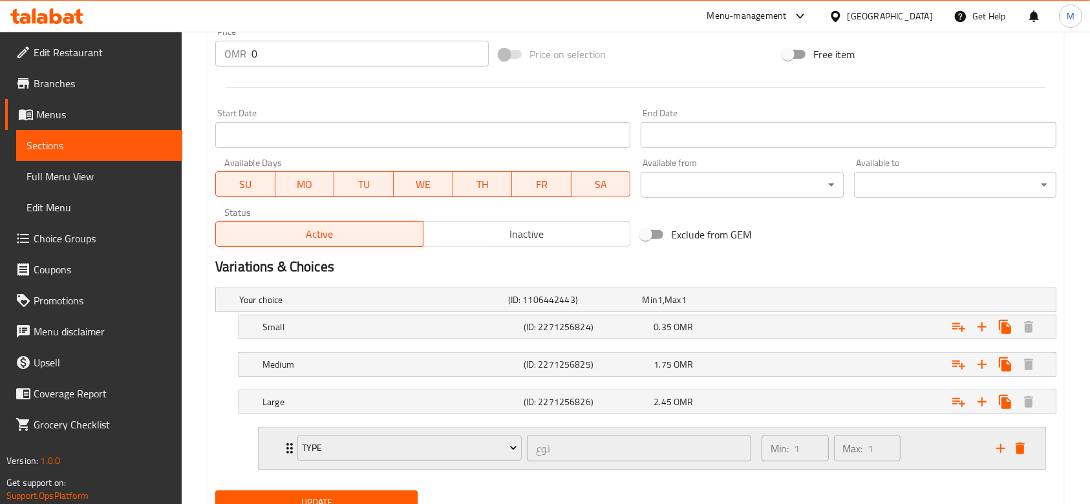
click at [293, 445] on div "Type نوع ​" at bounding box center [524, 448] width 469 height 41
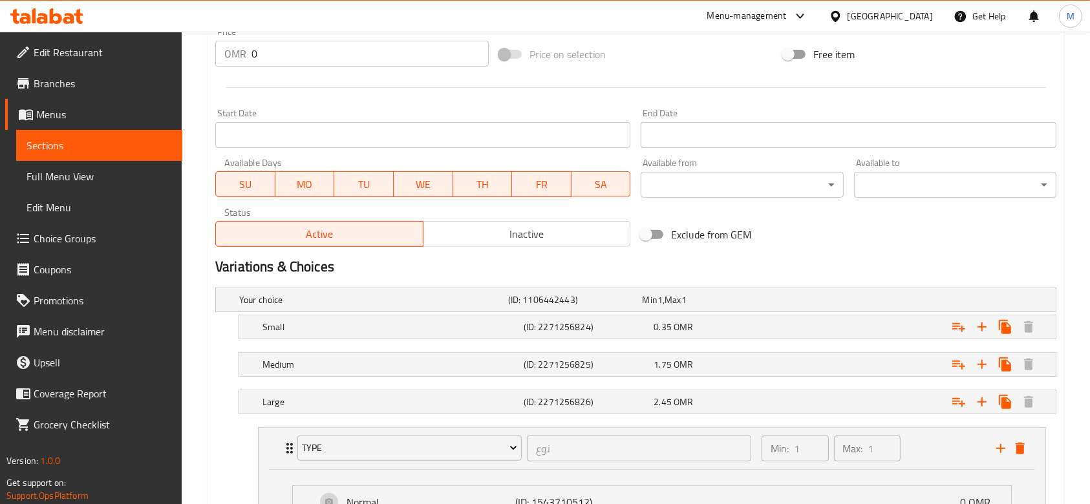
scroll to position [660, 0]
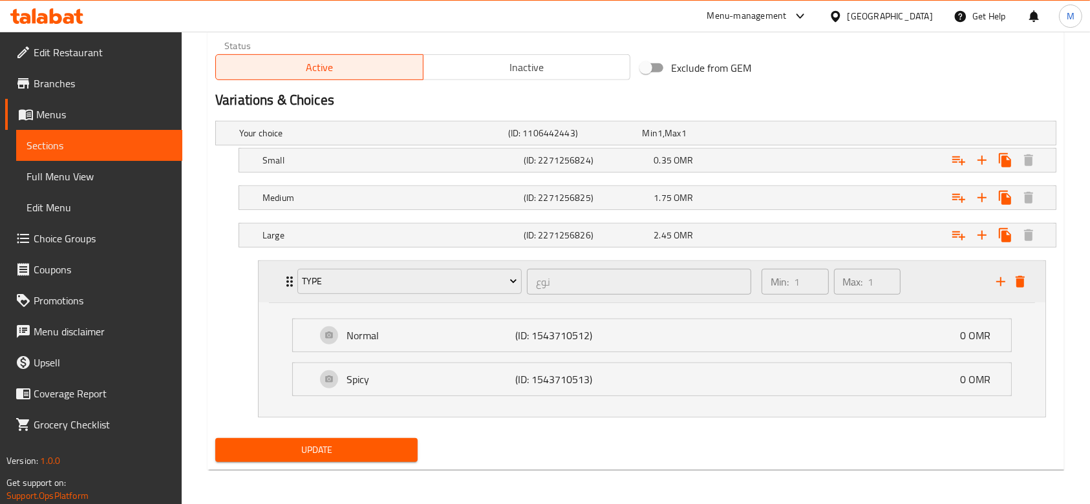
click at [282, 276] on icon "Expand" at bounding box center [290, 282] width 16 height 16
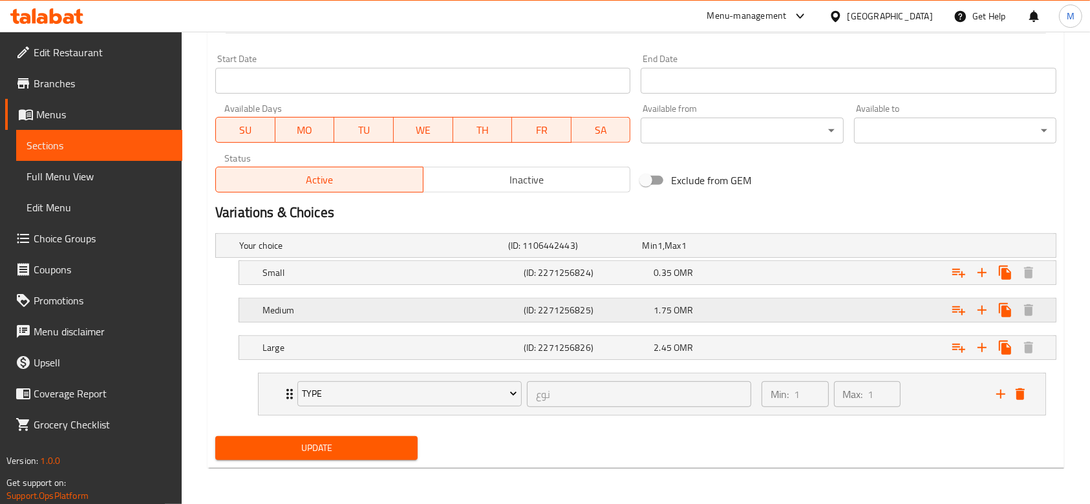
scroll to position [546, 0]
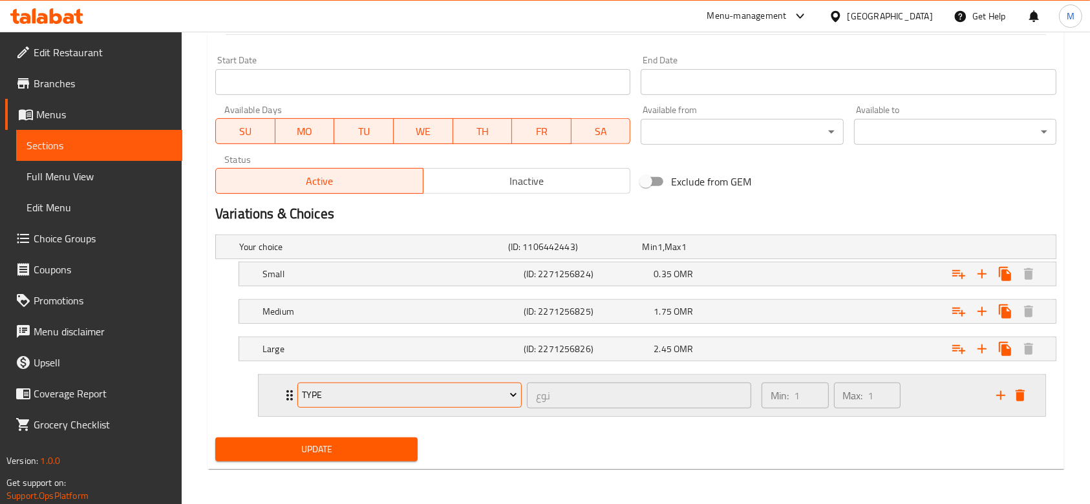
click at [346, 393] on span "Type" at bounding box center [409, 395] width 215 height 16
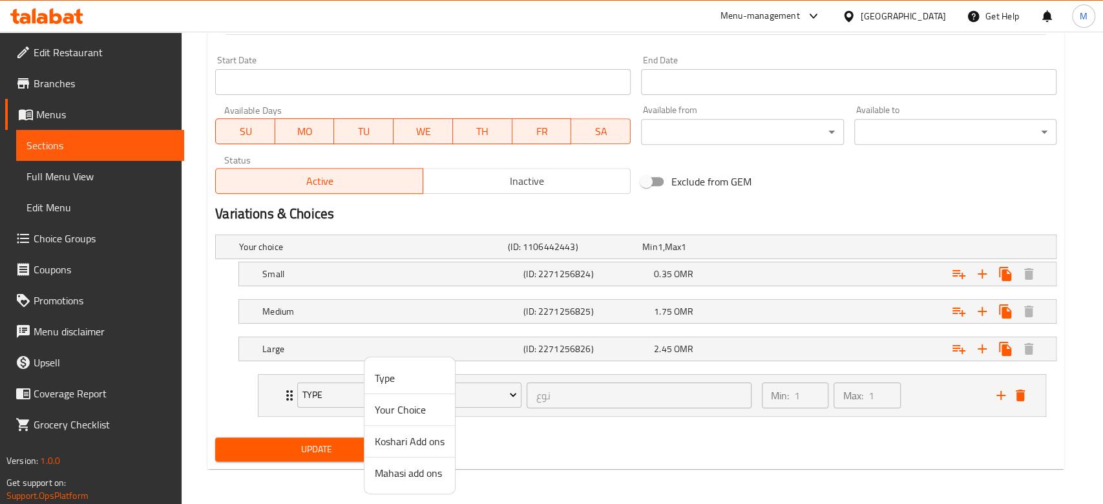
click at [399, 434] on span "Koshari Add ons" at bounding box center [410, 442] width 70 height 16
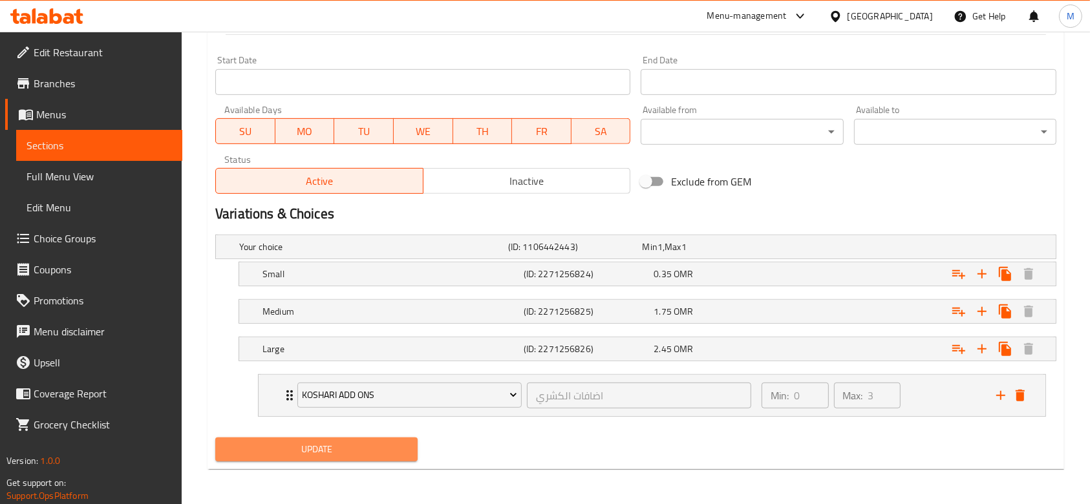
click at [355, 447] on span "Update" at bounding box center [317, 449] width 182 height 16
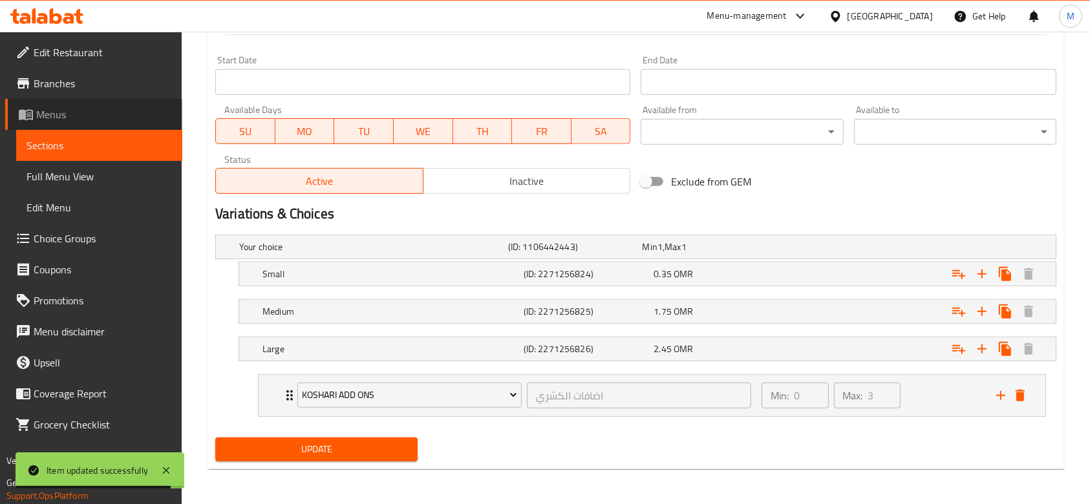
click at [68, 110] on span "Menus" at bounding box center [104, 115] width 136 height 16
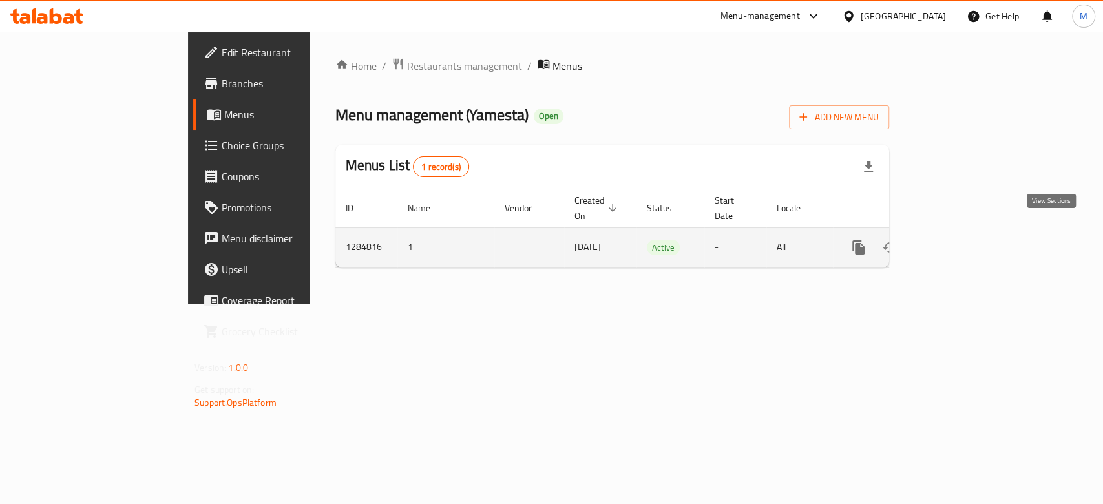
click at [960, 240] on icon "enhanced table" at bounding box center [952, 248] width 16 height 16
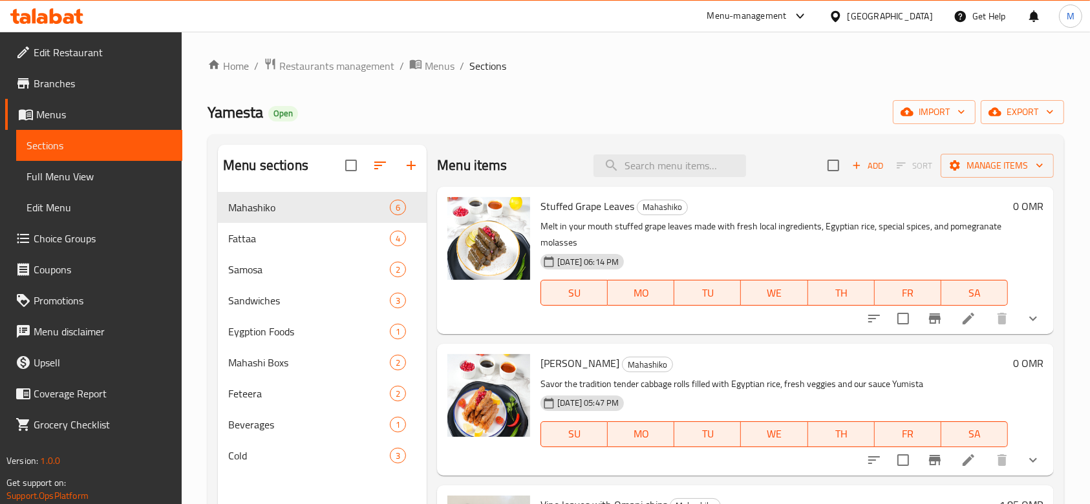
click at [686, 184] on div "Menu items Add Sort Manage items" at bounding box center [745, 166] width 617 height 42
click at [686, 173] on input "search" at bounding box center [669, 165] width 153 height 23
type input "mahash"
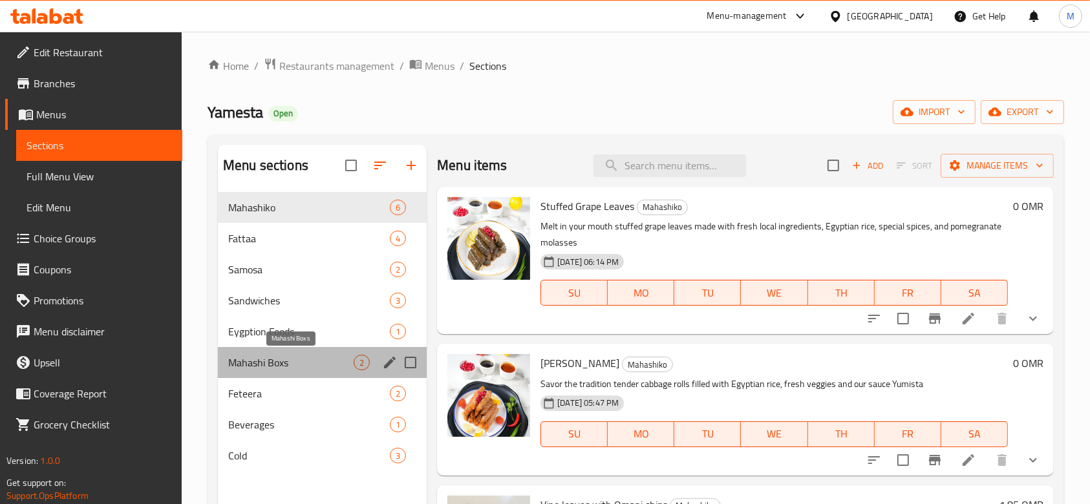
click at [310, 365] on span "Mahashi Boxs" at bounding box center [290, 363] width 125 height 16
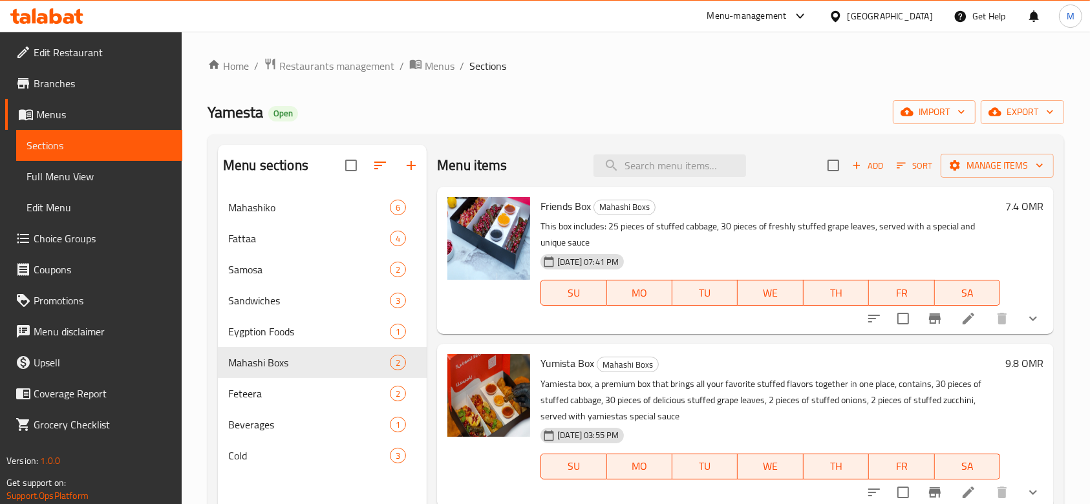
click at [969, 323] on icon at bounding box center [968, 319] width 16 height 16
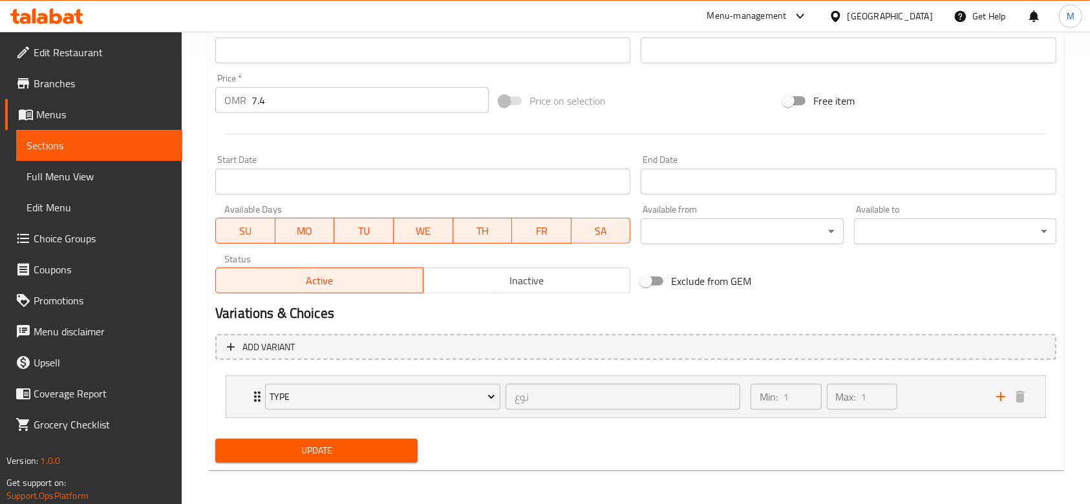
scroll to position [449, 0]
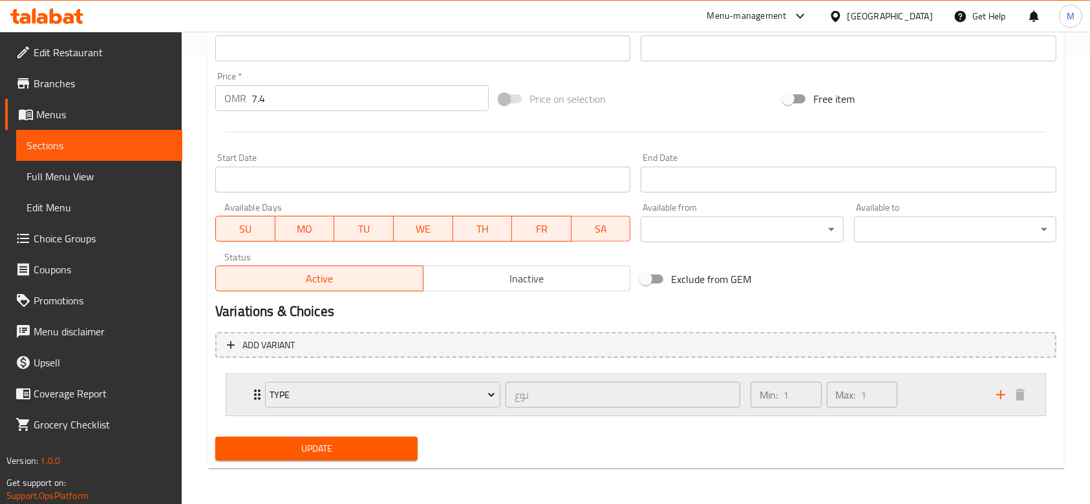
click at [260, 393] on div "Type نوع ​" at bounding box center [502, 394] width 491 height 41
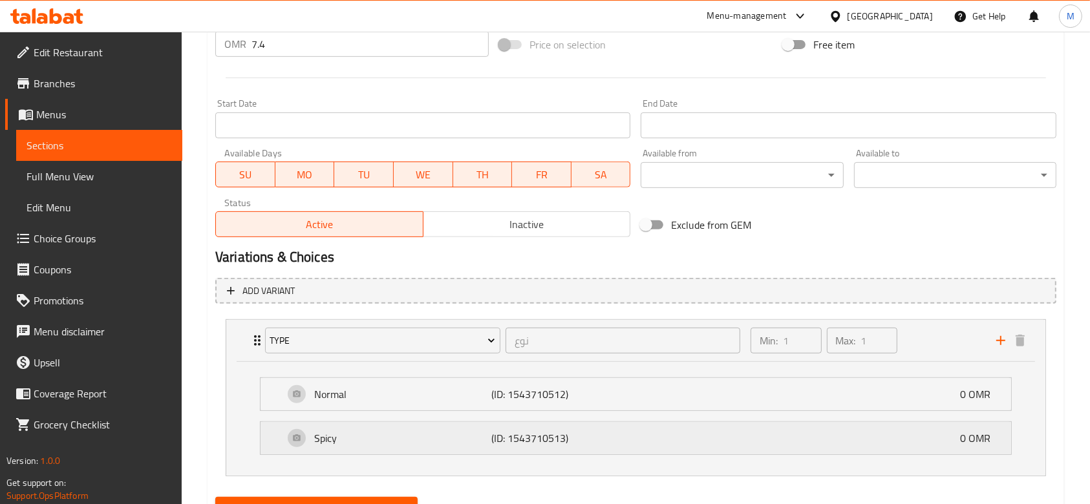
scroll to position [563, 0]
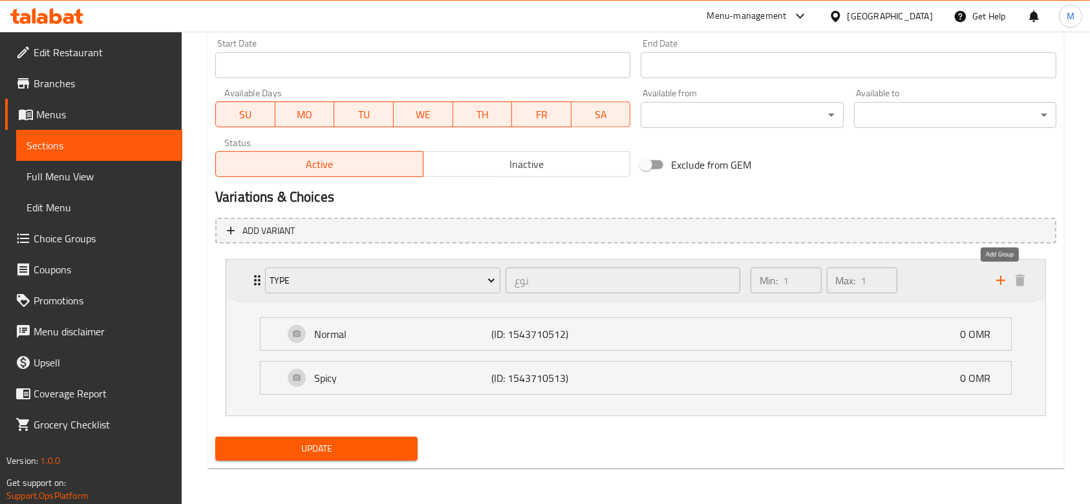
click at [996, 282] on icon "add" at bounding box center [1001, 281] width 16 height 16
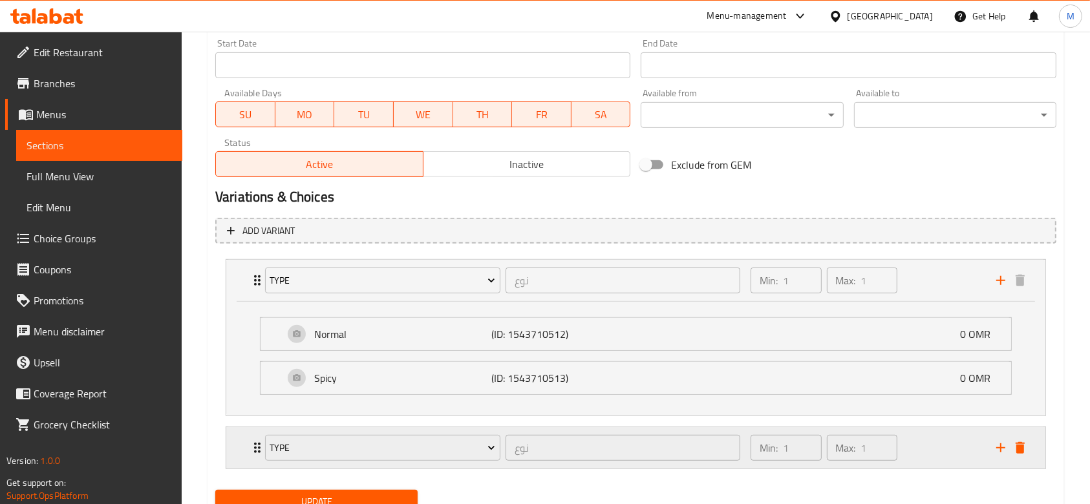
click at [257, 443] on div "Type نوع ​" at bounding box center [502, 447] width 491 height 41
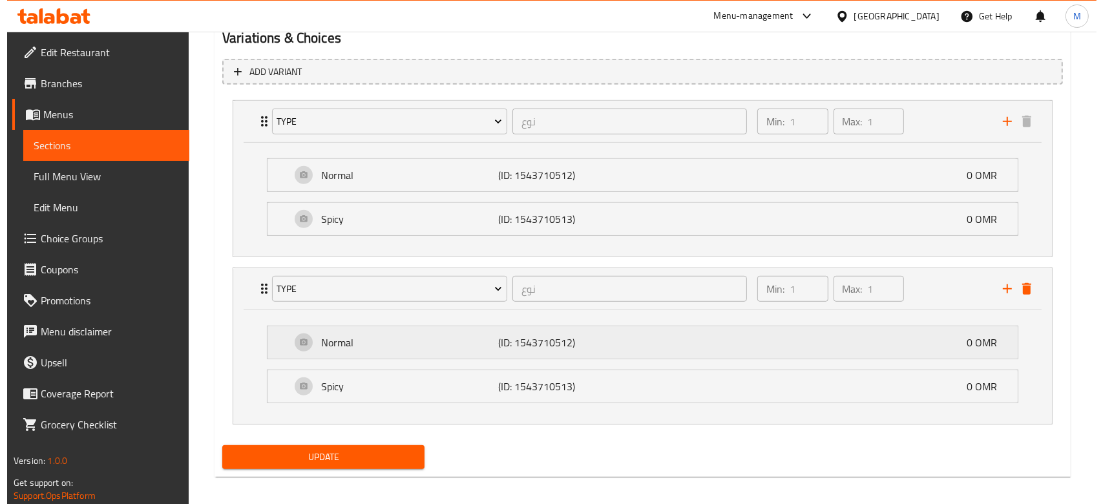
scroll to position [729, 0]
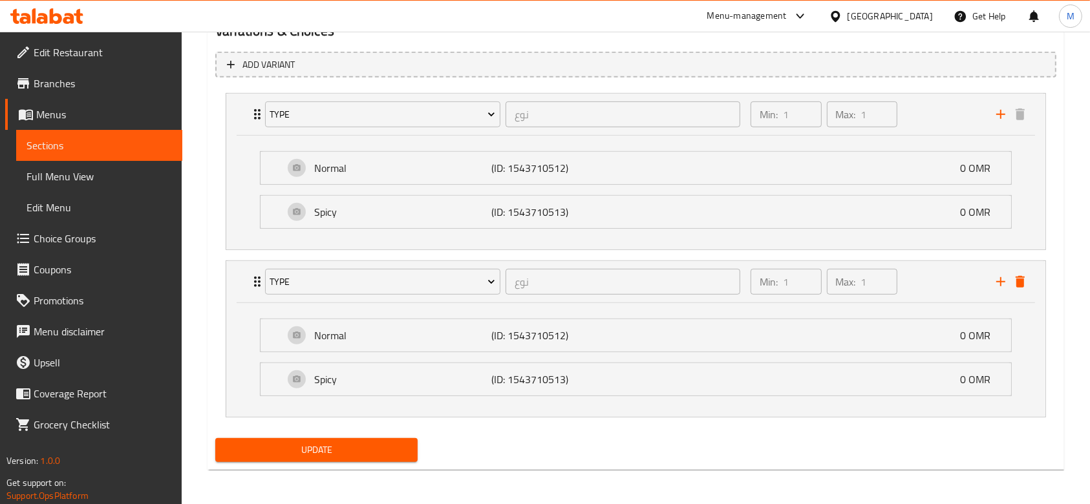
click at [352, 303] on div "Normal (ID: 1543710512) 0 OMR Name (En) Normal Name (En) Name (Ar) عادي Name (A…" at bounding box center [635, 360] width 819 height 114
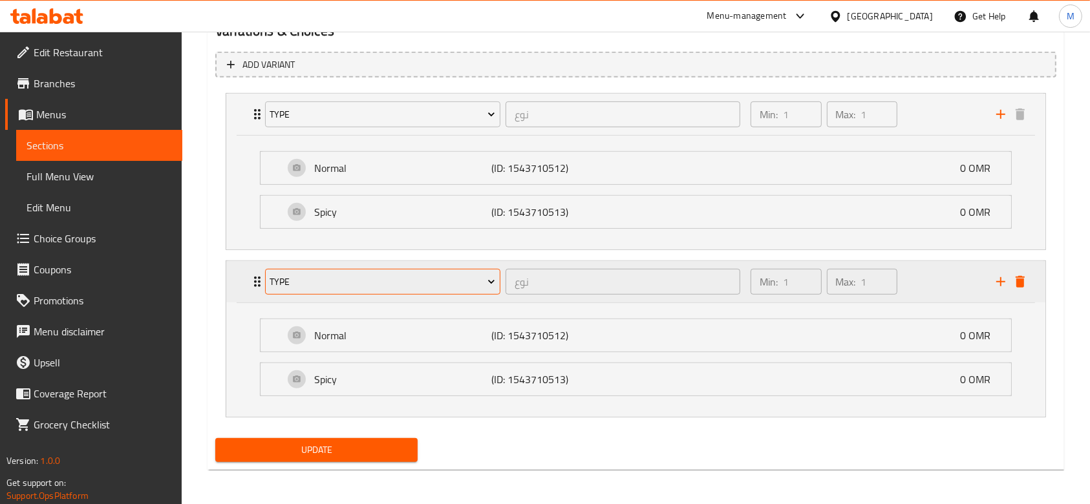
click at [357, 290] on button "Type" at bounding box center [382, 282] width 235 height 26
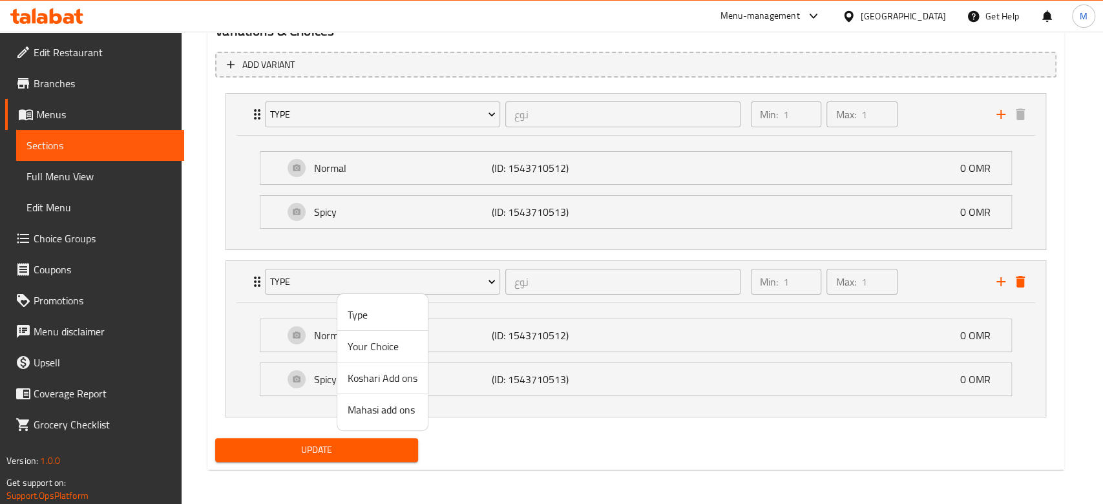
click at [385, 412] on span "Mahasi add ons" at bounding box center [383, 410] width 70 height 16
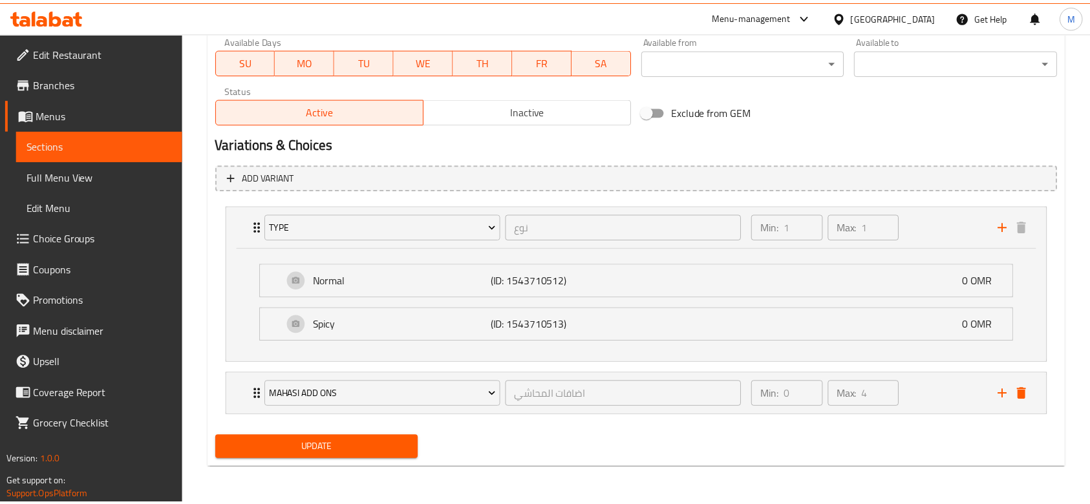
scroll to position [615, 0]
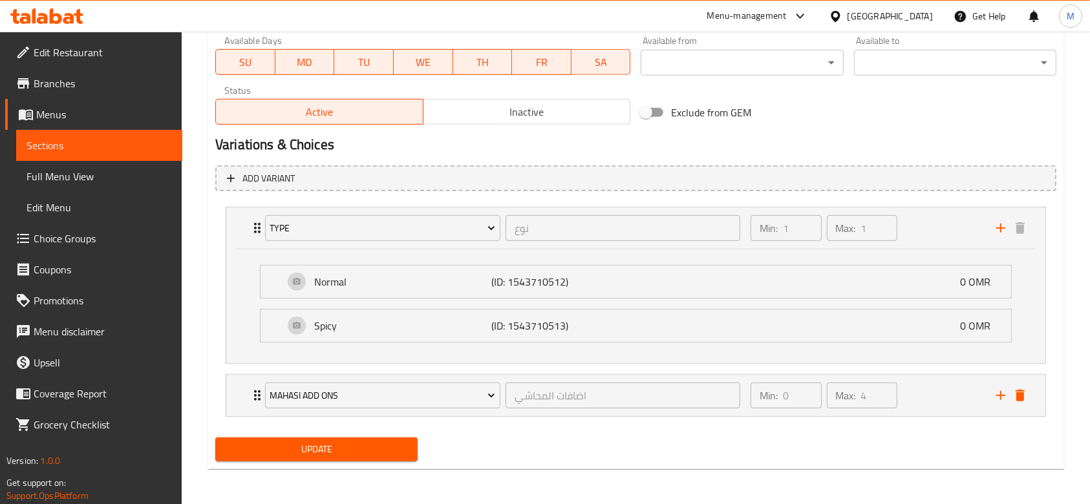
click at [376, 443] on span "Update" at bounding box center [317, 449] width 182 height 16
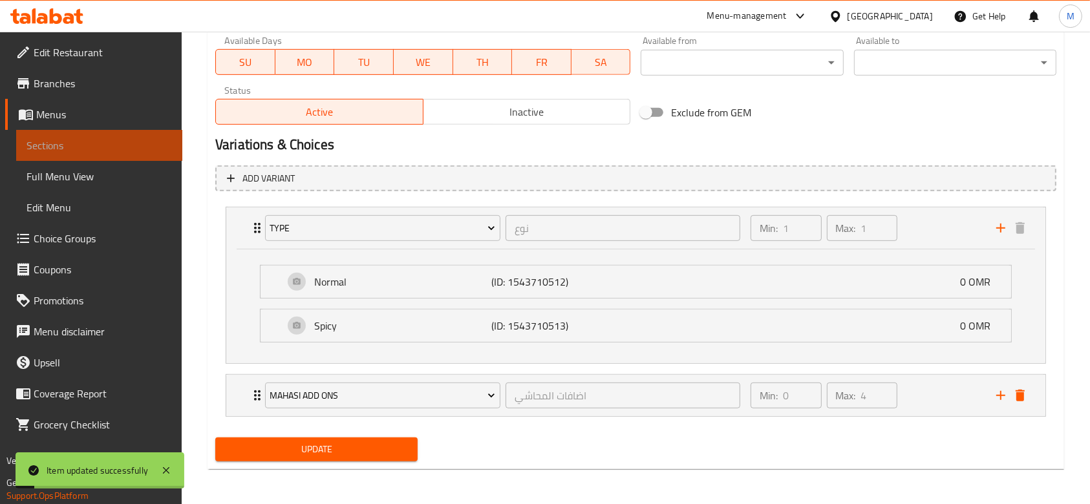
click at [82, 151] on span "Sections" at bounding box center [98, 146] width 145 height 16
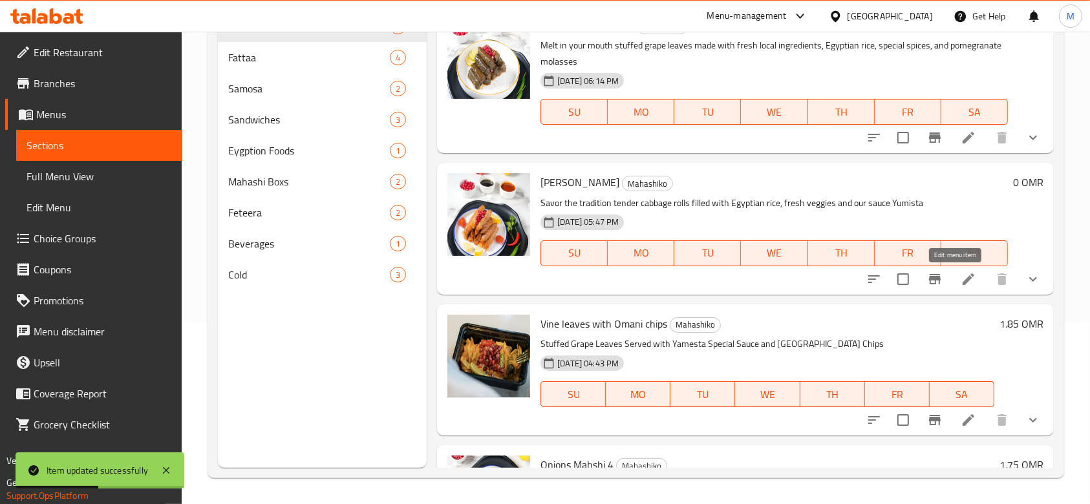
click at [962, 277] on icon at bounding box center [968, 279] width 12 height 12
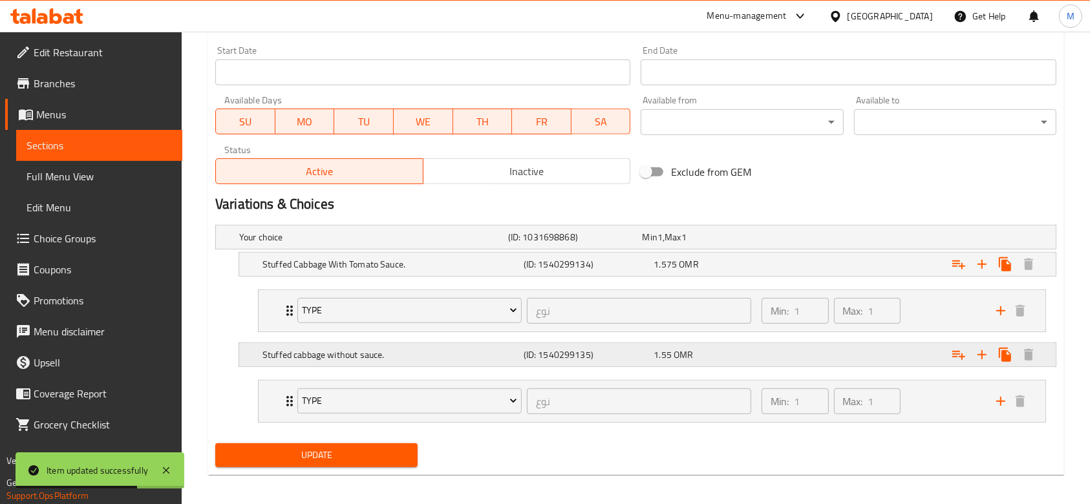
scroll to position [562, 0]
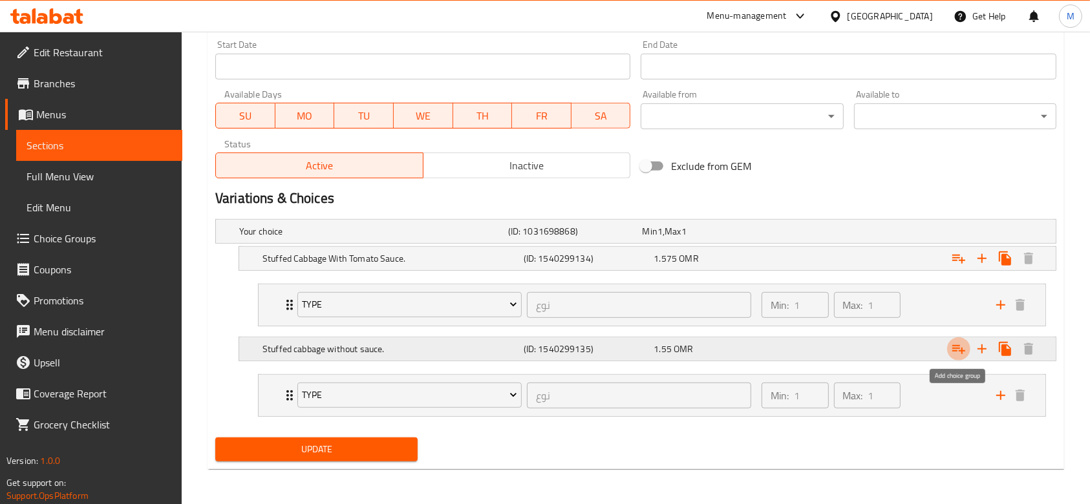
click at [964, 346] on icon "Expand" at bounding box center [959, 349] width 16 height 16
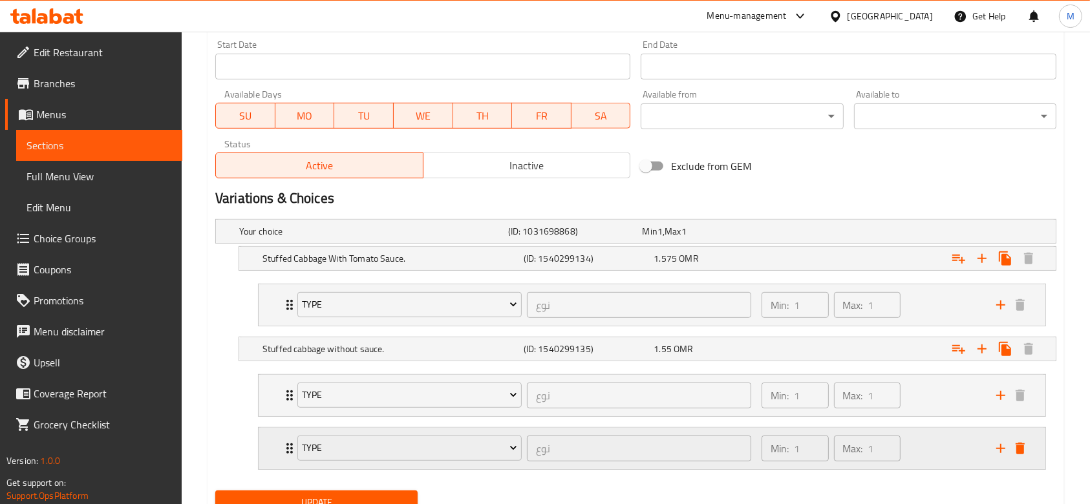
click at [262, 416] on div "Type نوع ​ Min: 1 ​ Max: 1 ​" at bounding box center [652, 395] width 787 height 41
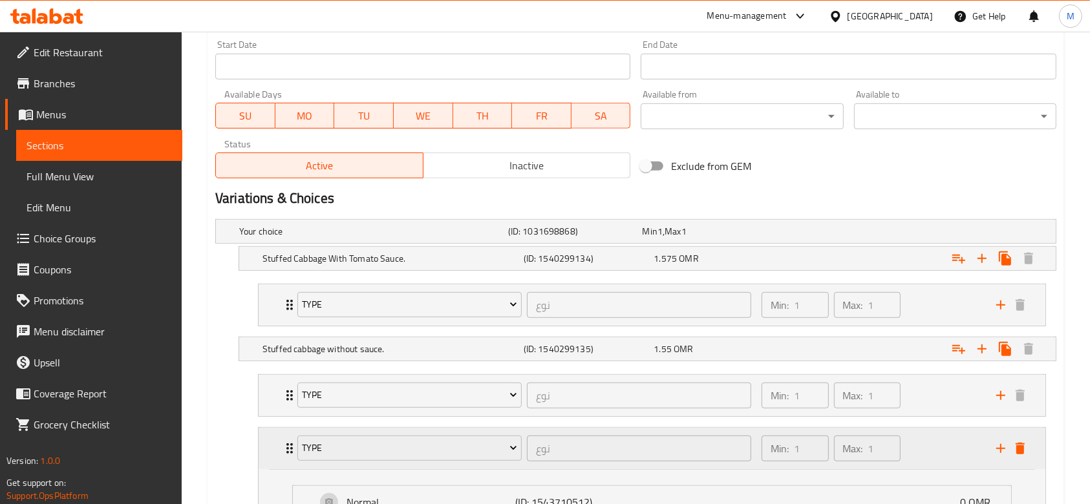
click at [264, 447] on div "Type نوع ​ Min: 1 ​ Max: 1 ​" at bounding box center [652, 448] width 787 height 41
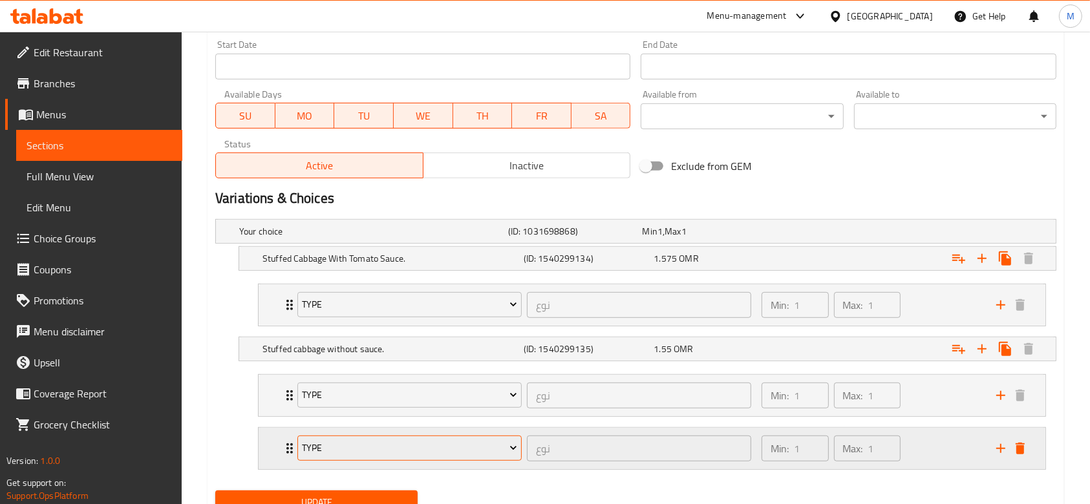
click at [321, 445] on span "Type" at bounding box center [409, 448] width 215 height 16
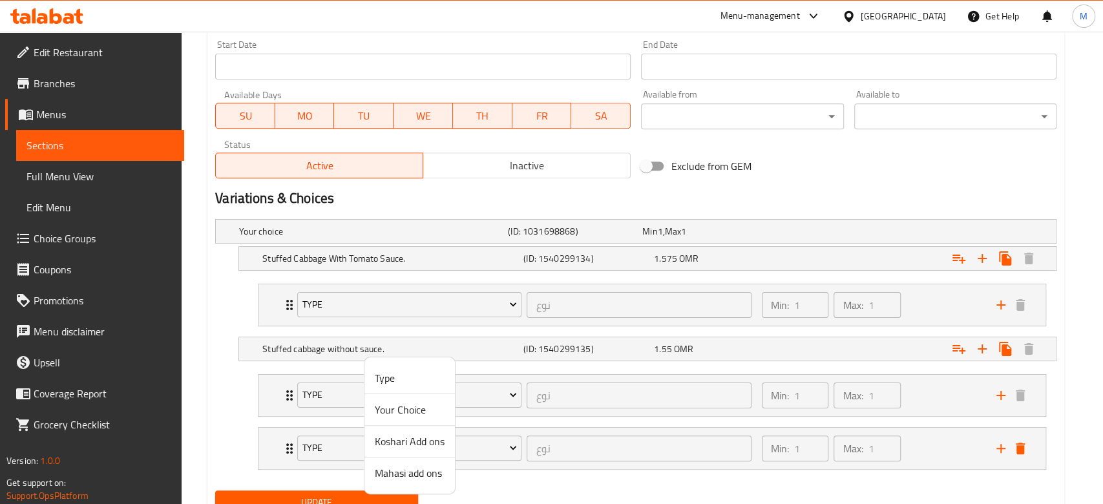
click at [403, 468] on span "Mahasi add ons" at bounding box center [410, 473] width 70 height 16
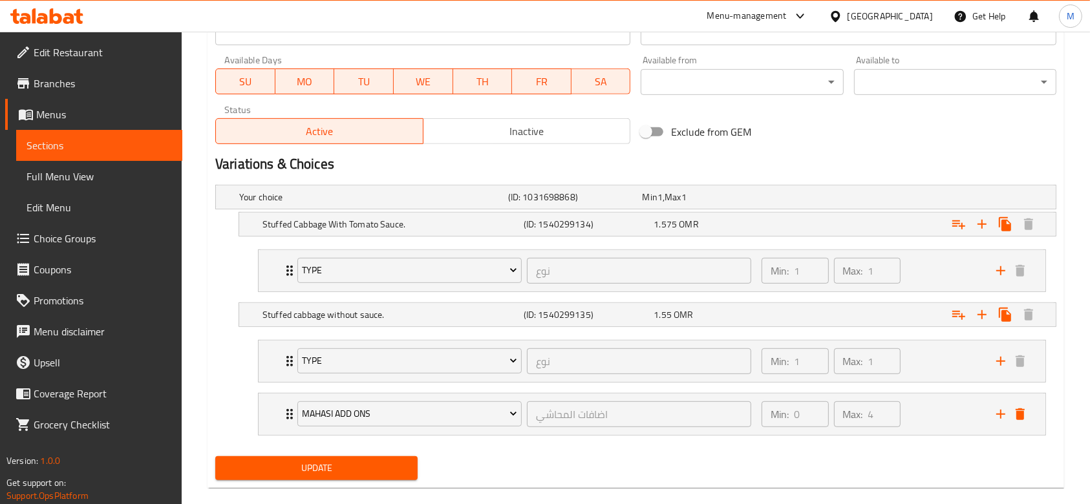
scroll to position [615, 0]
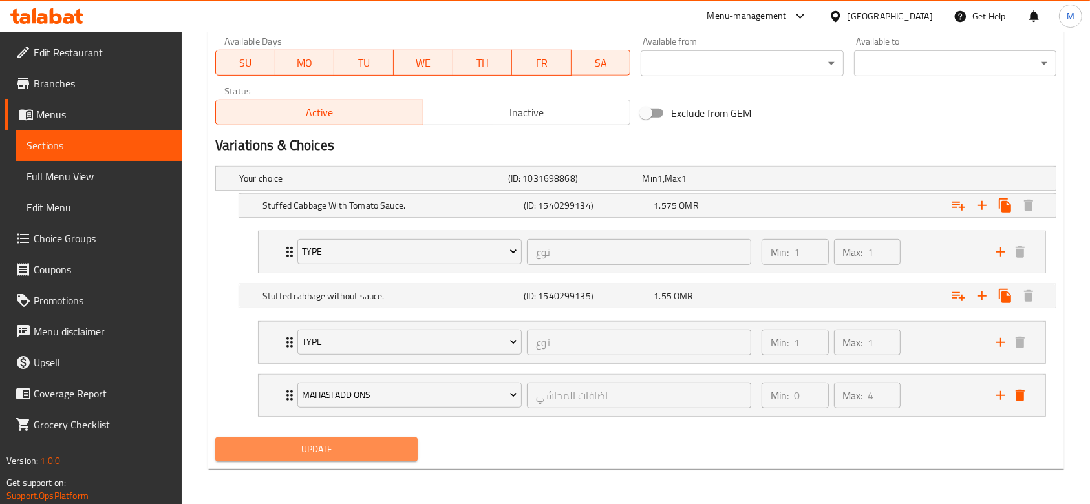
click at [372, 451] on span "Update" at bounding box center [317, 449] width 182 height 16
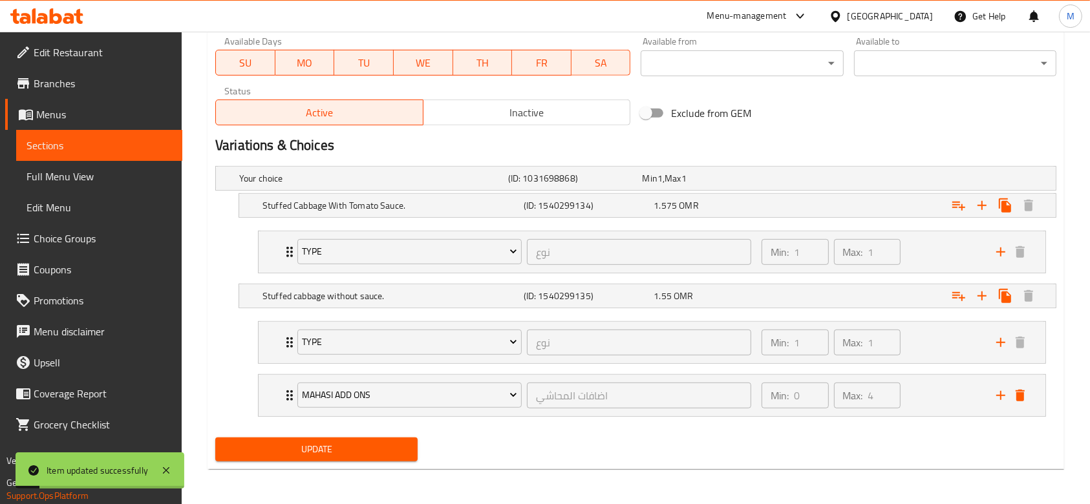
click at [37, 120] on span "Menus" at bounding box center [104, 115] width 136 height 16
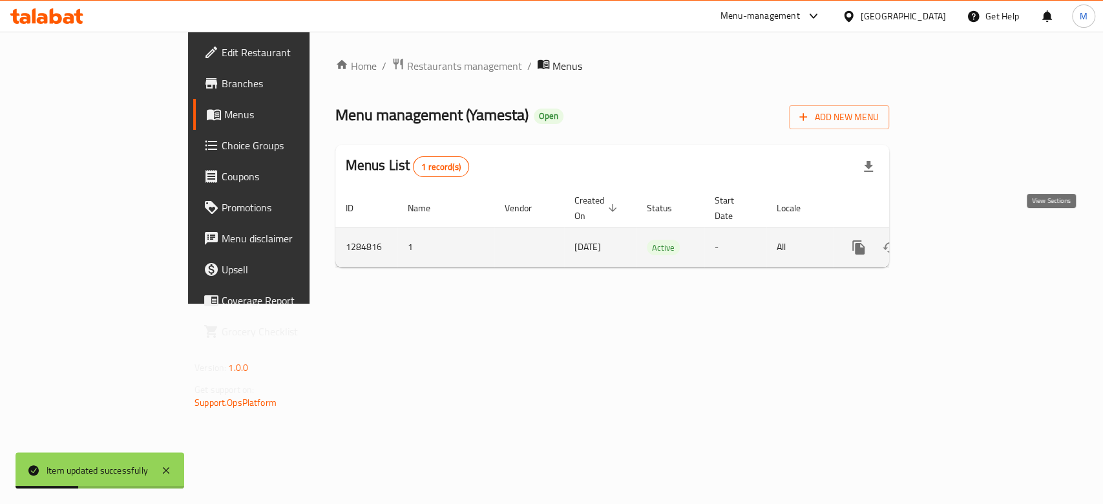
click at [960, 240] on icon "enhanced table" at bounding box center [952, 248] width 16 height 16
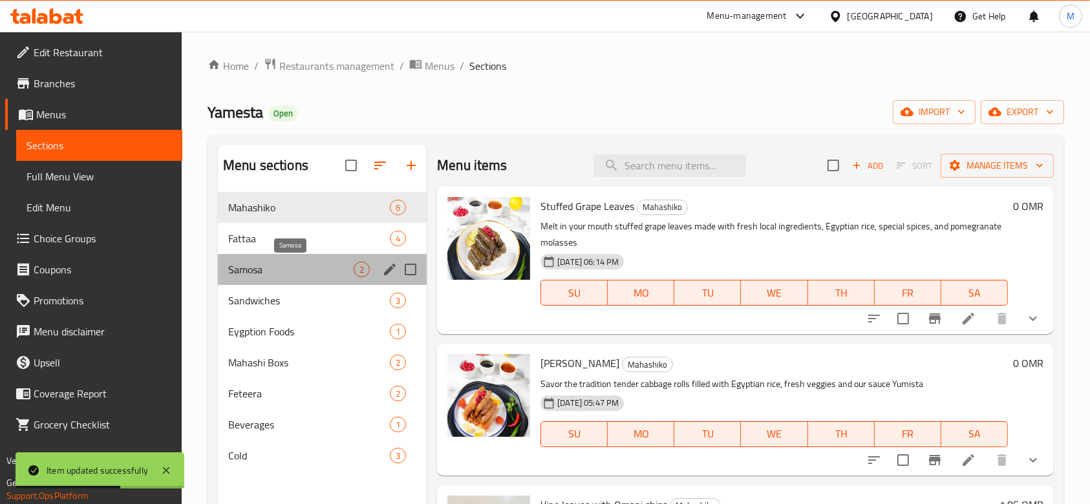
click at [300, 266] on span "Samosa" at bounding box center [290, 270] width 125 height 16
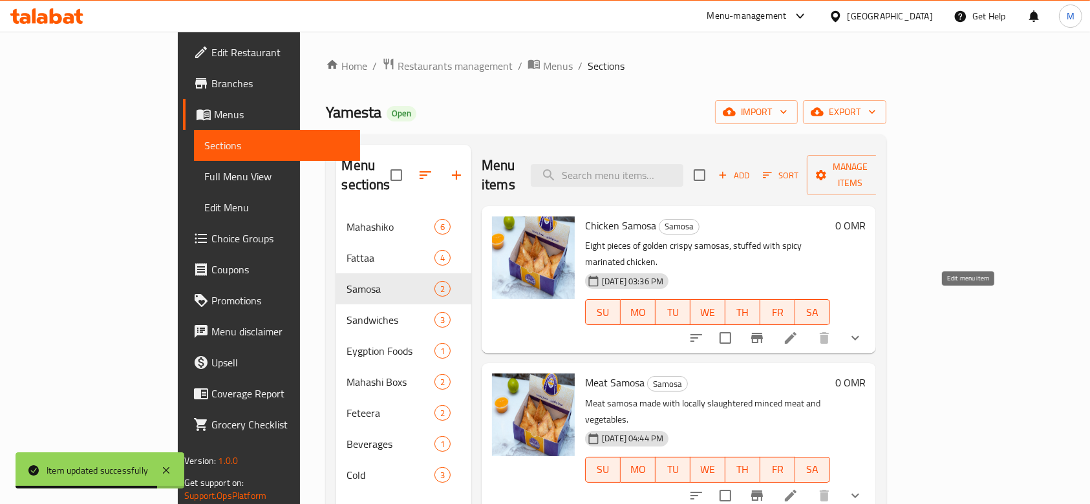
click at [798, 330] on icon at bounding box center [791, 338] width 16 height 16
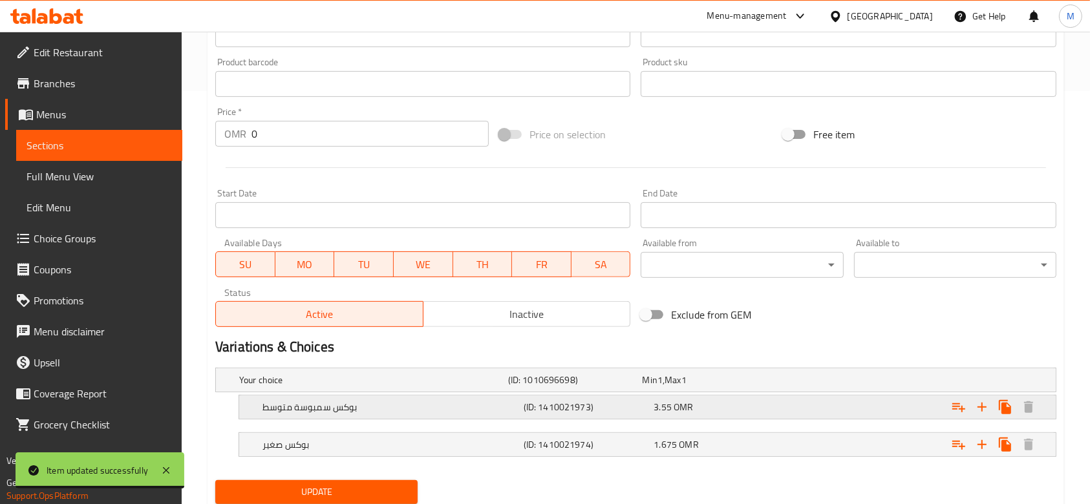
scroll to position [456, 0]
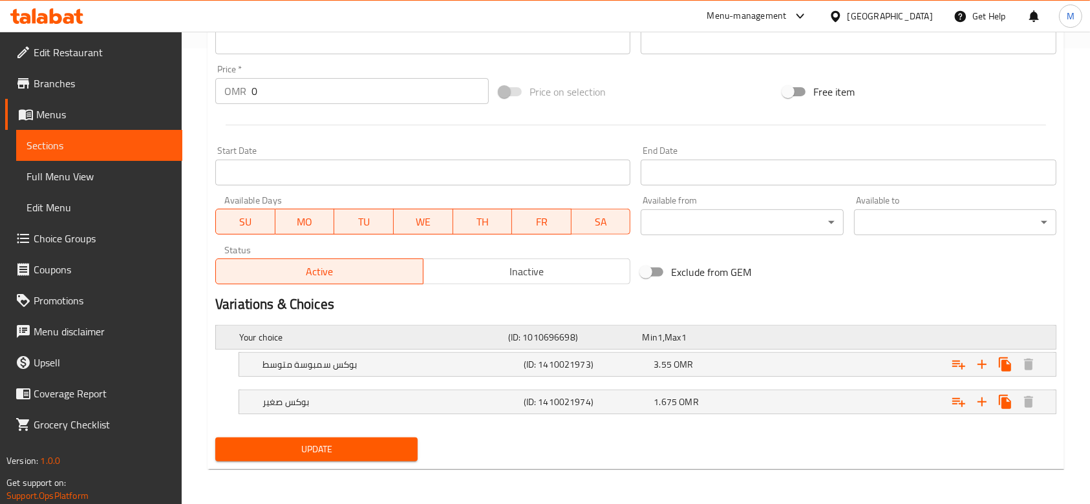
click at [300, 332] on h5 "Your choice" at bounding box center [371, 337] width 264 height 13
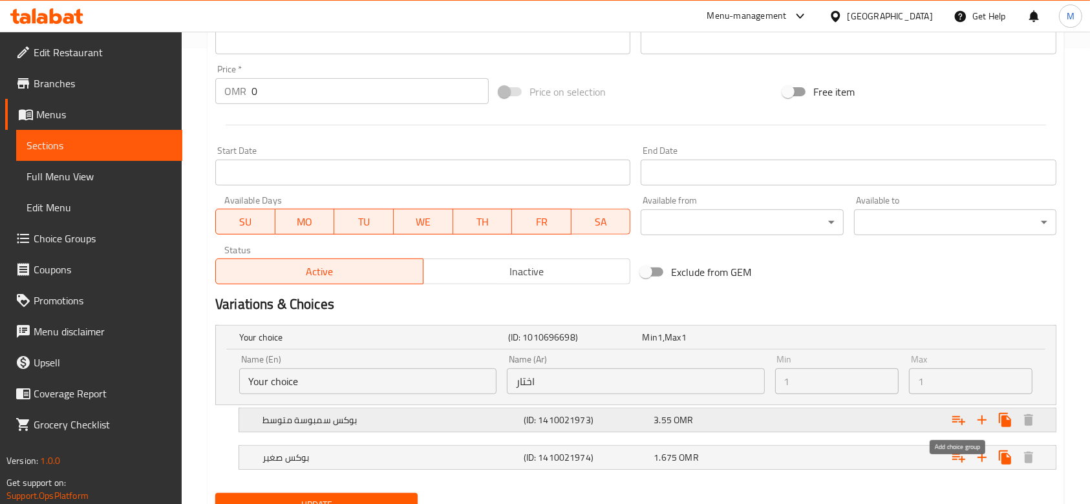
click at [960, 421] on icon "Expand" at bounding box center [958, 420] width 13 height 9
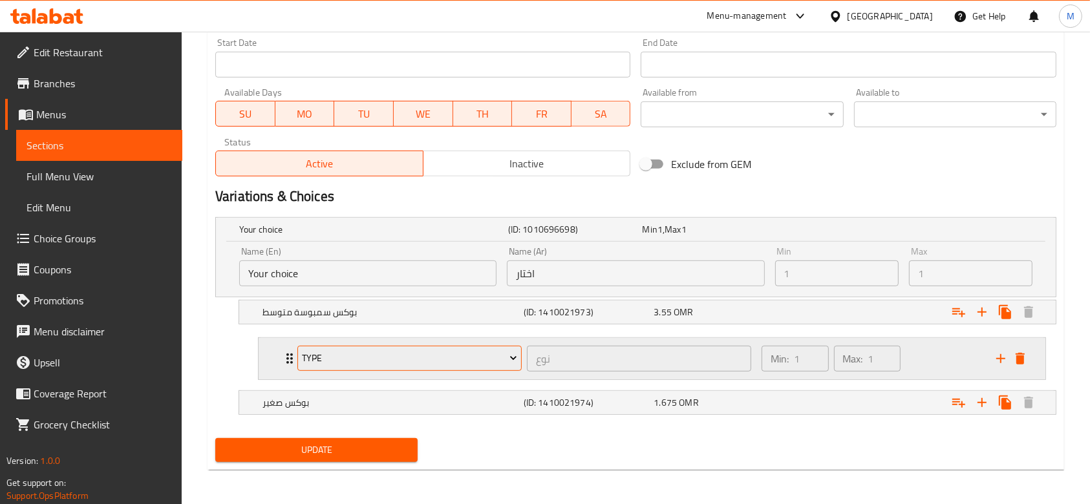
scroll to position [564, 0]
click at [282, 355] on icon "Expand" at bounding box center [290, 359] width 16 height 16
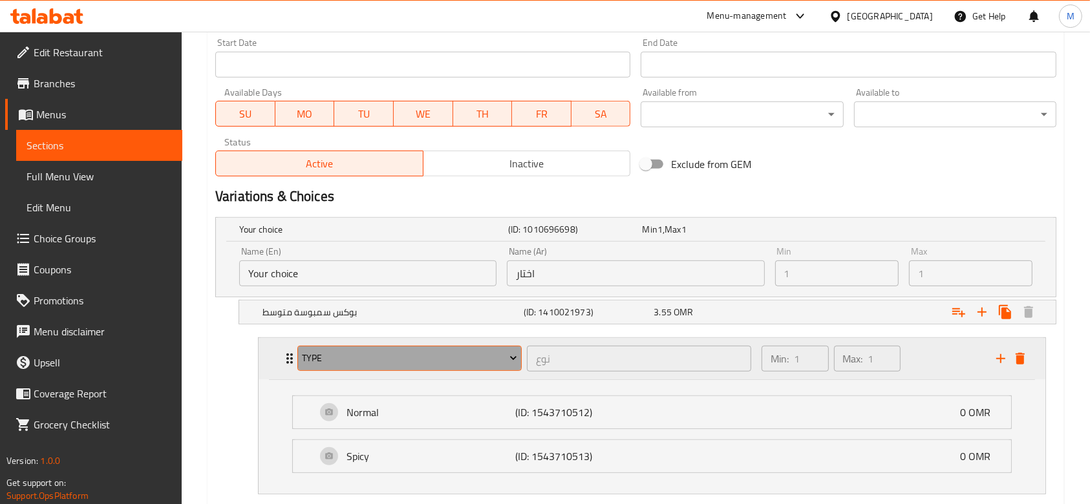
click at [350, 365] on span "Type" at bounding box center [409, 358] width 215 height 16
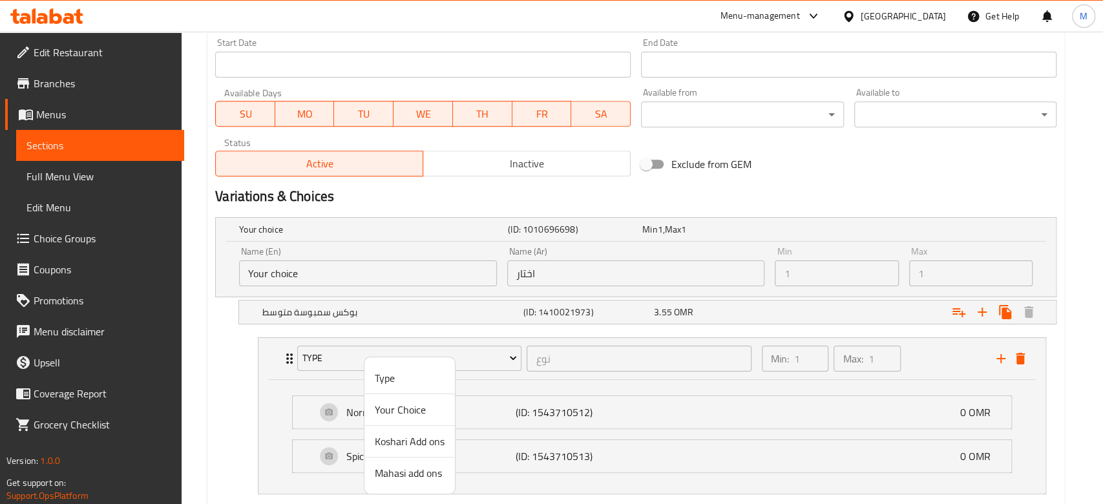
click at [410, 441] on span "Koshari Add ons" at bounding box center [410, 442] width 70 height 16
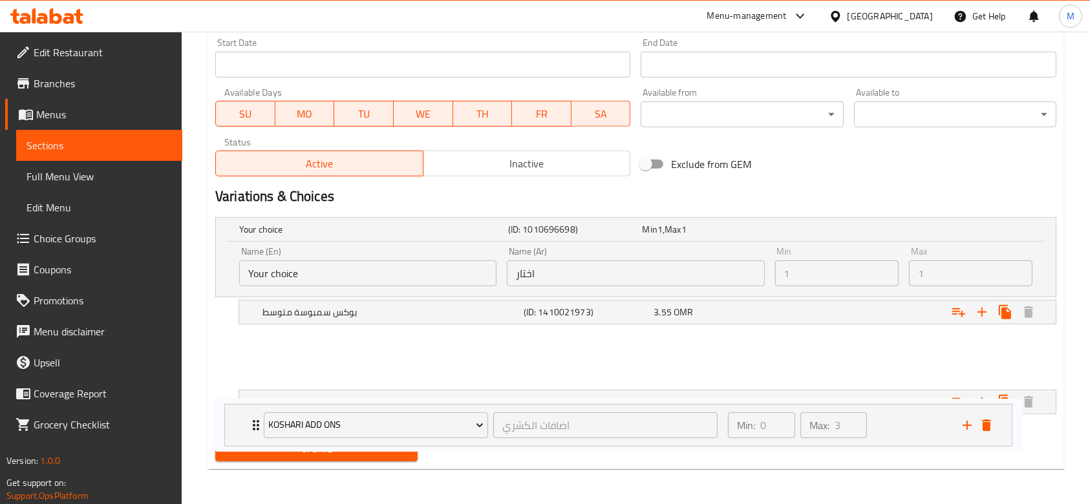
drag, startPoint x: 285, startPoint y: 354, endPoint x: 253, endPoint y: 425, distance: 78.1
click at [253, 425] on div "Your choice (ID: 1010696698) Min 1 , Max 1 Name (En) Your choice Name (En) Name…" at bounding box center [635, 322] width 851 height 221
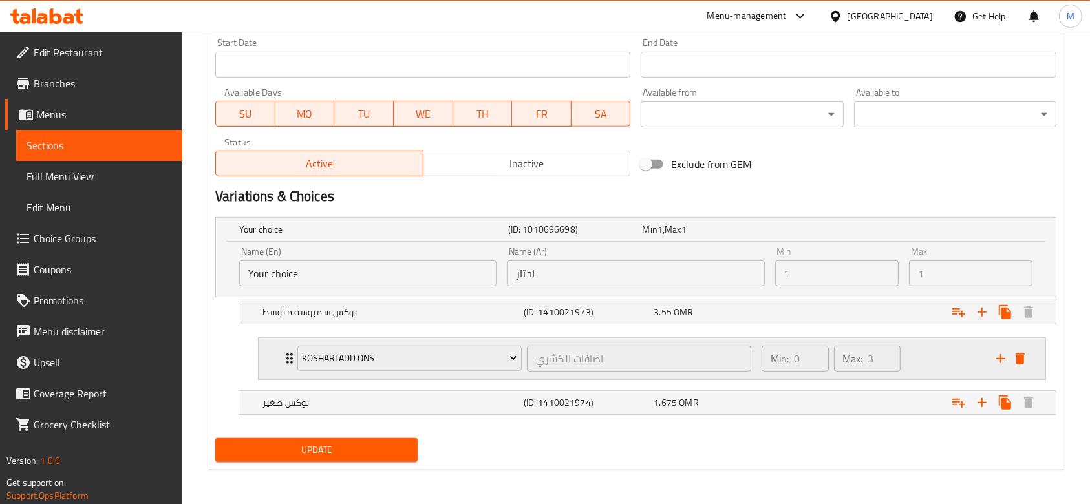
drag, startPoint x: 278, startPoint y: 409, endPoint x: 282, endPoint y: 346, distance: 63.5
click at [282, 346] on div "Your choice (ID: 1010696698) Min 1 , Max 1 Name (En) Your choice Name (En) Name…" at bounding box center [635, 322] width 851 height 221
drag, startPoint x: 296, startPoint y: 399, endPoint x: 295, endPoint y: 318, distance: 80.8
click at [295, 318] on div "Your choice (ID: 1010696698) Min 1 , Max 1 Name (En) Your choice Name (En) Name…" at bounding box center [635, 322] width 851 height 221
drag, startPoint x: 304, startPoint y: 310, endPoint x: 301, endPoint y: 332, distance: 22.8
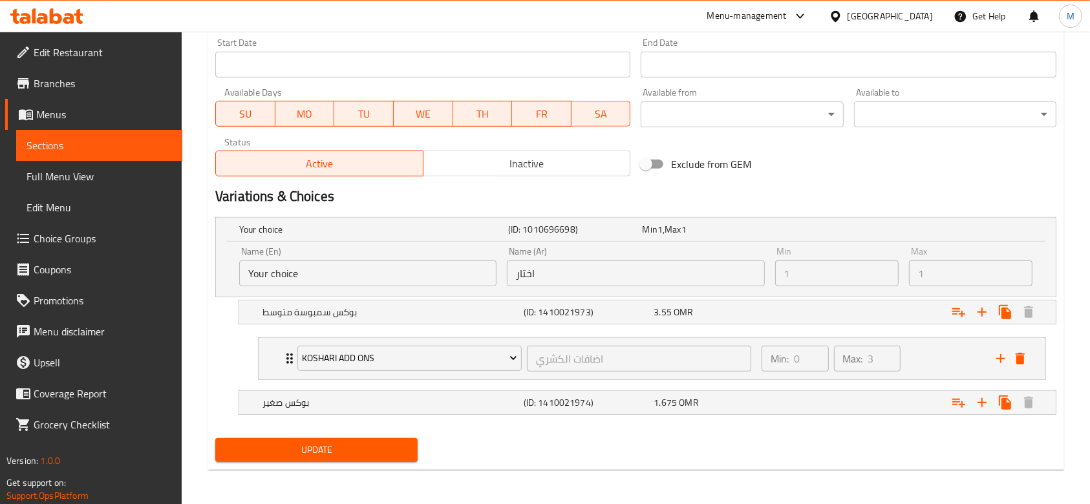
click at [301, 332] on div "Your choice (ID: 1010696698) Min 1 , Max 1 Name (En) Your choice Name (En) Name…" at bounding box center [635, 322] width 851 height 221
click at [319, 236] on h5 "بوكس صغير" at bounding box center [371, 229] width 264 height 13
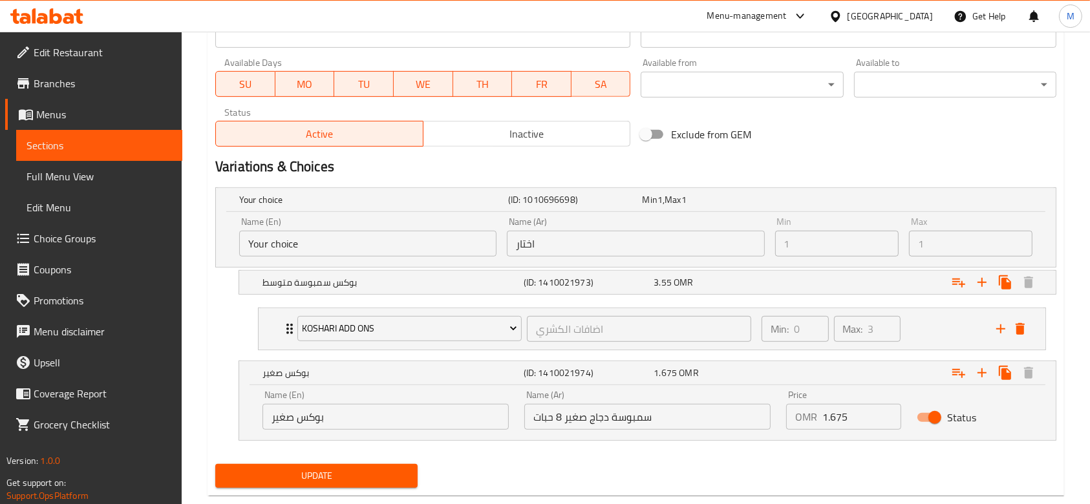
scroll to position [620, 0]
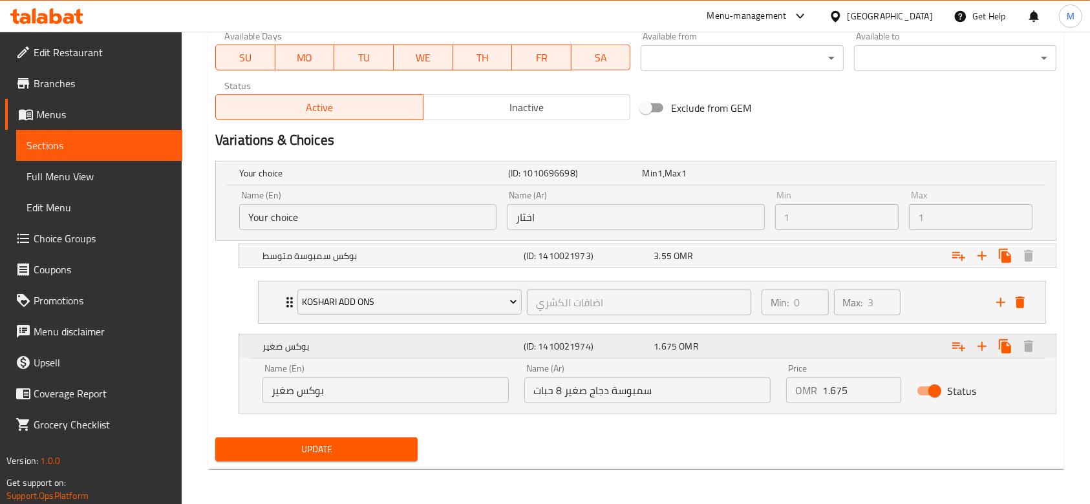
click at [956, 343] on icon "Expand" at bounding box center [959, 347] width 16 height 16
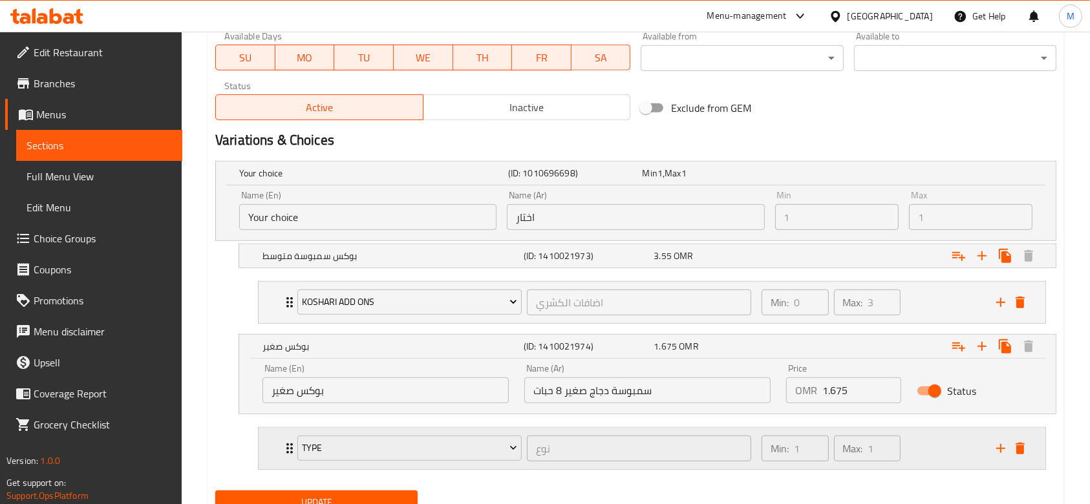
click at [285, 447] on icon "Expand" at bounding box center [290, 449] width 16 height 16
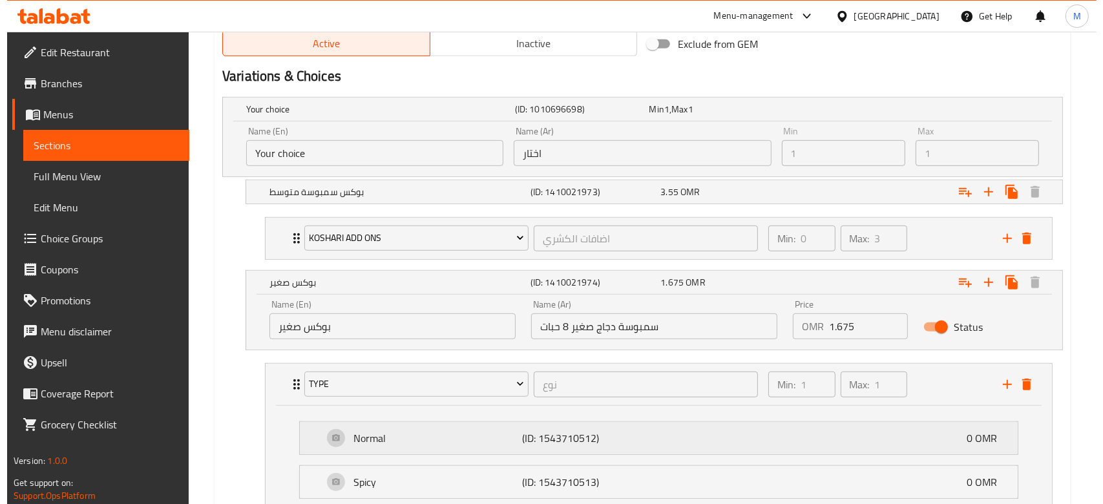
scroll to position [787, 0]
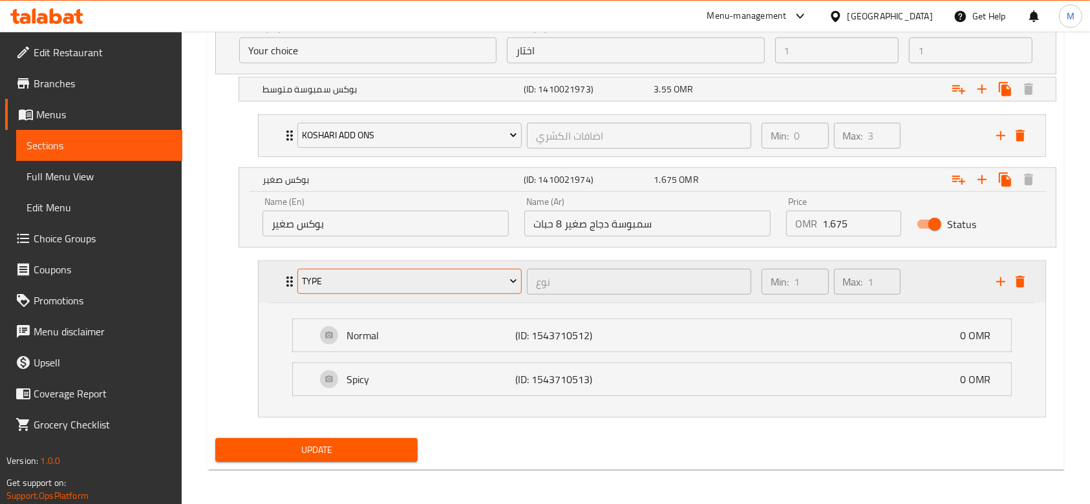
click at [318, 277] on span "Type" at bounding box center [409, 281] width 215 height 16
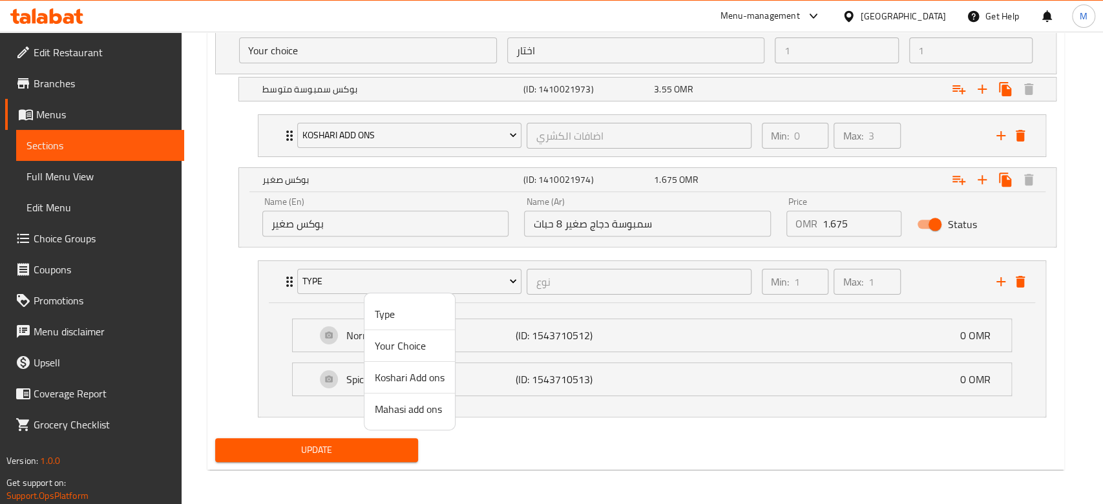
click at [405, 407] on span "Mahasi add ons" at bounding box center [410, 409] width 70 height 16
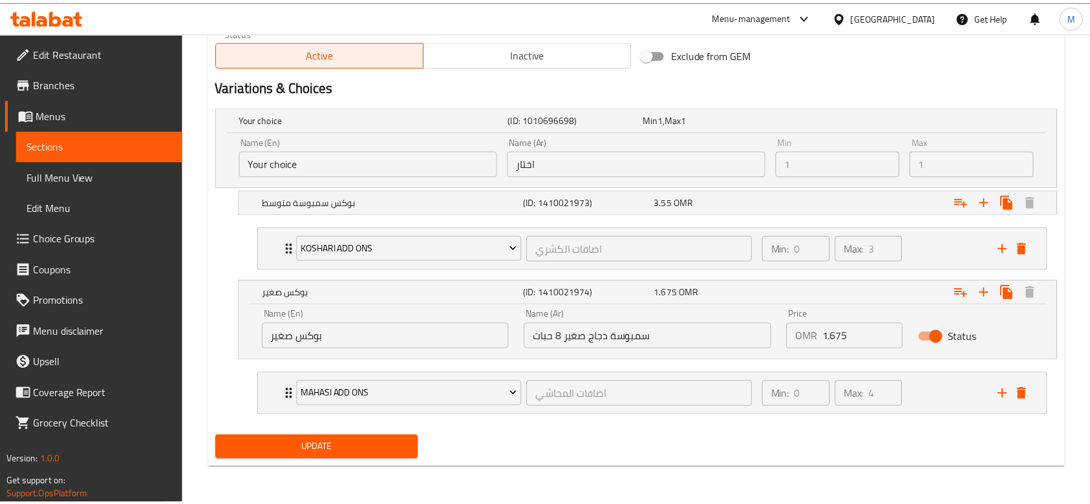
scroll to position [672, 0]
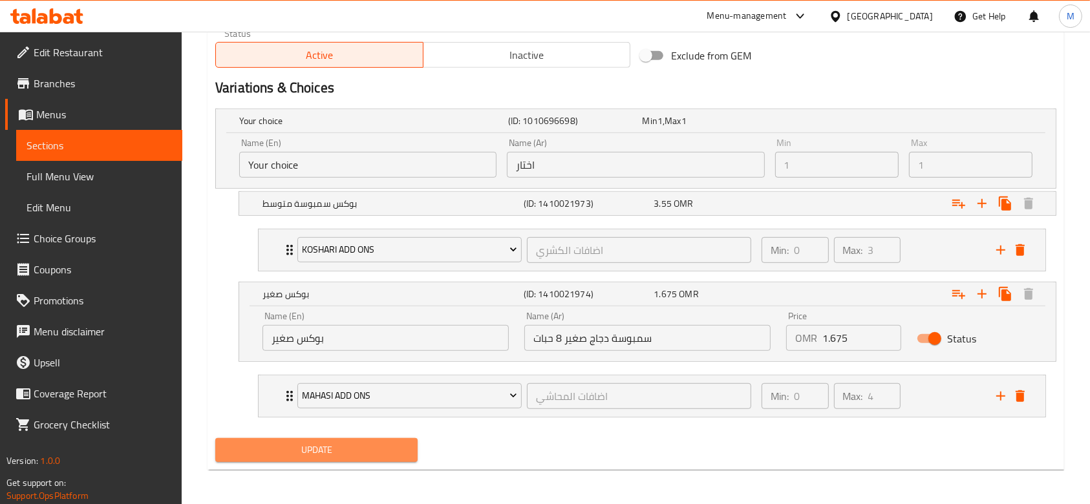
click at [334, 458] on button "Update" at bounding box center [316, 450] width 202 height 24
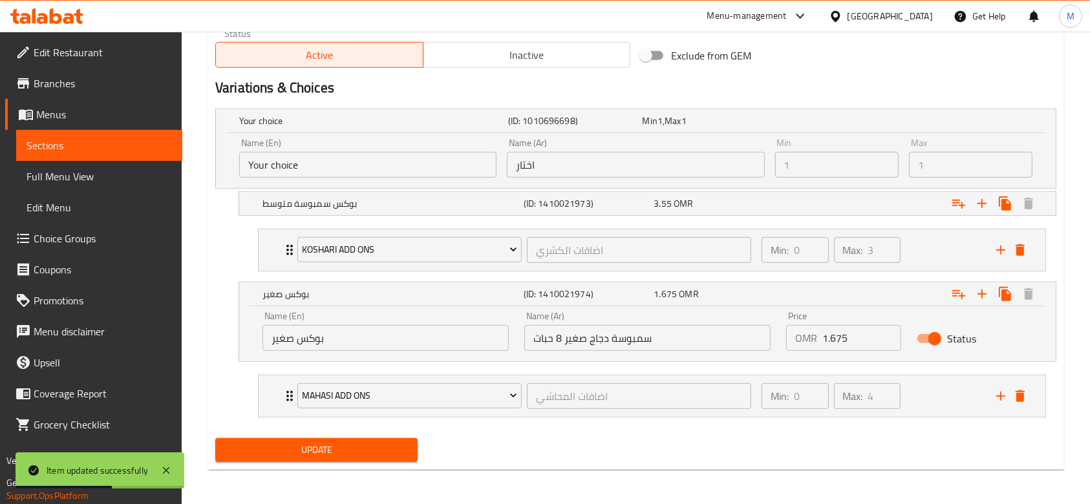
click at [103, 120] on span "Menus" at bounding box center [104, 115] width 136 height 16
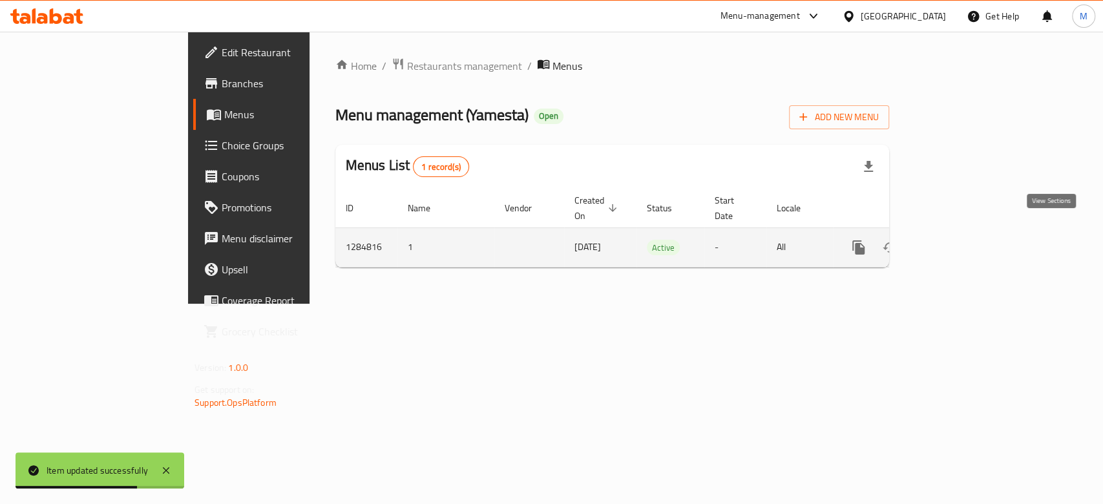
click at [960, 240] on icon "enhanced table" at bounding box center [952, 248] width 16 height 16
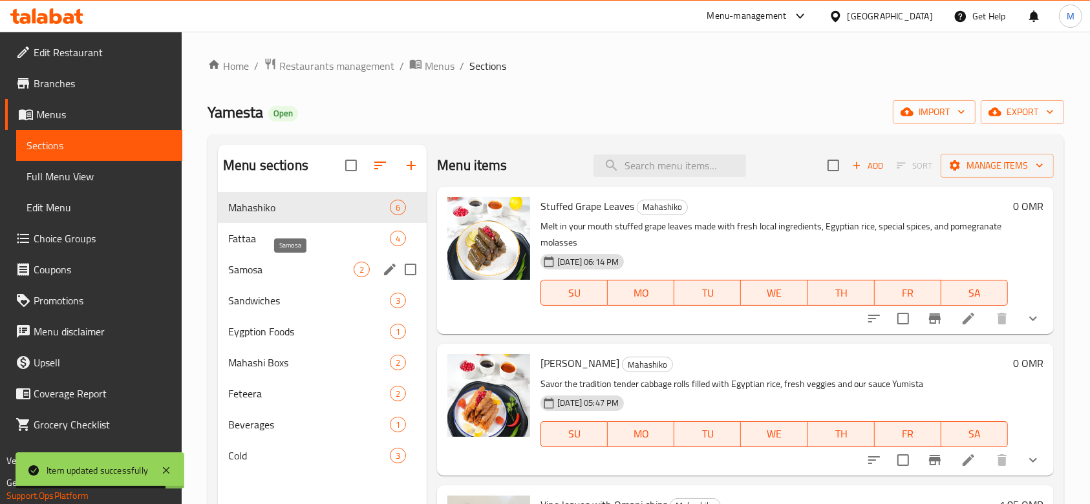
click at [269, 266] on span "Samosa" at bounding box center [290, 270] width 125 height 16
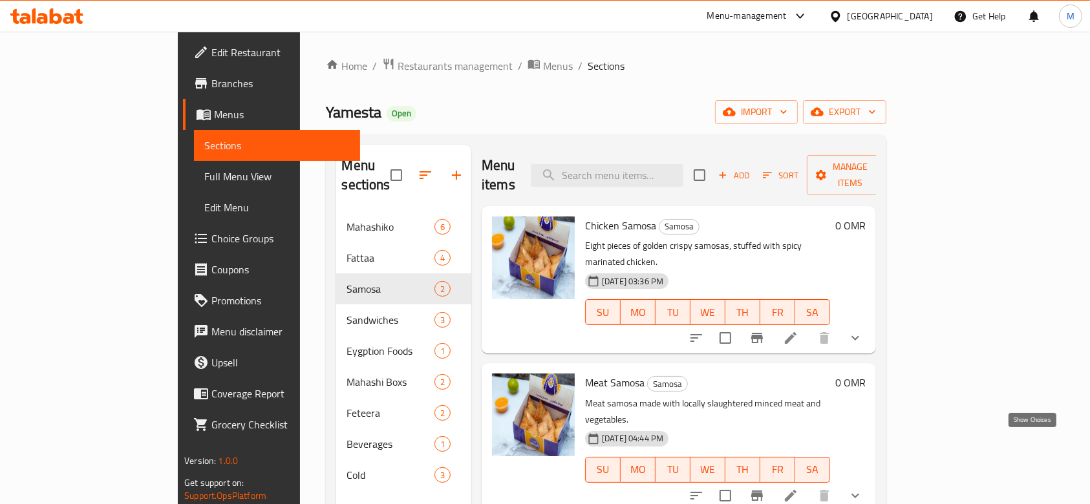
click at [863, 488] on icon "show more" at bounding box center [855, 496] width 16 height 16
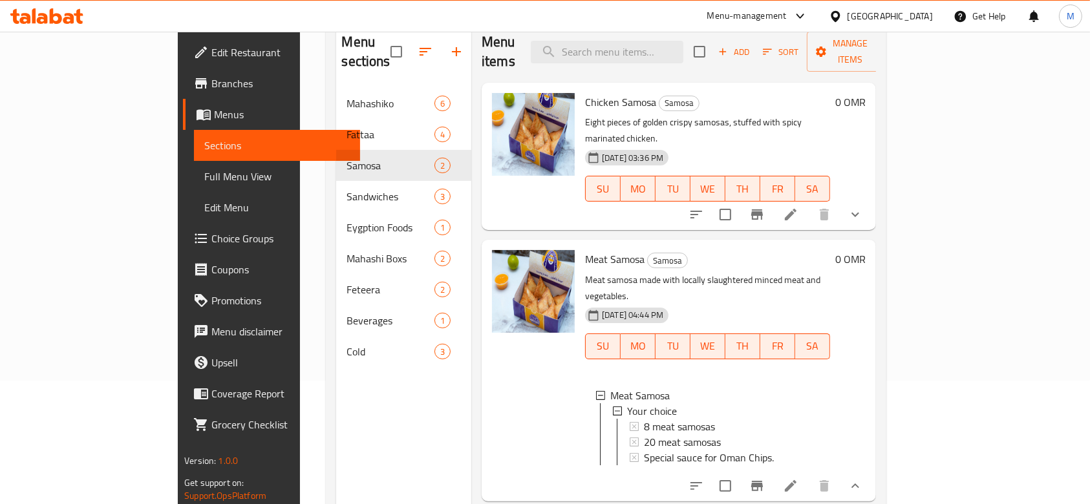
scroll to position [181, 0]
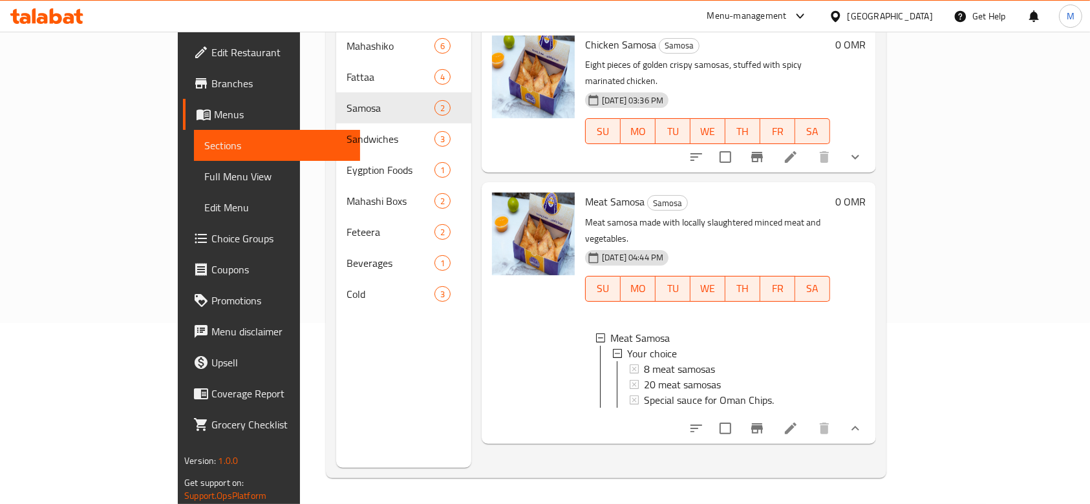
click at [809, 417] on li at bounding box center [790, 428] width 36 height 23
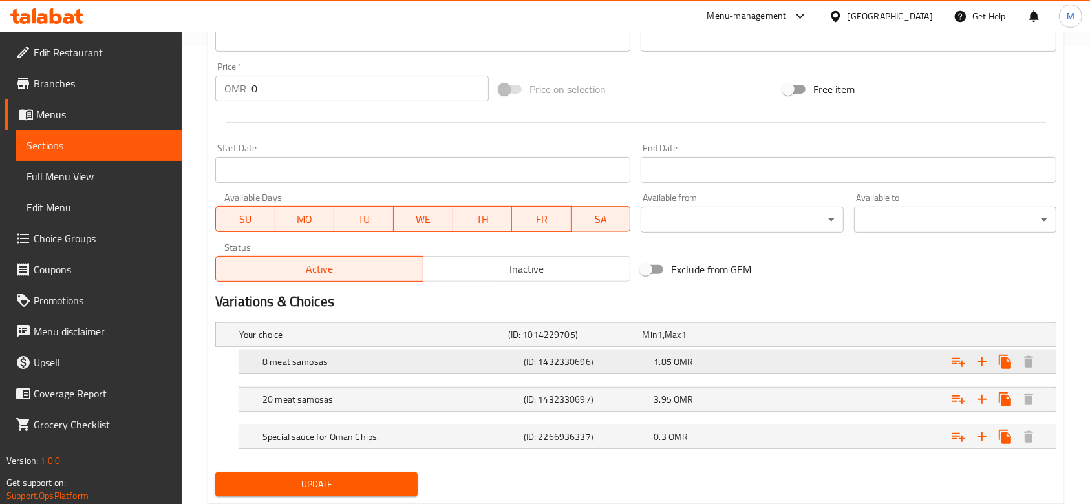
scroll to position [493, 0]
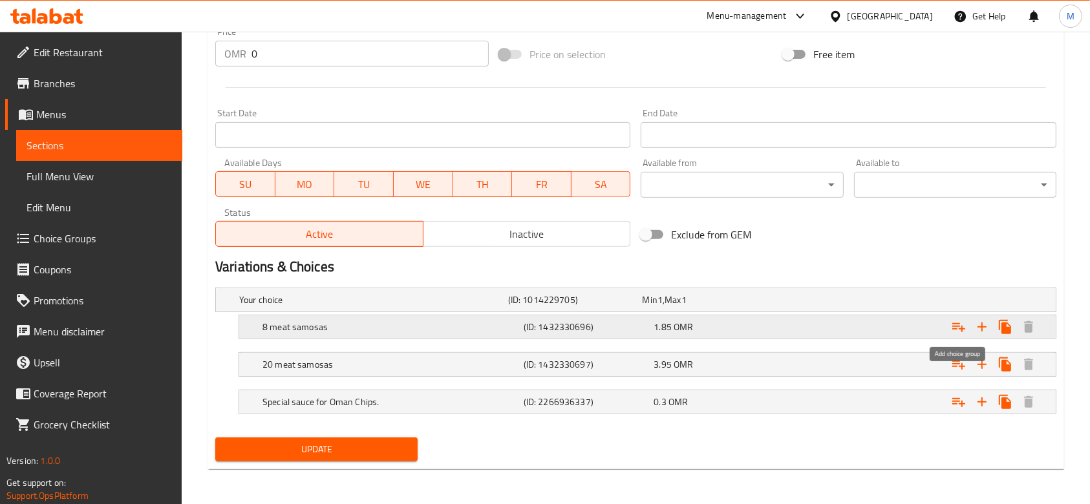
click at [957, 320] on icon "Expand" at bounding box center [959, 327] width 16 height 16
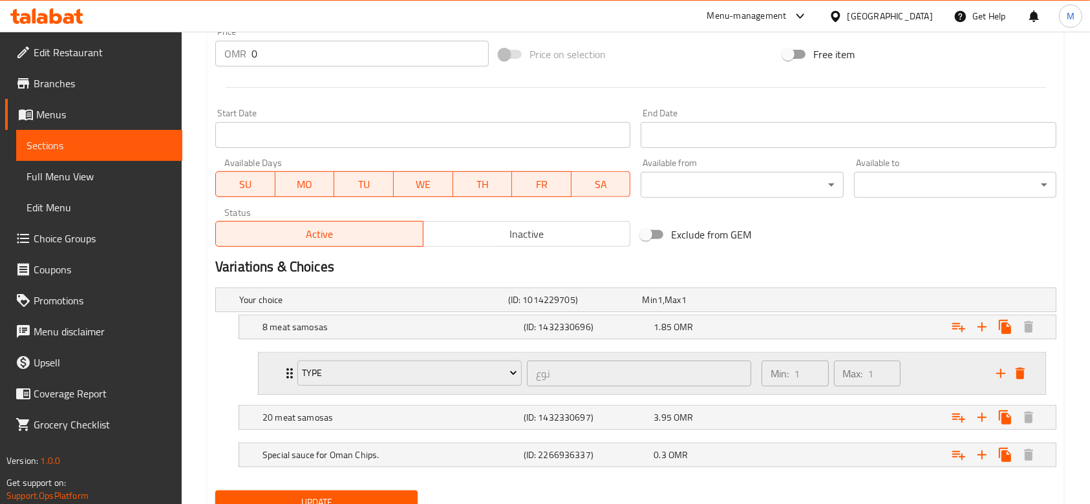
click at [285, 371] on icon "Expand" at bounding box center [290, 374] width 16 height 16
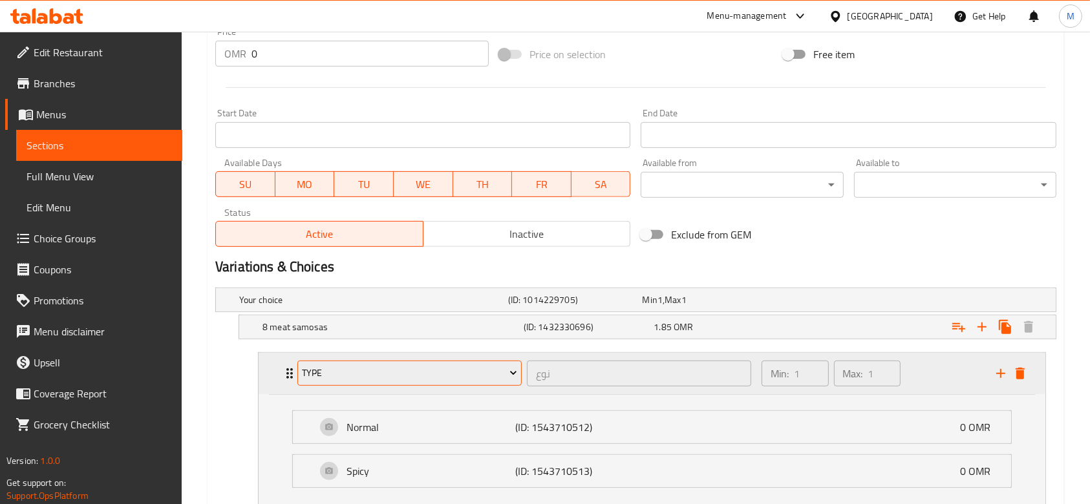
click at [357, 377] on span "Type" at bounding box center [409, 373] width 215 height 16
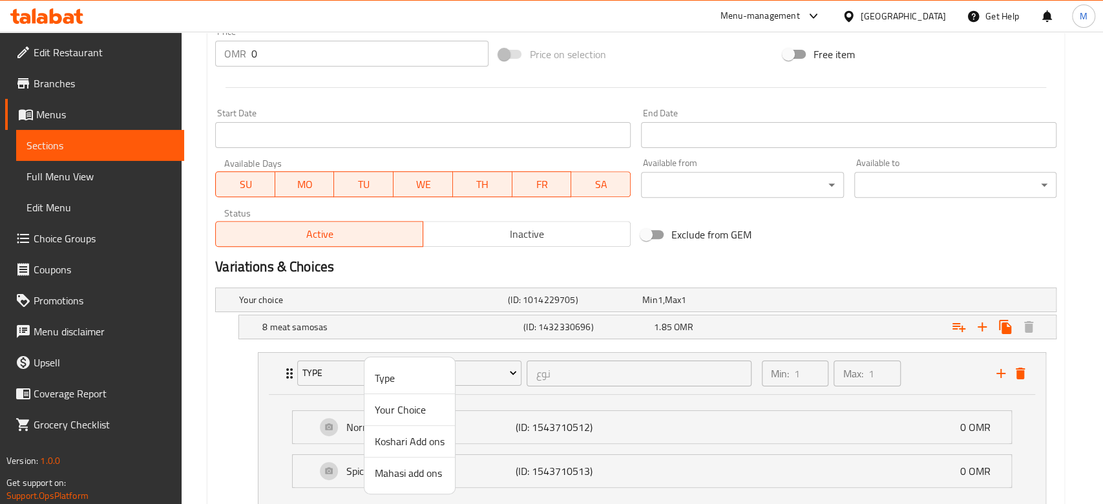
click at [412, 444] on span "Koshari Add ons" at bounding box center [410, 442] width 70 height 16
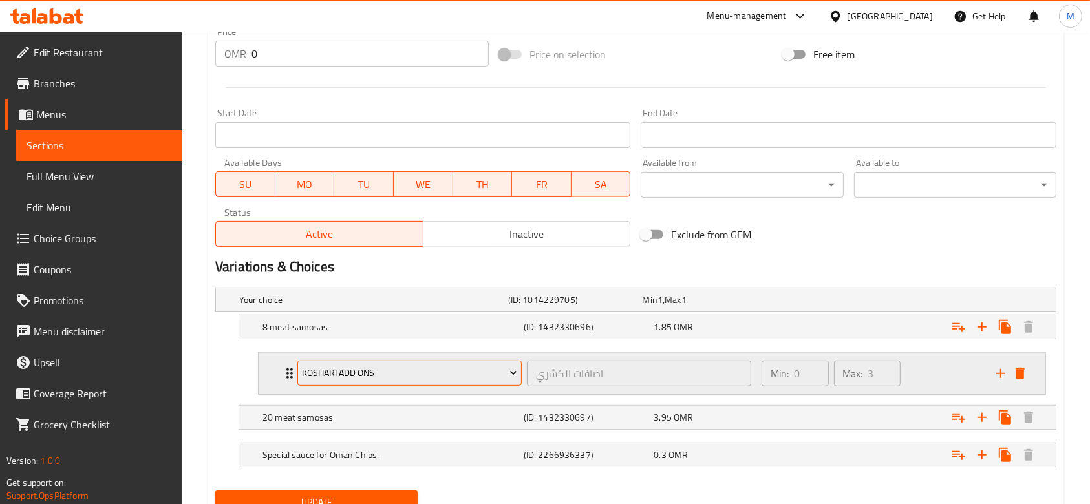
click at [375, 363] on button "Koshari Add ons" at bounding box center [409, 374] width 224 height 26
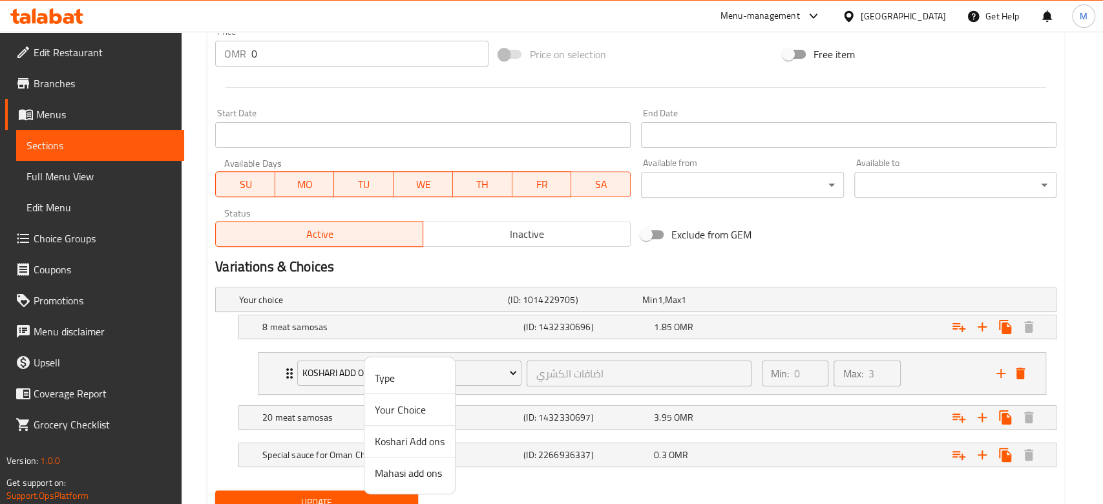
click at [394, 469] on span "Mahasi add ons" at bounding box center [410, 473] width 70 height 16
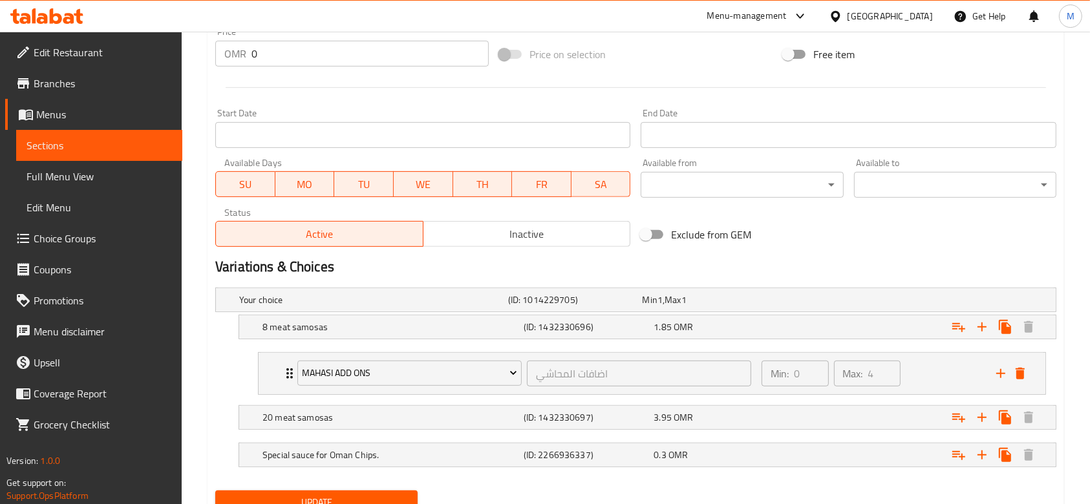
scroll to position [546, 0]
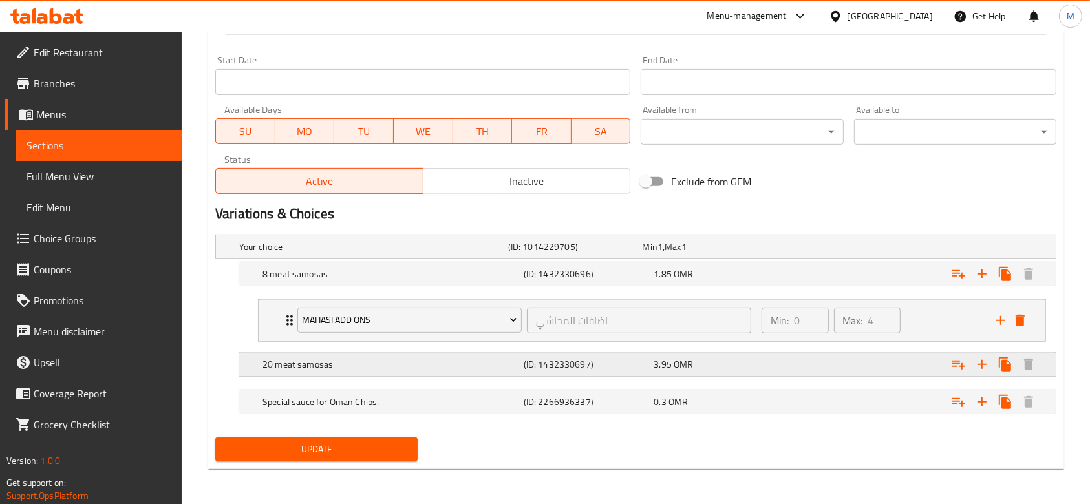
click at [354, 253] on h5 "20 meat samosas" at bounding box center [371, 246] width 264 height 13
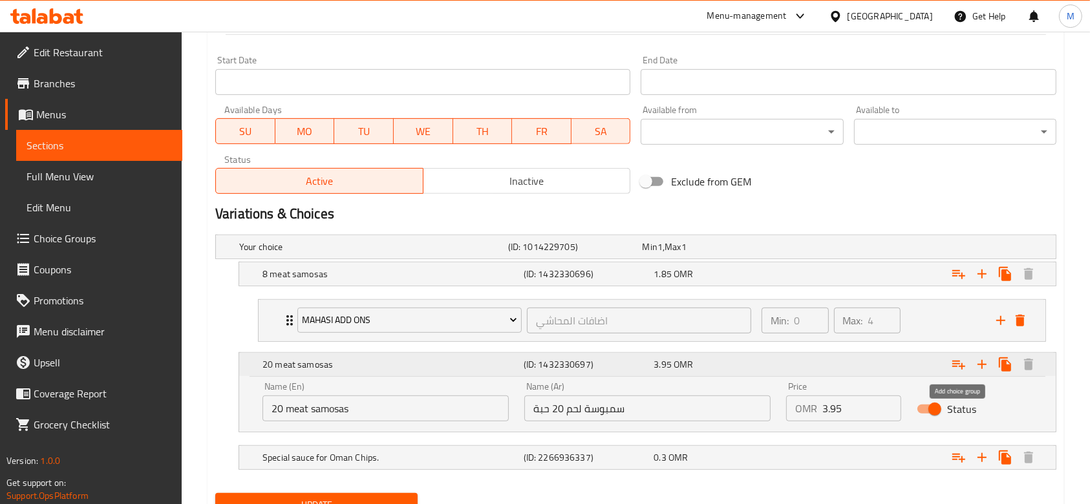
click at [962, 365] on icon "Expand" at bounding box center [958, 365] width 13 height 9
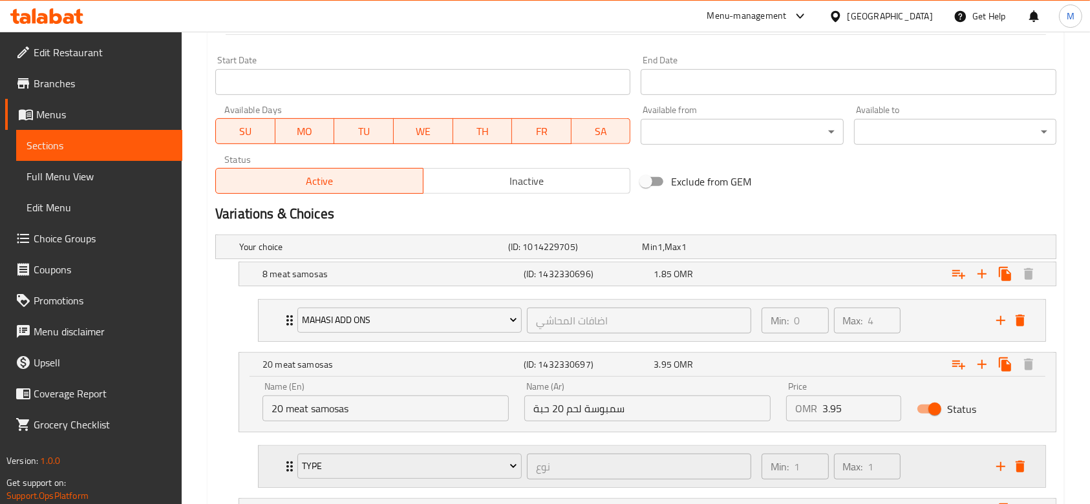
click at [286, 464] on icon "Expand" at bounding box center [290, 467] width 16 height 16
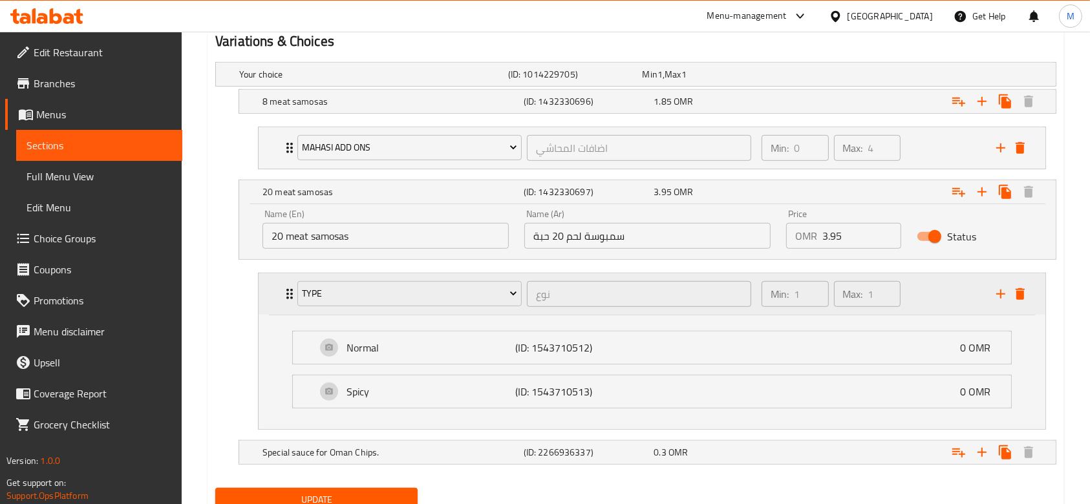
click at [395, 312] on div "Type نوع ​" at bounding box center [524, 293] width 469 height 41
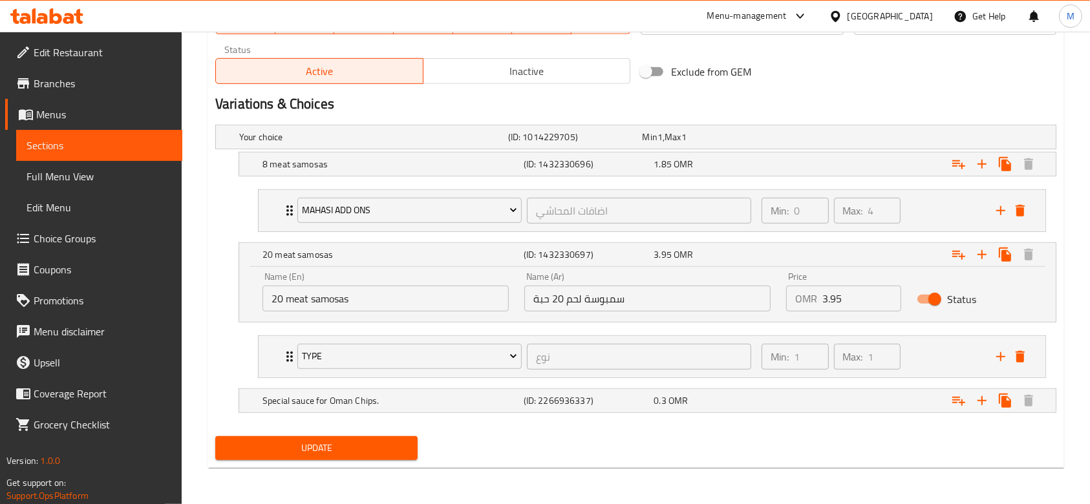
scroll to position [654, 0]
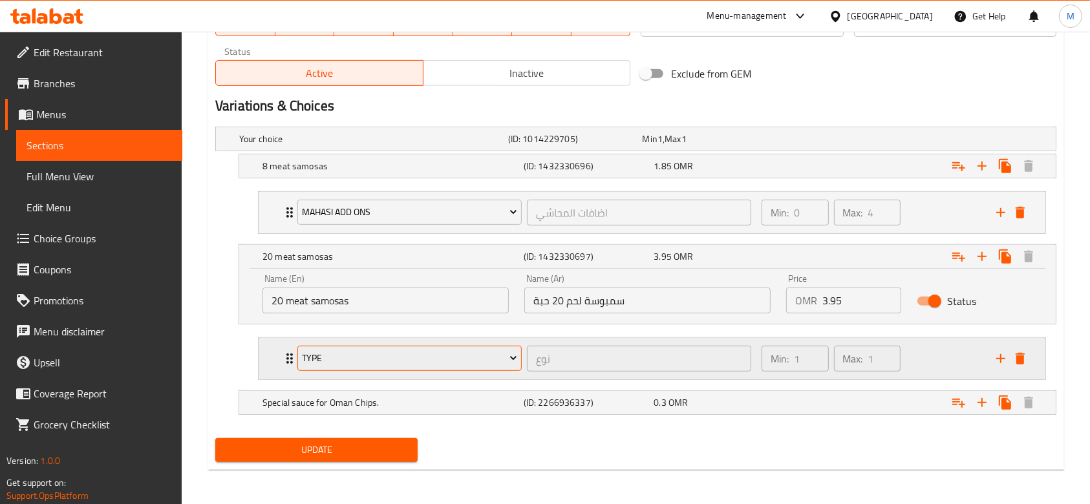
click at [383, 357] on span "Type" at bounding box center [409, 358] width 215 height 16
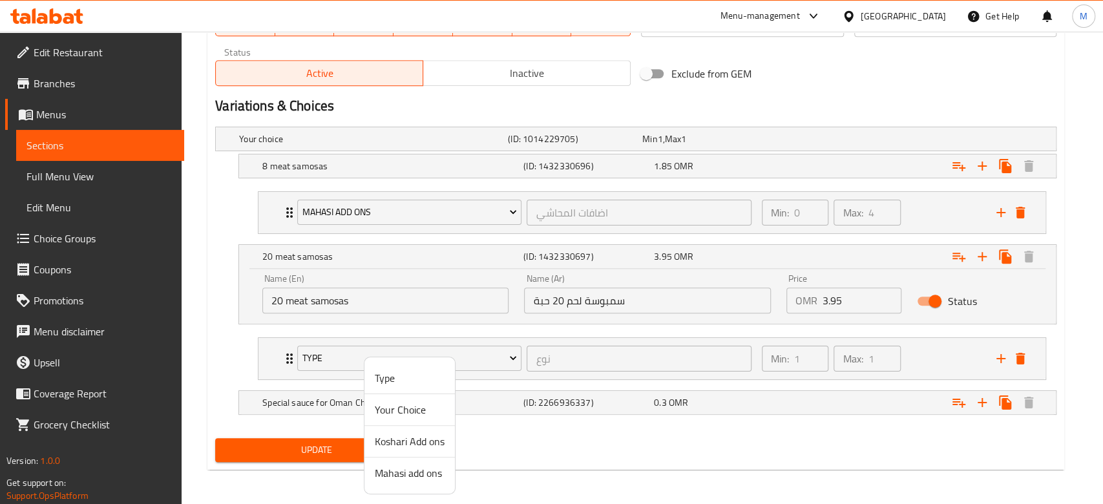
click at [405, 448] on span "Koshari Add ons" at bounding box center [410, 442] width 70 height 16
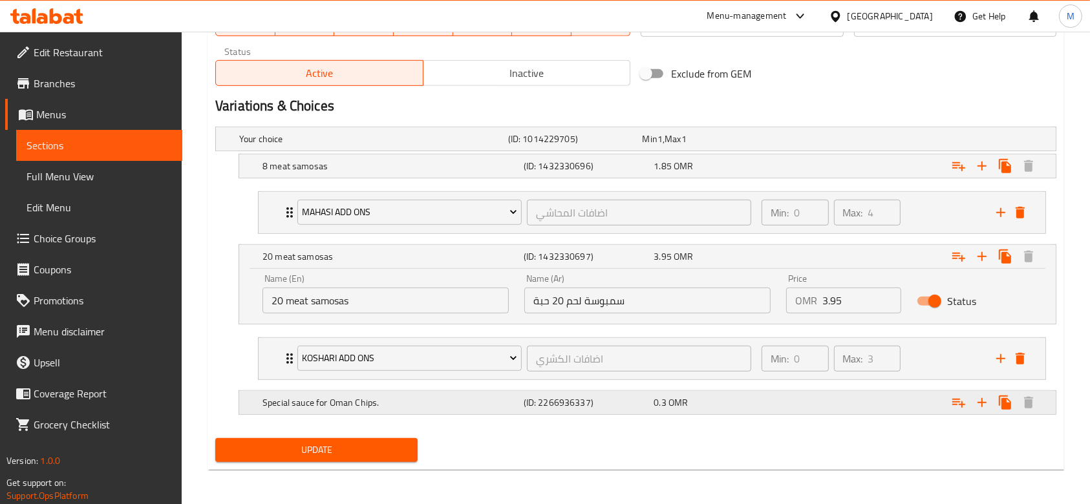
click at [355, 145] on h5 "Special sauce for Oman Chips." at bounding box center [371, 138] width 264 height 13
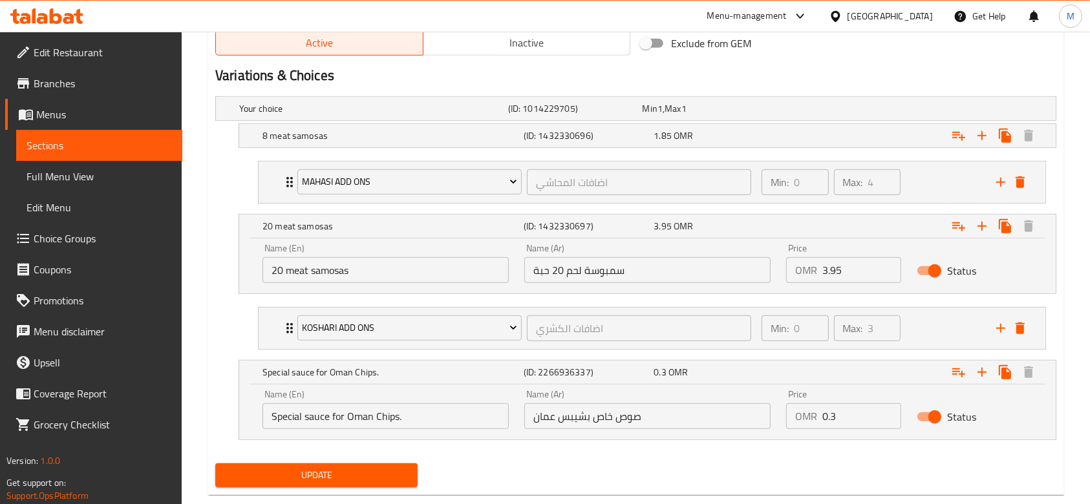
scroll to position [710, 0]
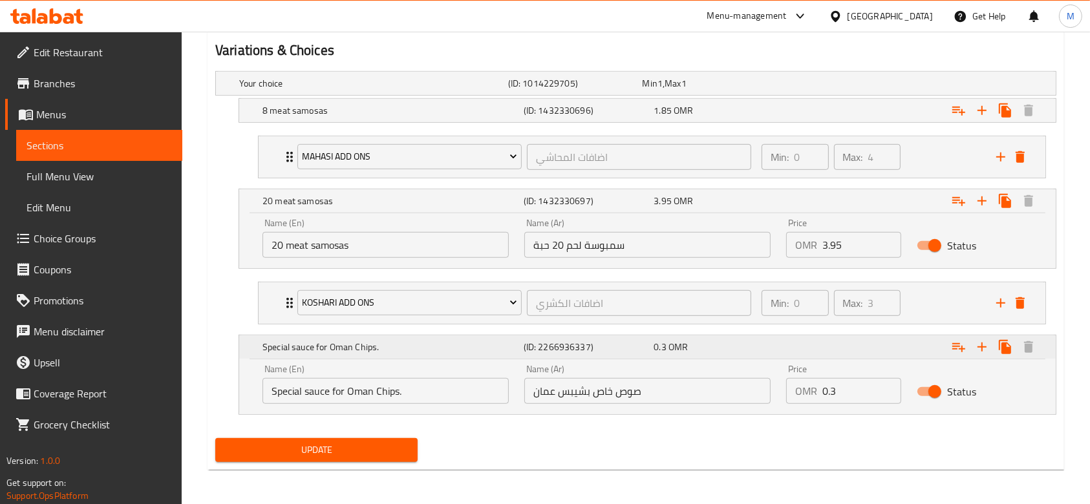
click at [960, 209] on icon "Expand" at bounding box center [959, 201] width 16 height 16
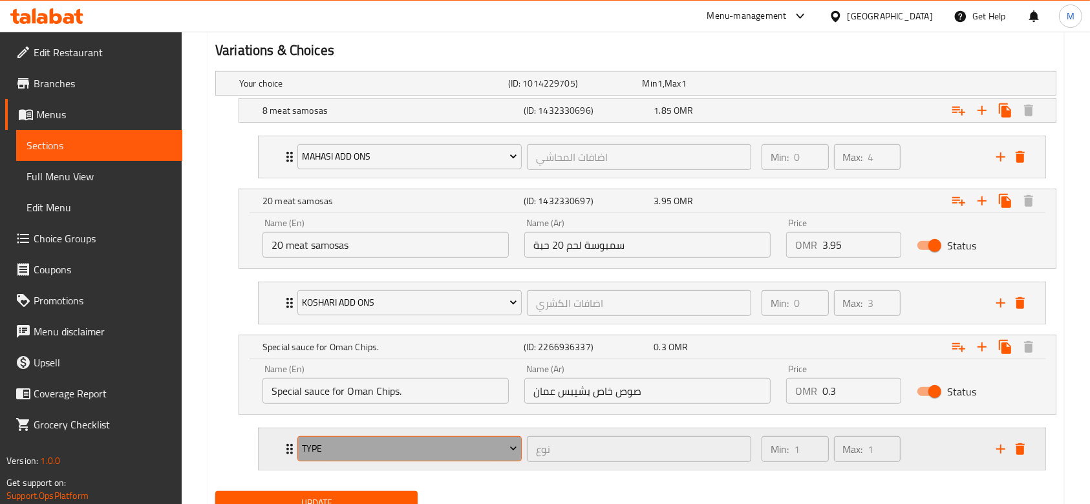
click at [327, 449] on span "Type" at bounding box center [409, 449] width 215 height 16
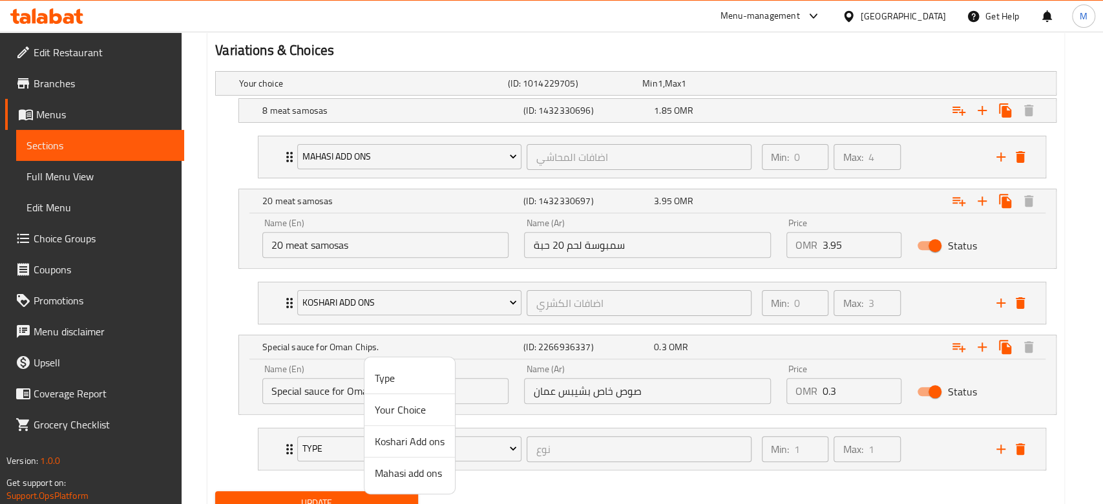
click at [429, 445] on span "Koshari Add ons" at bounding box center [410, 442] width 70 height 16
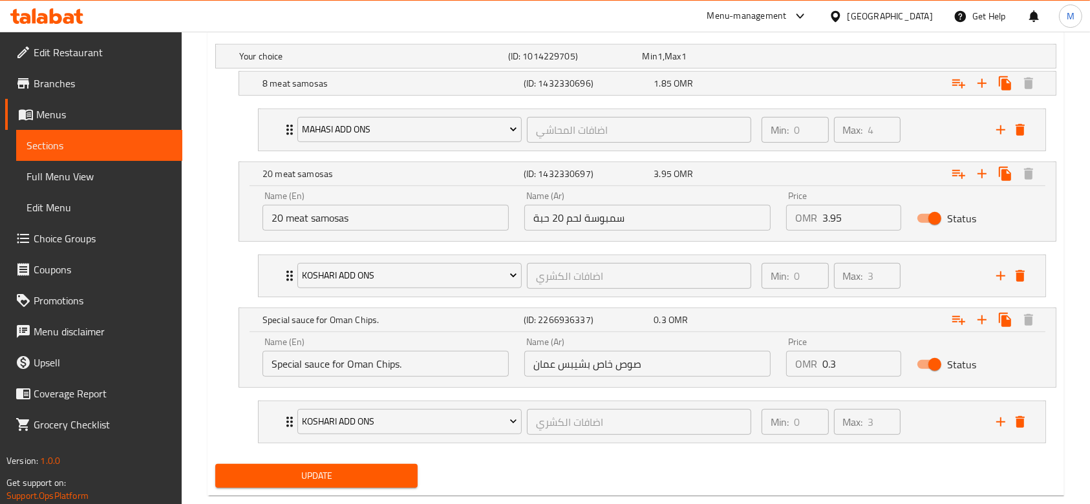
scroll to position [763, 0]
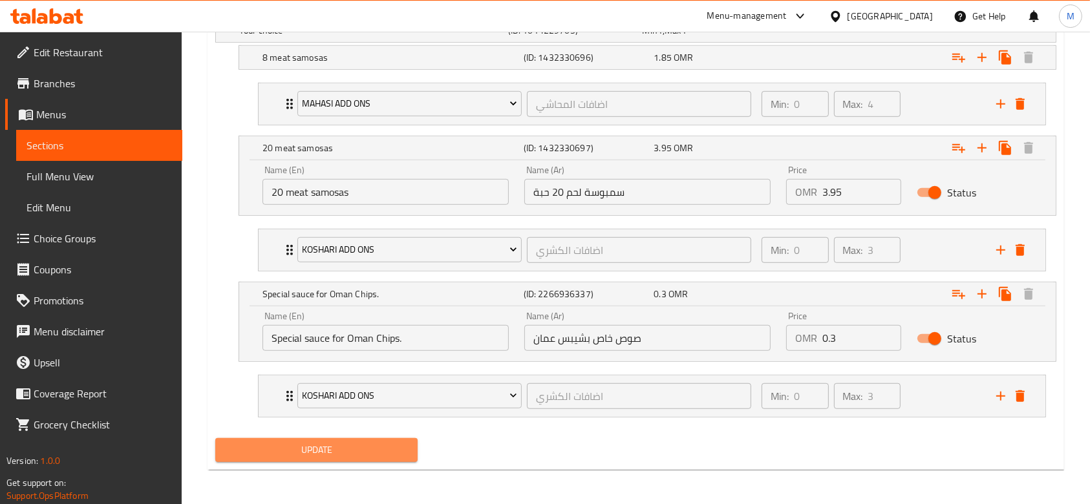
click at [352, 452] on span "Update" at bounding box center [317, 450] width 182 height 16
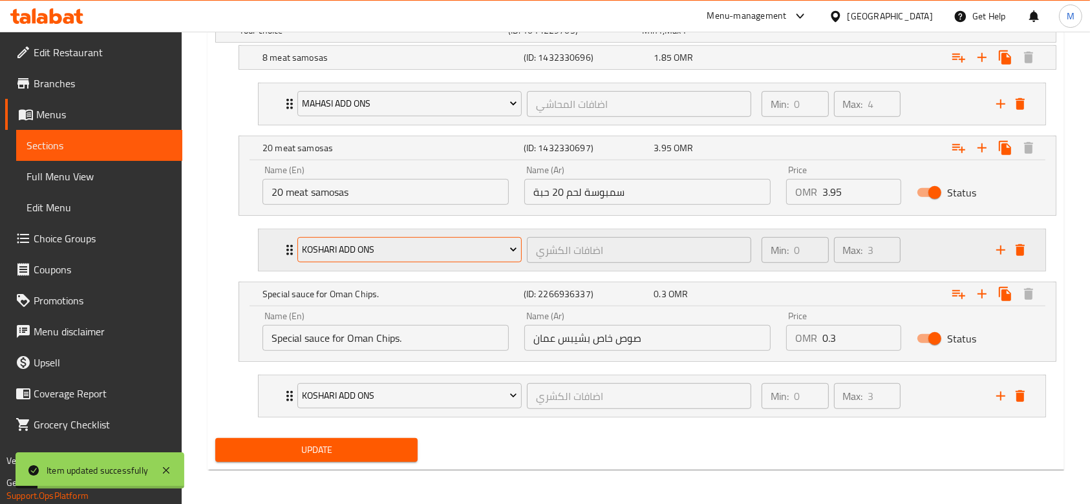
click at [317, 248] on span "Koshari Add ons" at bounding box center [409, 250] width 215 height 16
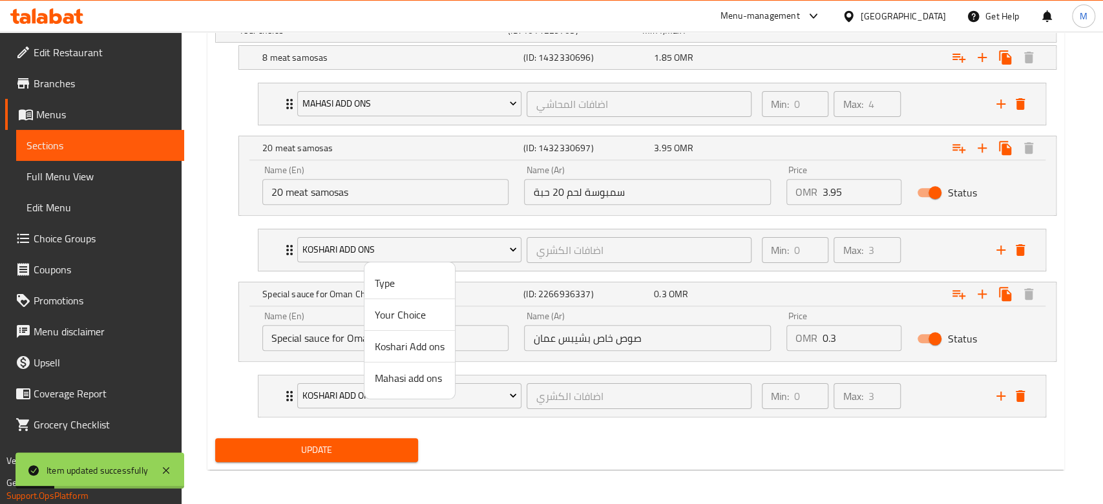
click at [396, 374] on span "Mahasi add ons" at bounding box center [410, 378] width 70 height 16
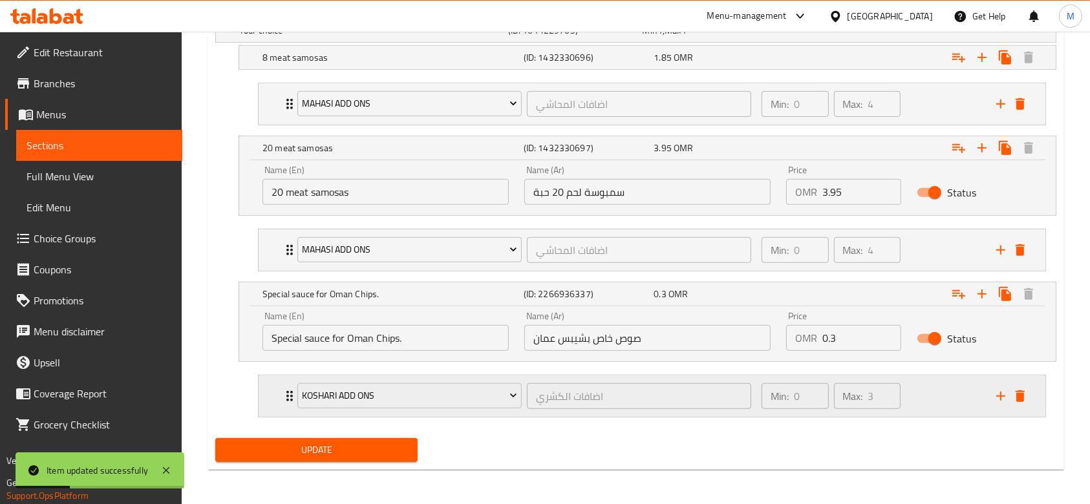
click at [290, 401] on div "Koshari Add ons اضافات الكشري ​" at bounding box center [524, 396] width 469 height 41
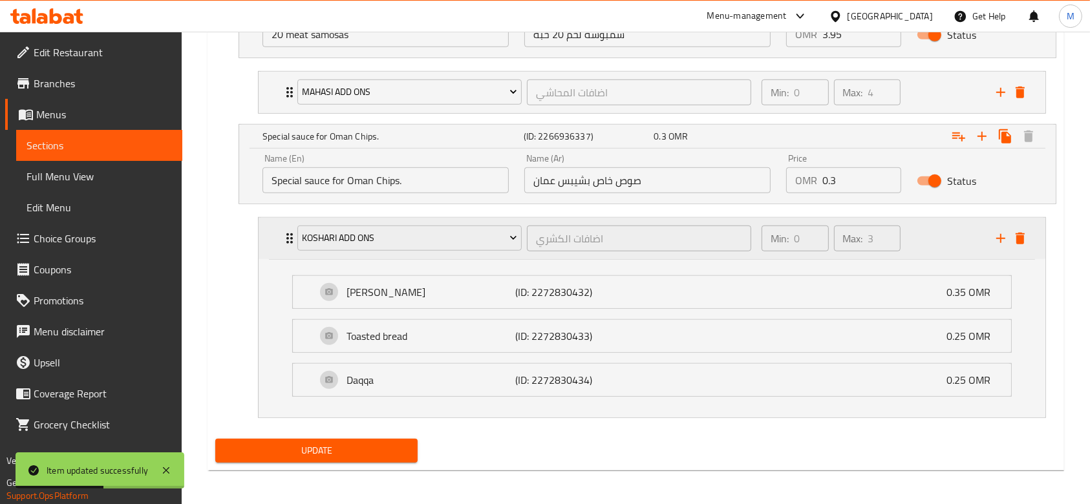
click at [290, 238] on div "Koshari Add ons اضافات الكشري ​" at bounding box center [524, 238] width 469 height 41
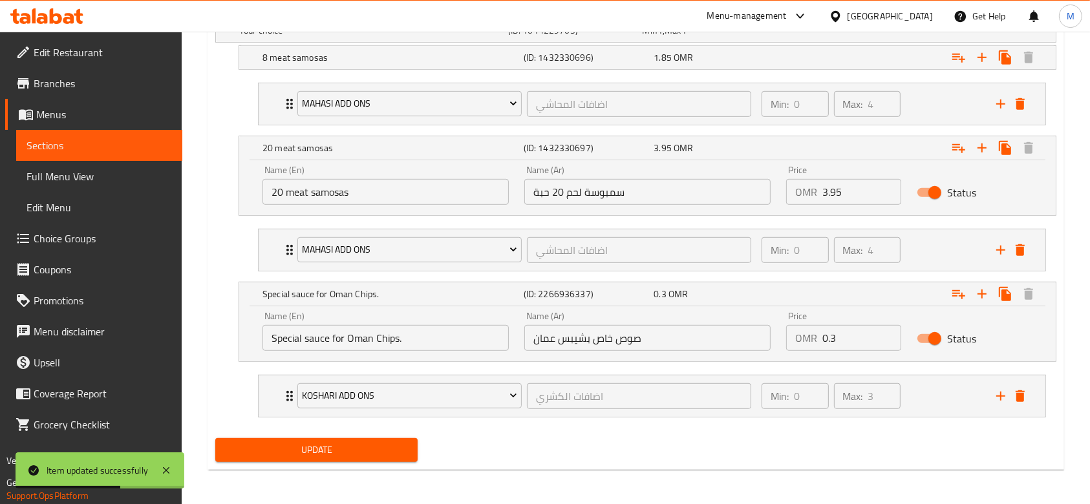
click at [310, 334] on input "Special sauce for Oman Chips." at bounding box center [385, 338] width 246 height 26
click at [290, 398] on div "Koshari Add ons اضافات الكشري ​" at bounding box center [524, 396] width 469 height 41
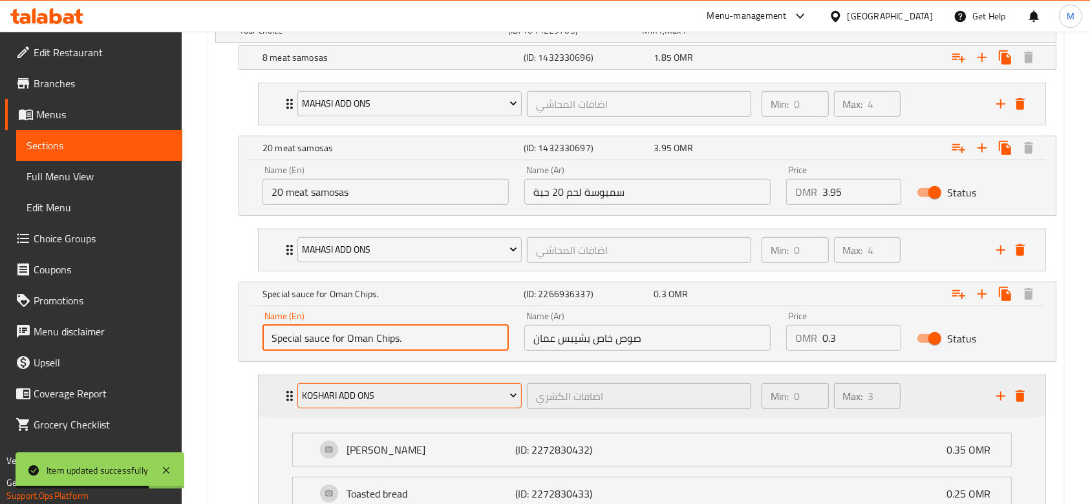
click at [374, 391] on span "Koshari Add ons" at bounding box center [409, 396] width 215 height 16
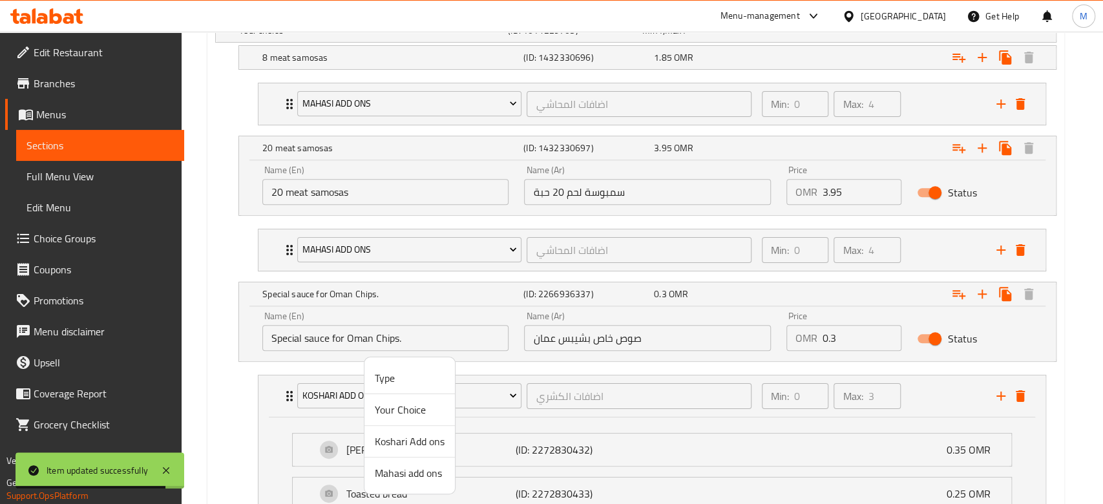
click at [418, 479] on span "Mahasi add ons" at bounding box center [410, 473] width 70 height 16
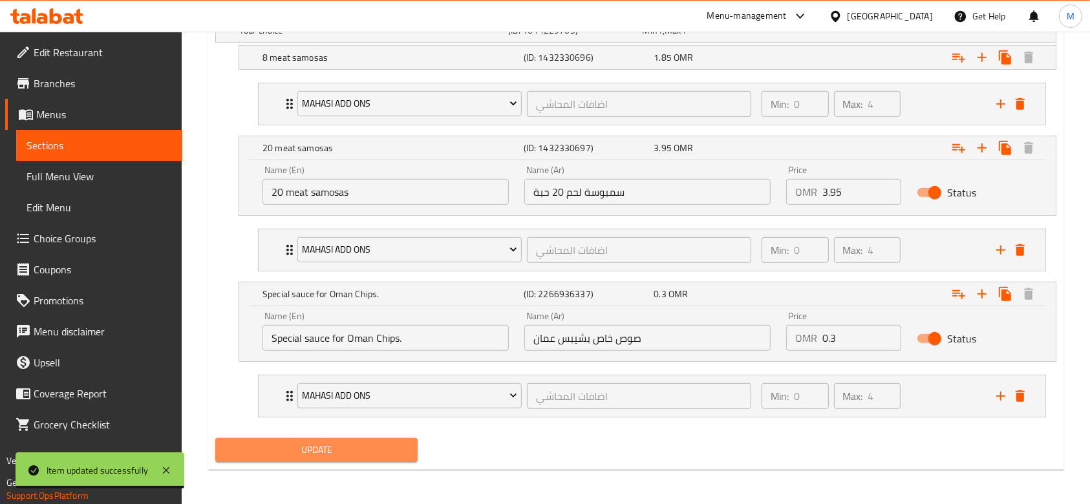
click at [377, 453] on span "Update" at bounding box center [317, 450] width 182 height 16
